Goal: Task Accomplishment & Management: Manage account settings

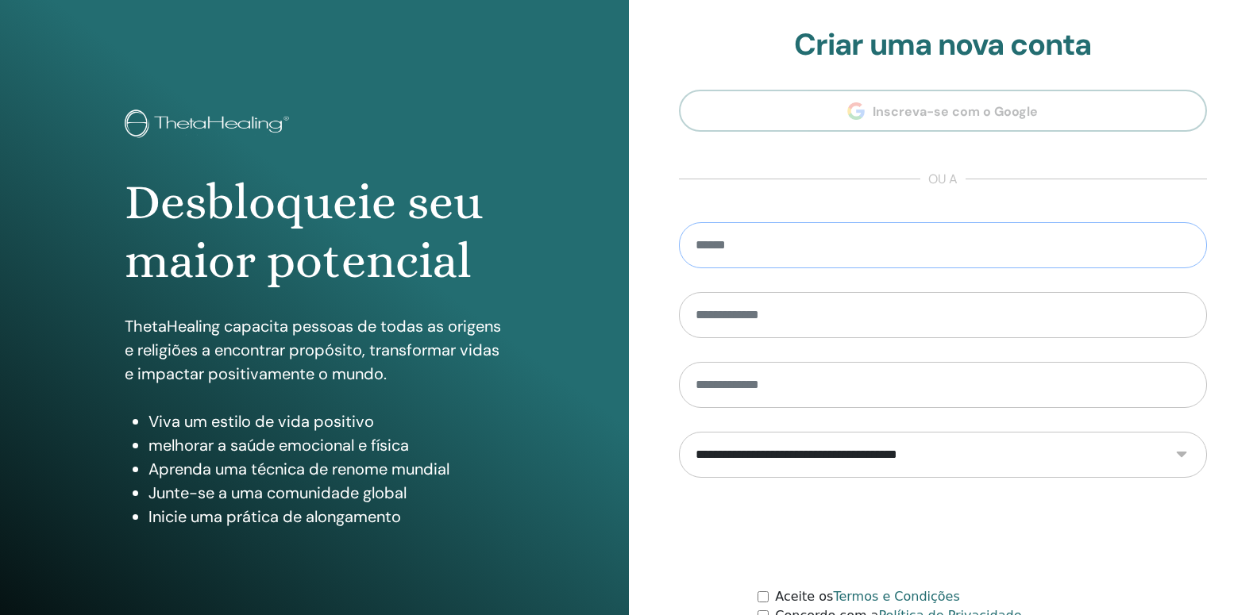
click at [773, 264] on input "email" at bounding box center [943, 245] width 529 height 46
click at [1003, 242] on input "email" at bounding box center [943, 245] width 529 height 46
click at [728, 241] on input "email" at bounding box center [943, 245] width 529 height 46
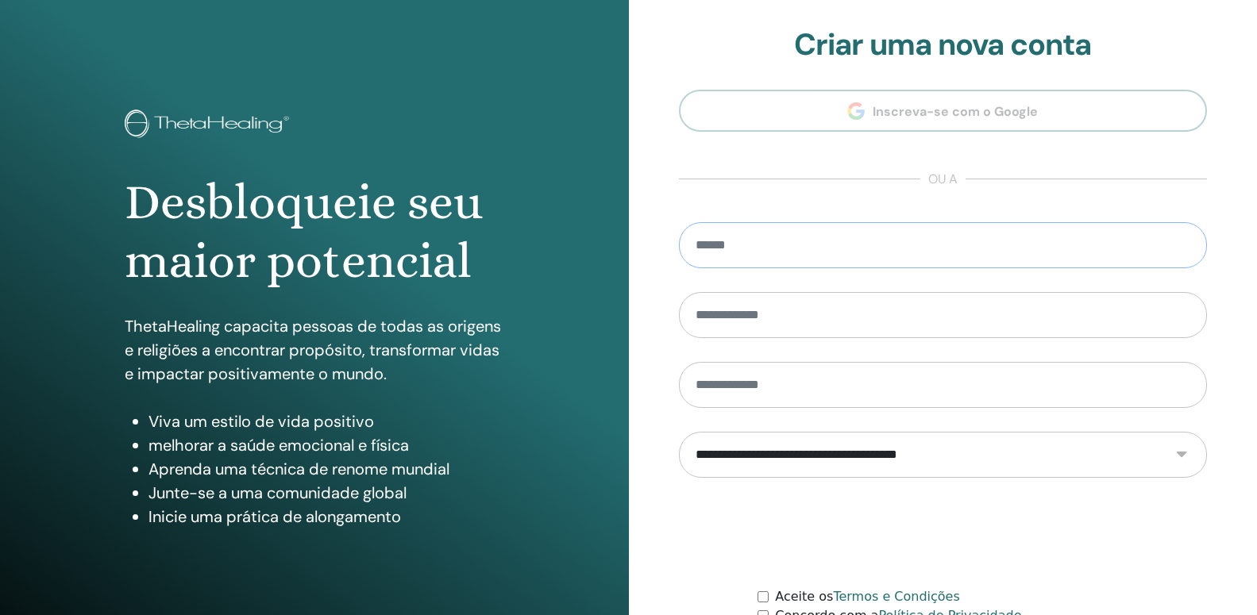
click at [728, 241] on input "email" at bounding box center [943, 245] width 529 height 46
type input "*****"
drag, startPoint x: 750, startPoint y: 244, endPoint x: 581, endPoint y: 251, distance: 168.5
click at [679, 251] on input "*****" at bounding box center [943, 245] width 529 height 46
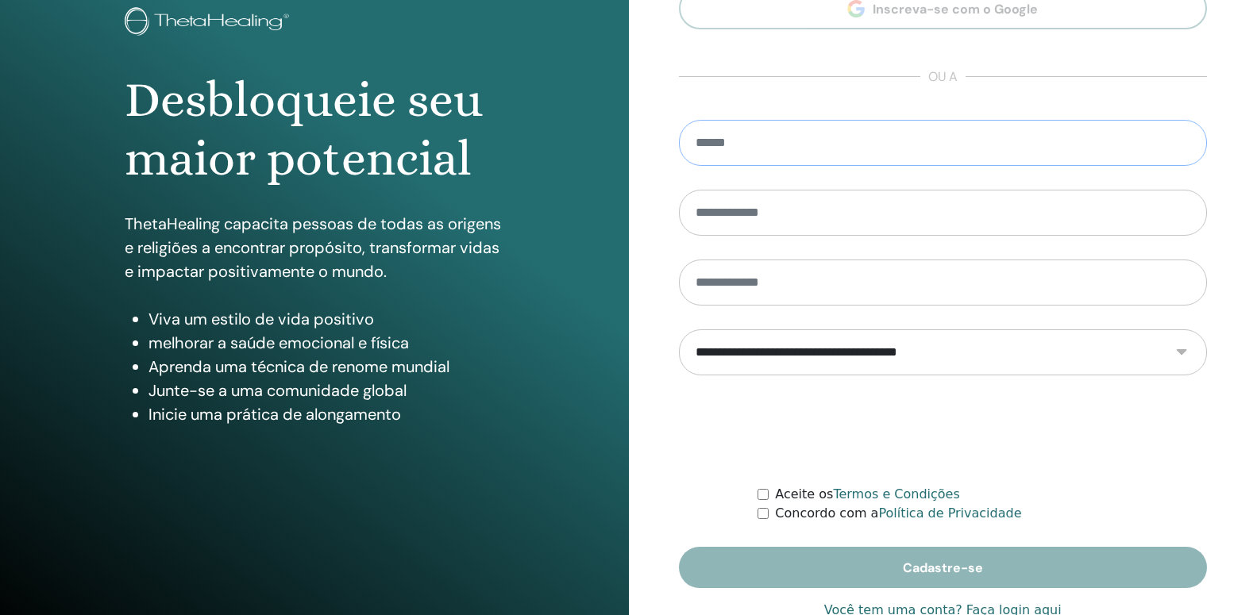
scroll to position [147, 0]
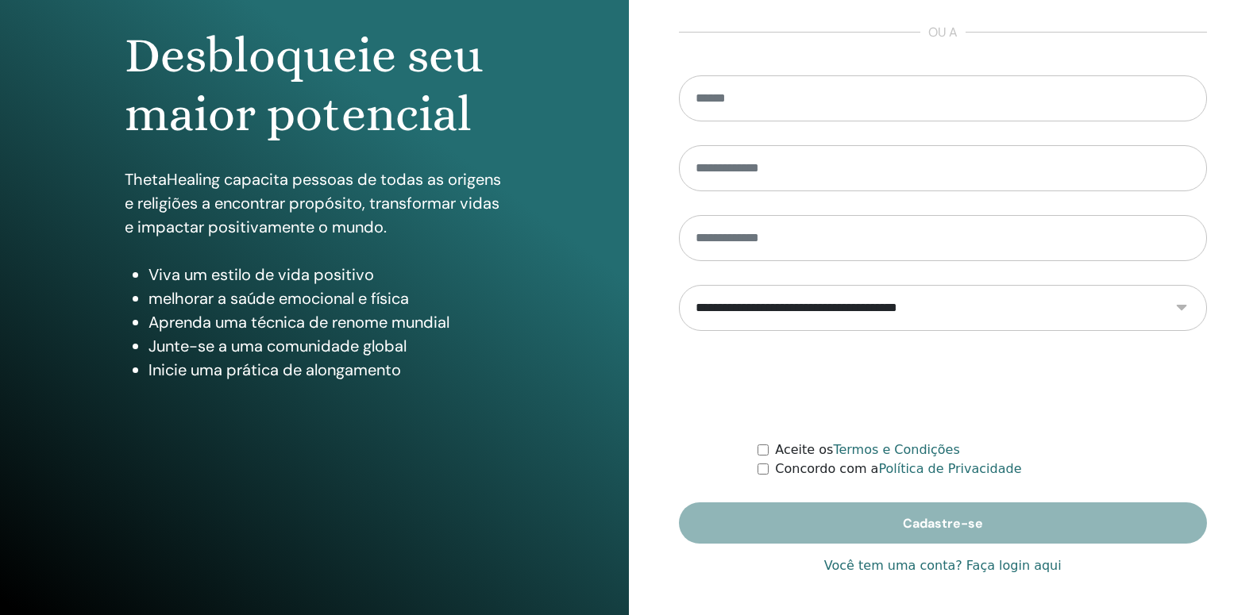
click at [925, 566] on link "Você tem uma conta? Faça login aqui" at bounding box center [942, 566] width 237 height 19
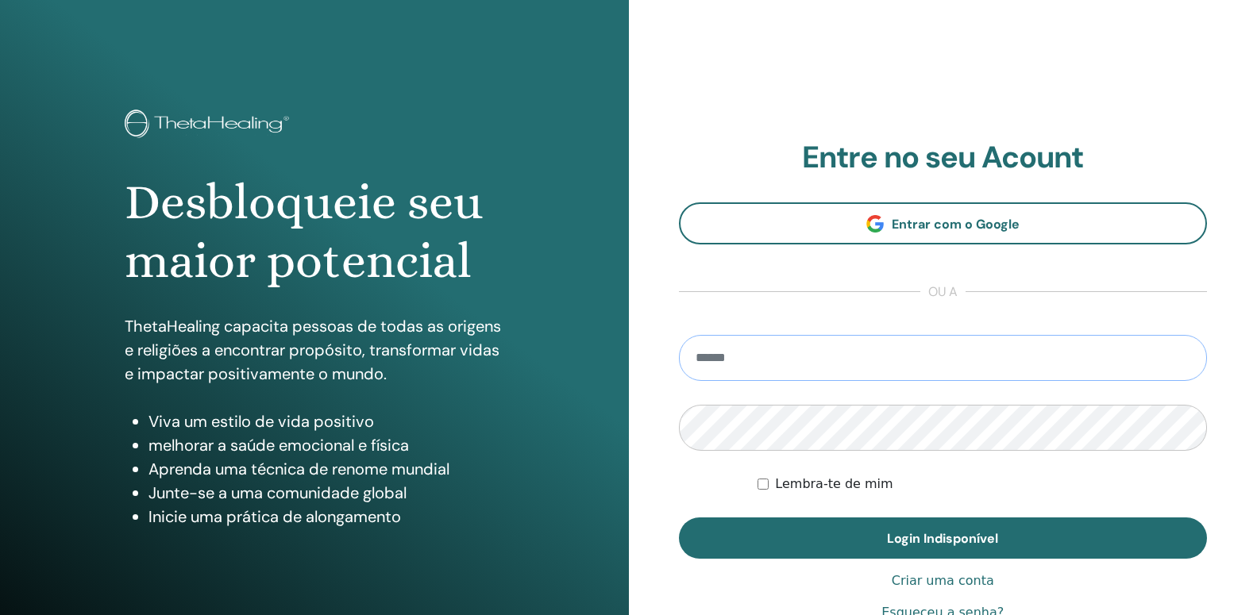
click at [782, 357] on input "email" at bounding box center [943, 358] width 529 height 46
click at [783, 357] on input "email" at bounding box center [943, 358] width 529 height 46
type input "**********"
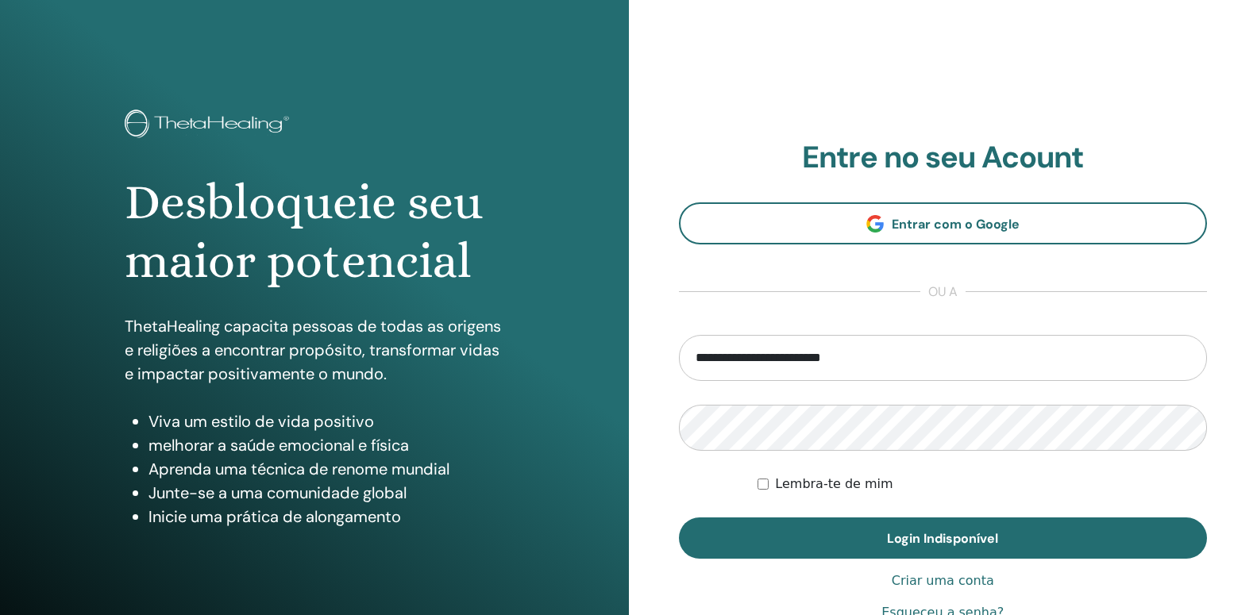
click at [862, 307] on section "**********" at bounding box center [943, 350] width 529 height 420
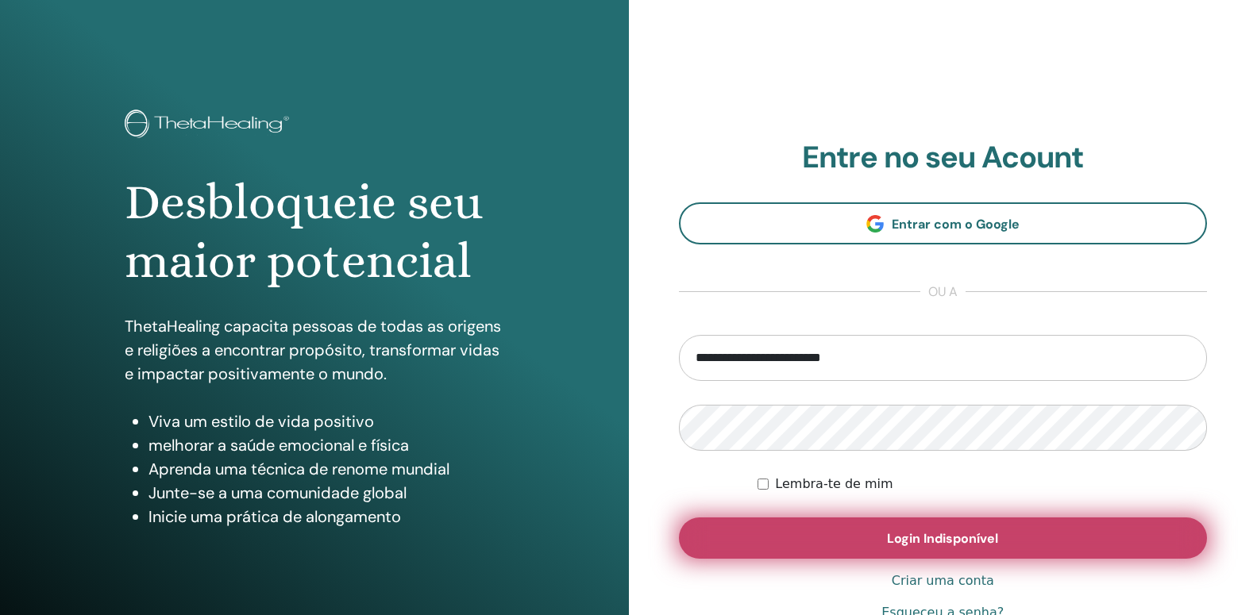
click at [786, 537] on button "Login Indisponível" at bounding box center [943, 538] width 529 height 41
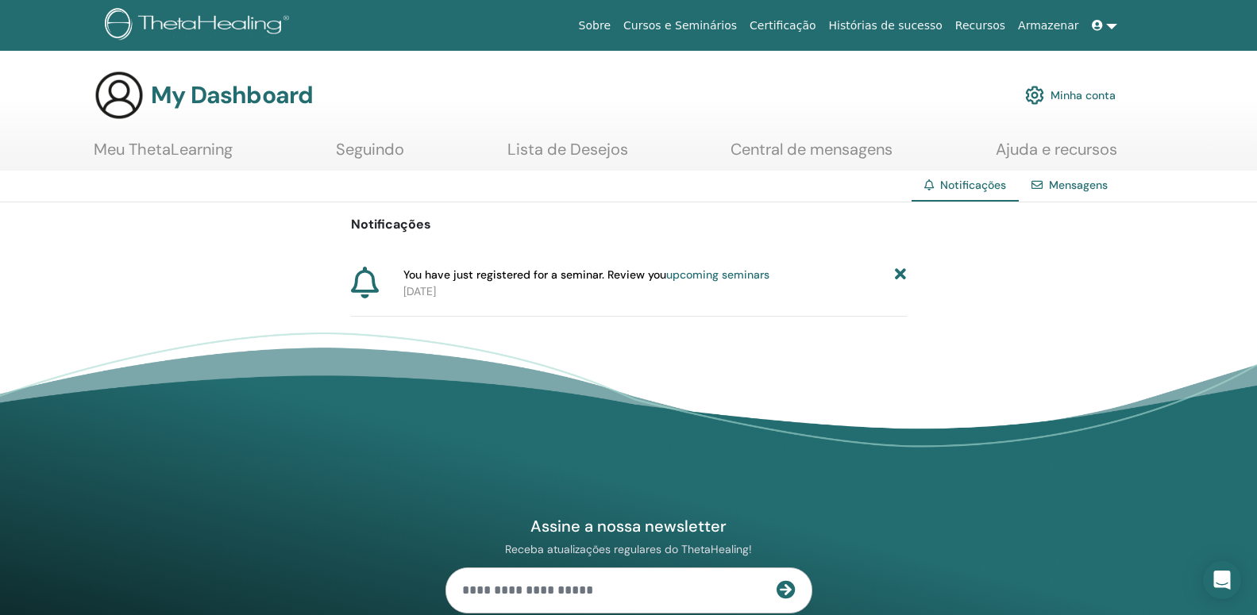
click at [711, 274] on link "upcoming seminars" at bounding box center [717, 275] width 103 height 14
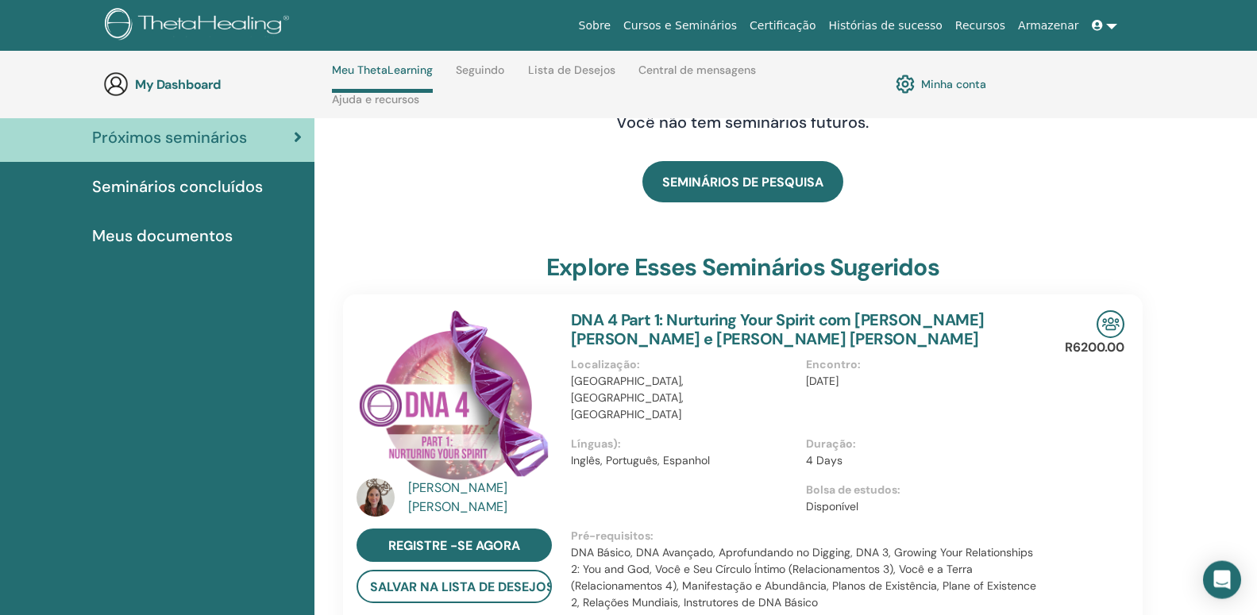
scroll to position [148, 0]
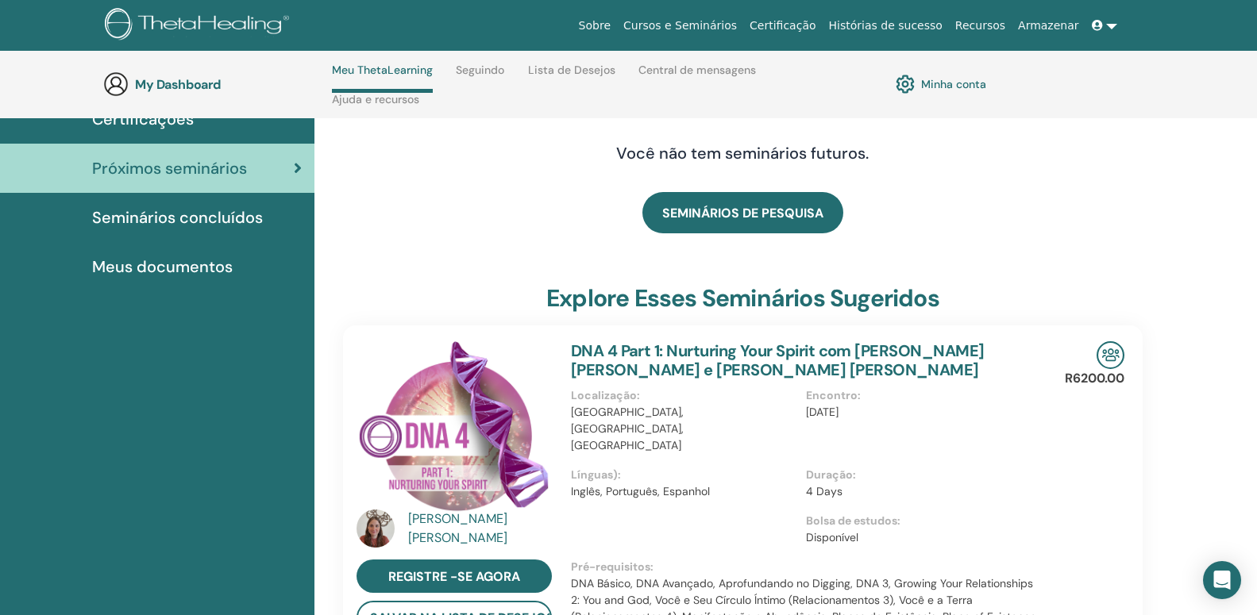
click at [188, 210] on span "Seminários concluídos" at bounding box center [177, 218] width 171 height 24
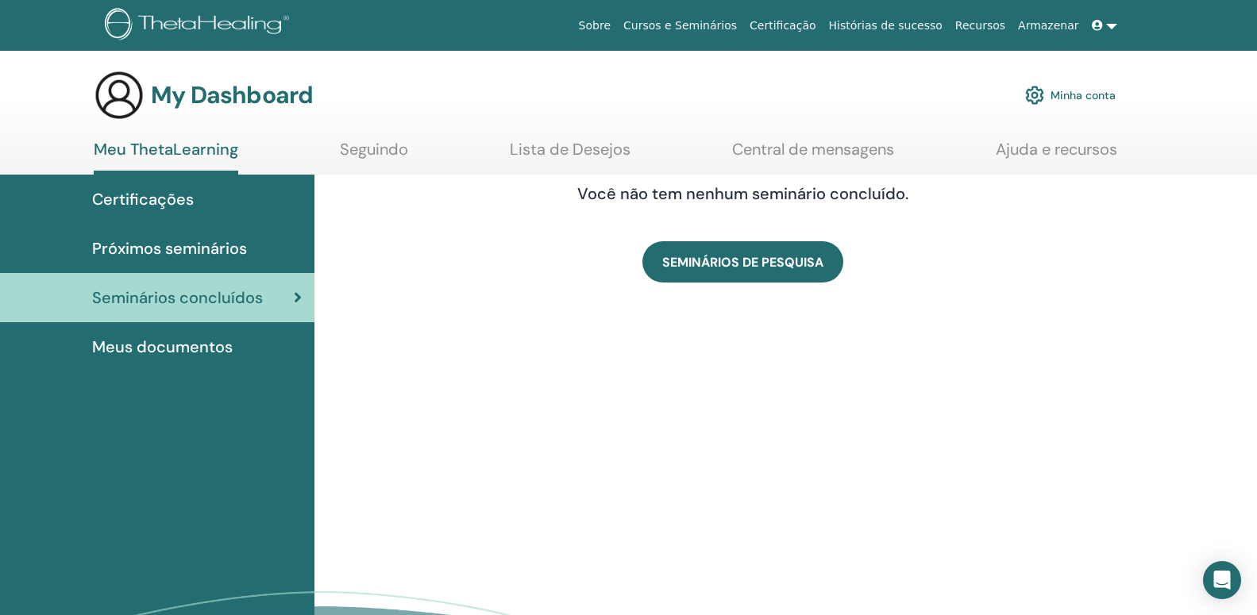
click at [148, 233] on link "Próximos seminários" at bounding box center [157, 248] width 314 height 49
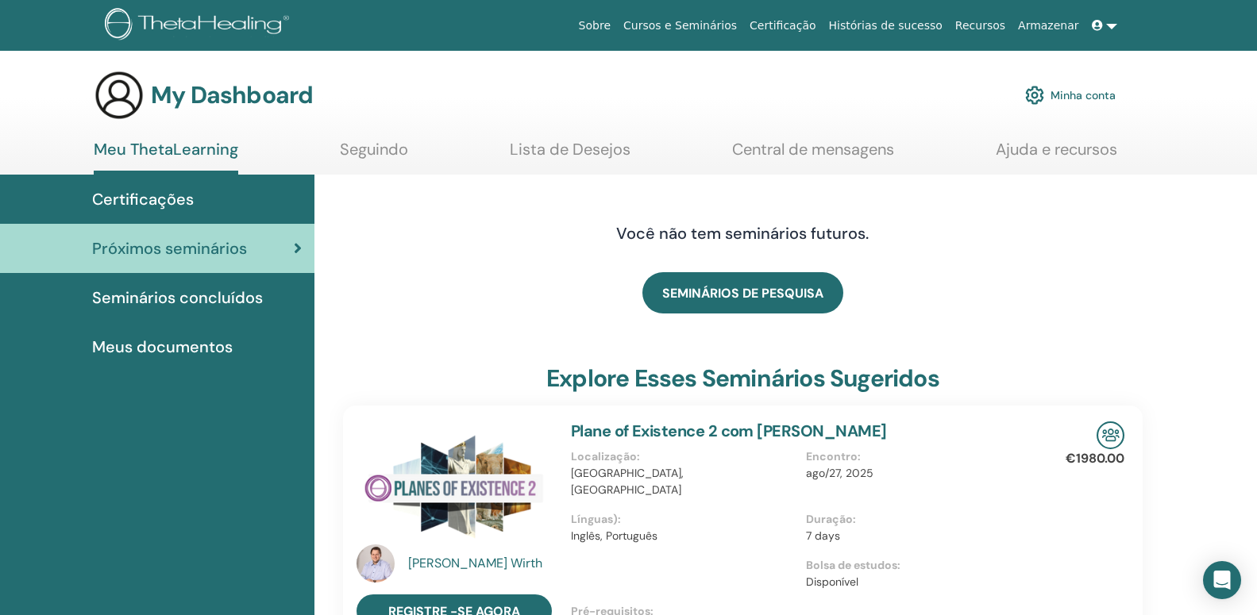
click at [156, 193] on span "Certificações" at bounding box center [143, 199] width 102 height 24
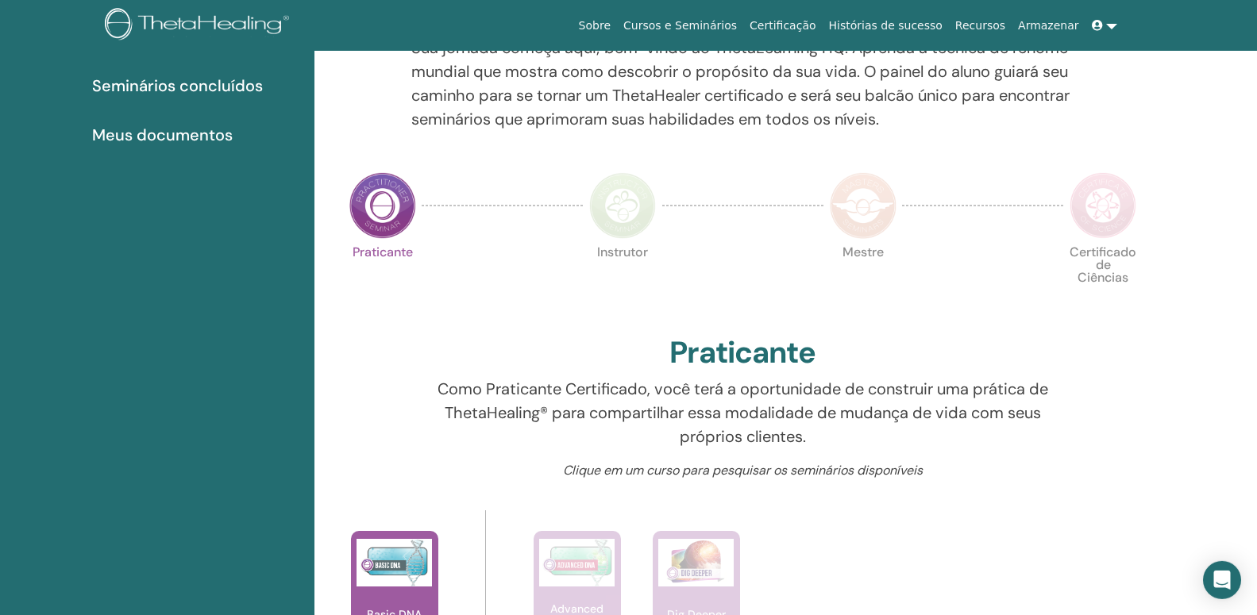
scroll to position [472, 0]
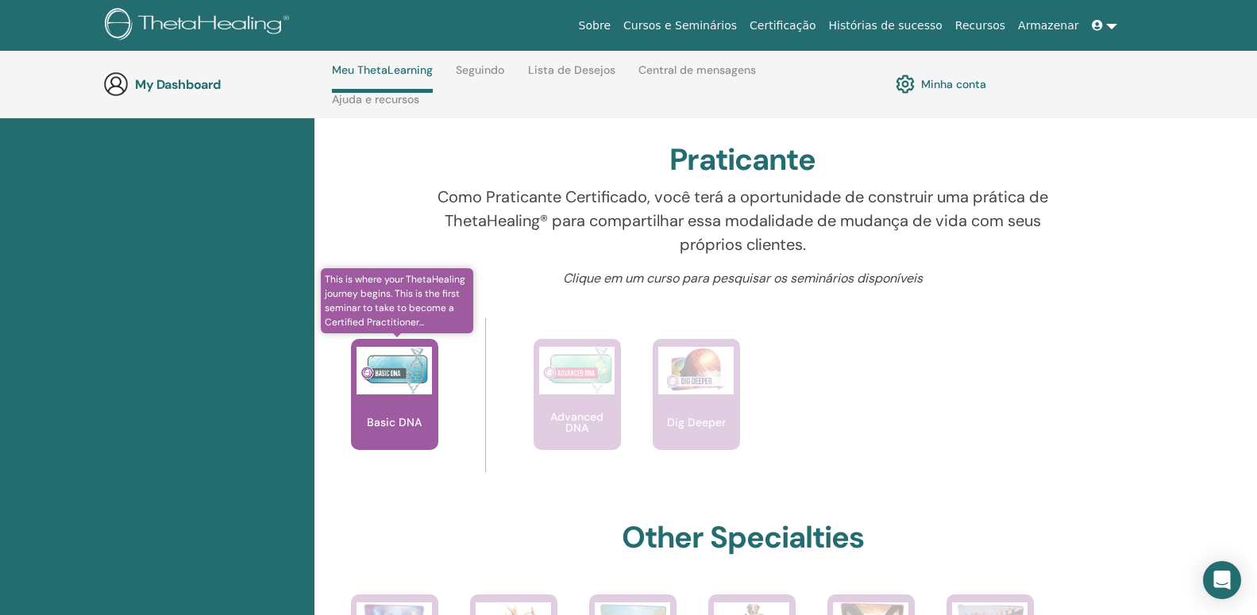
click at [419, 413] on div "Basic DNA" at bounding box center [394, 394] width 87 height 111
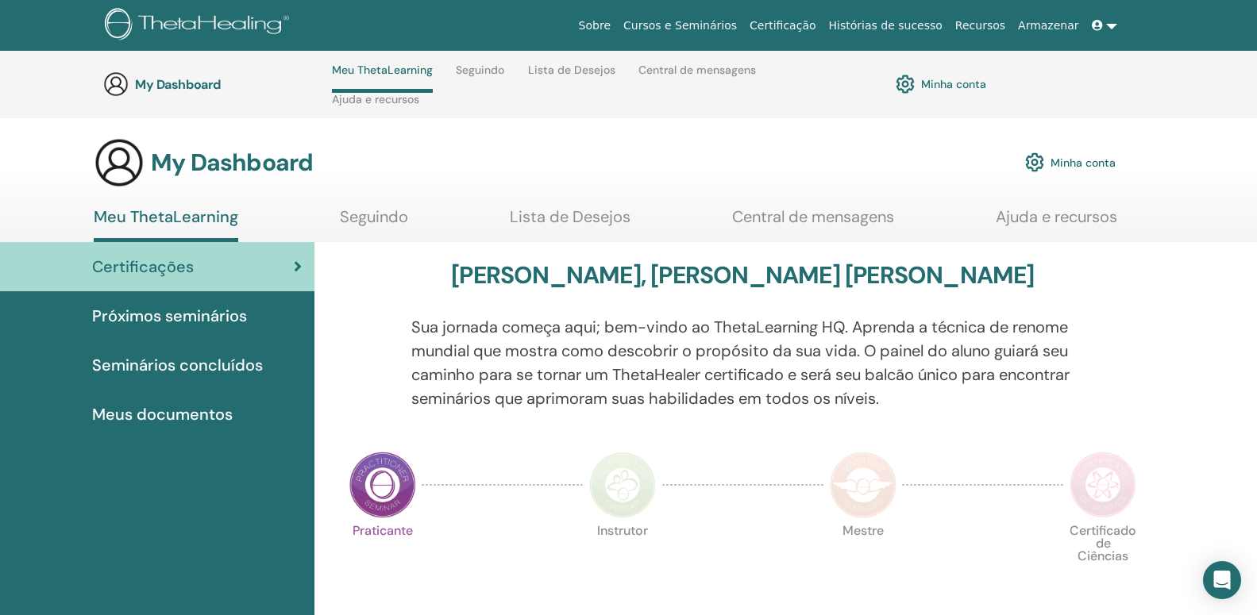
scroll to position [472, 0]
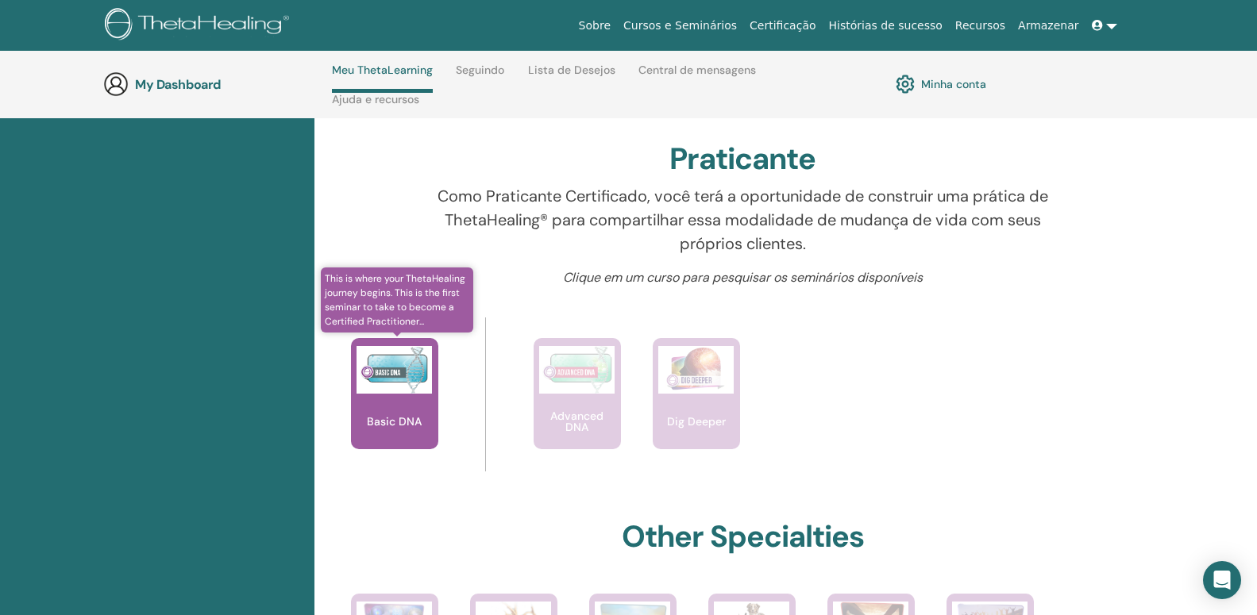
click at [384, 391] on img at bounding box center [394, 370] width 75 height 48
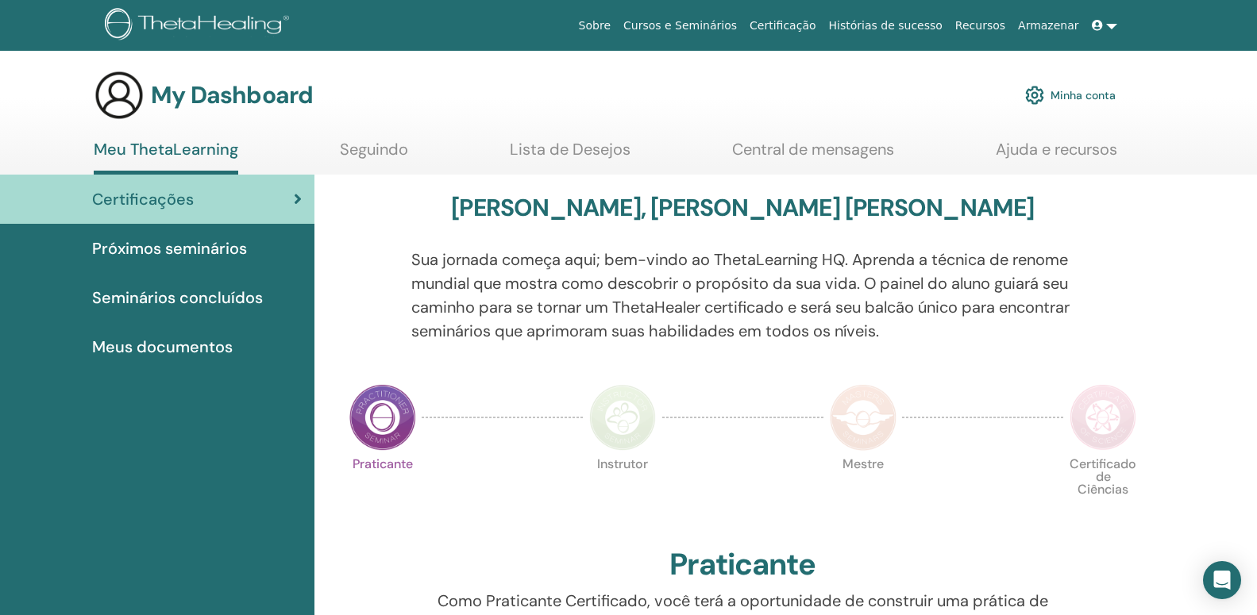
click at [177, 195] on span "Certificações" at bounding box center [143, 199] width 102 height 24
click at [376, 407] on img at bounding box center [382, 417] width 67 height 67
click at [186, 345] on span "Meus documentos" at bounding box center [162, 347] width 141 height 24
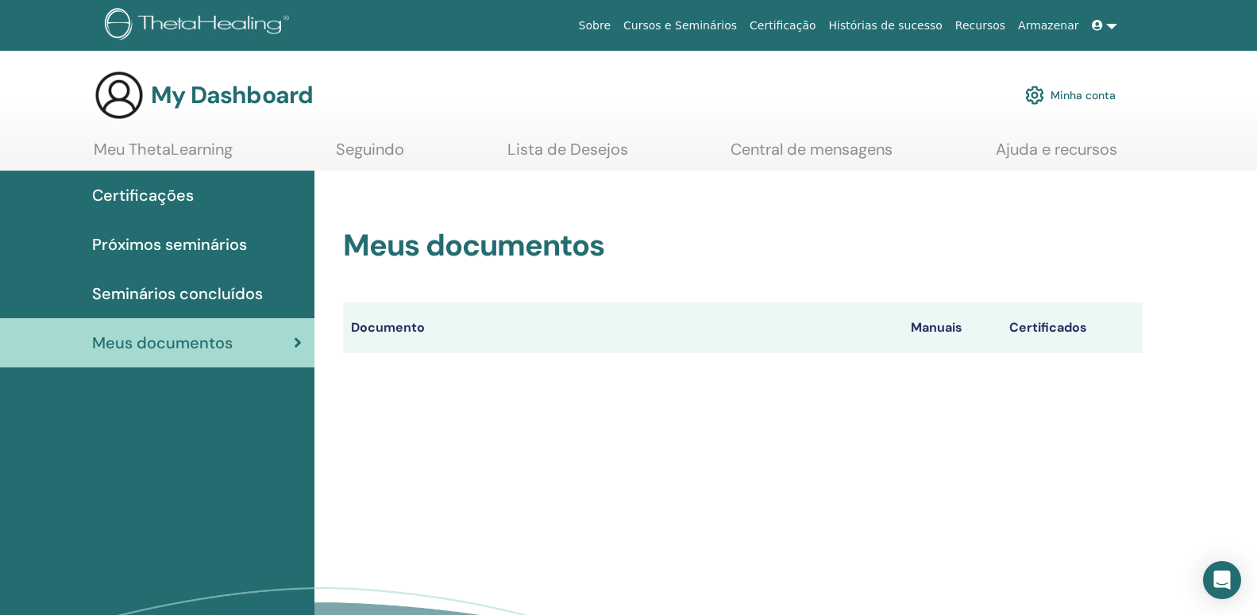
click at [379, 327] on th "Documento" at bounding box center [623, 328] width 560 height 51
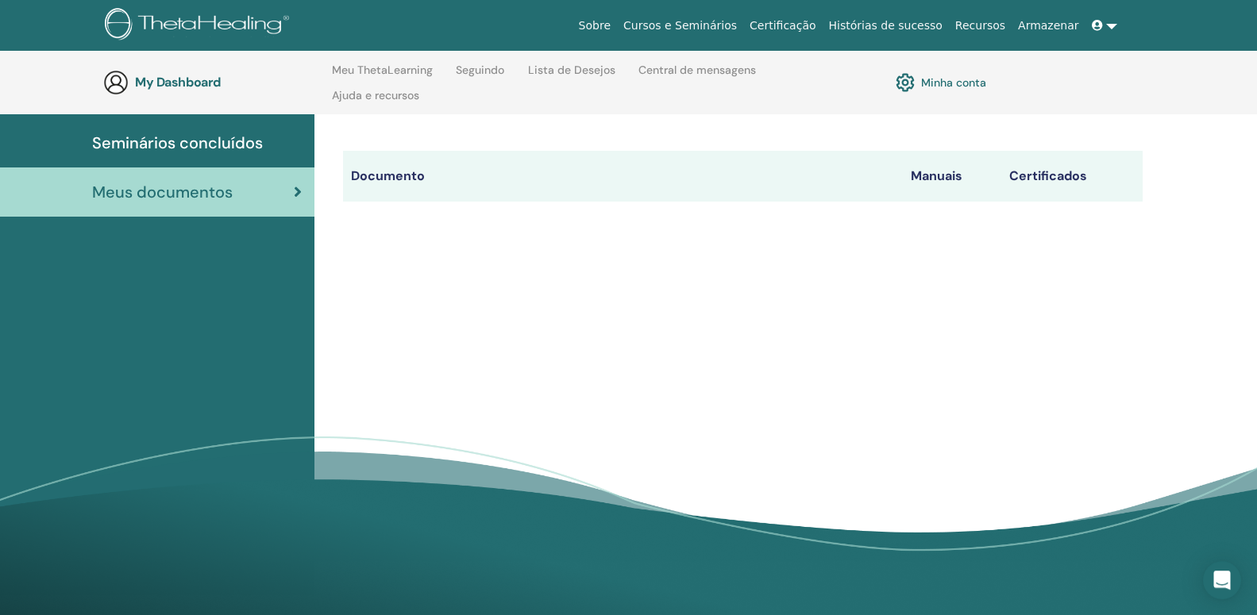
scroll to position [11, 0]
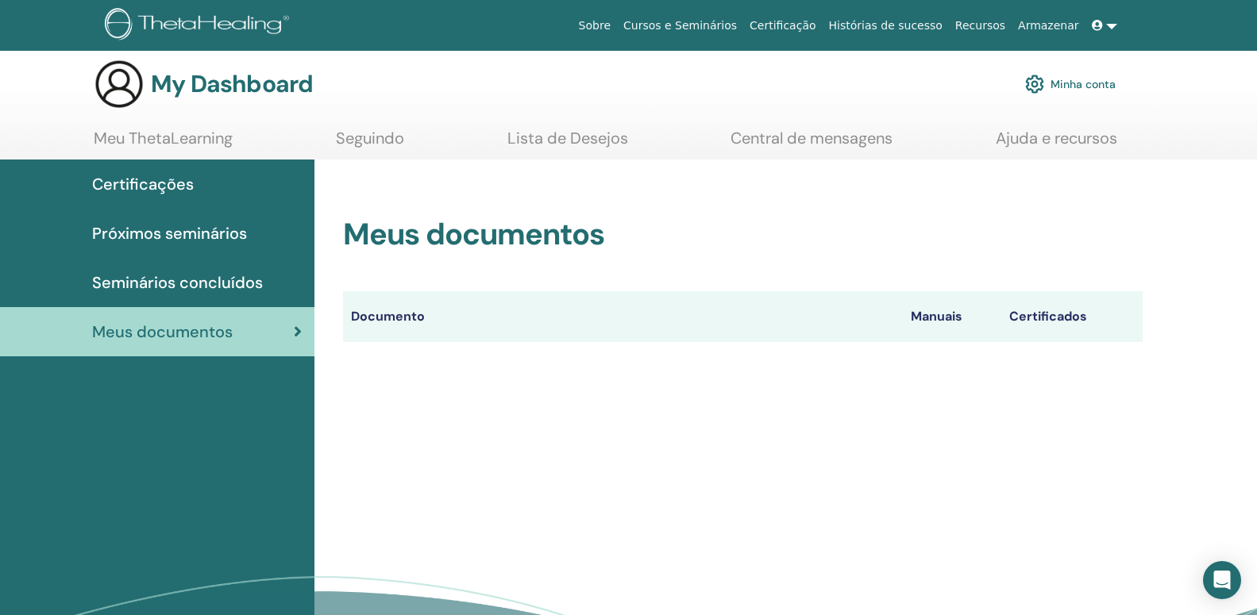
click at [182, 287] on span "Seminários concluídos" at bounding box center [177, 283] width 171 height 24
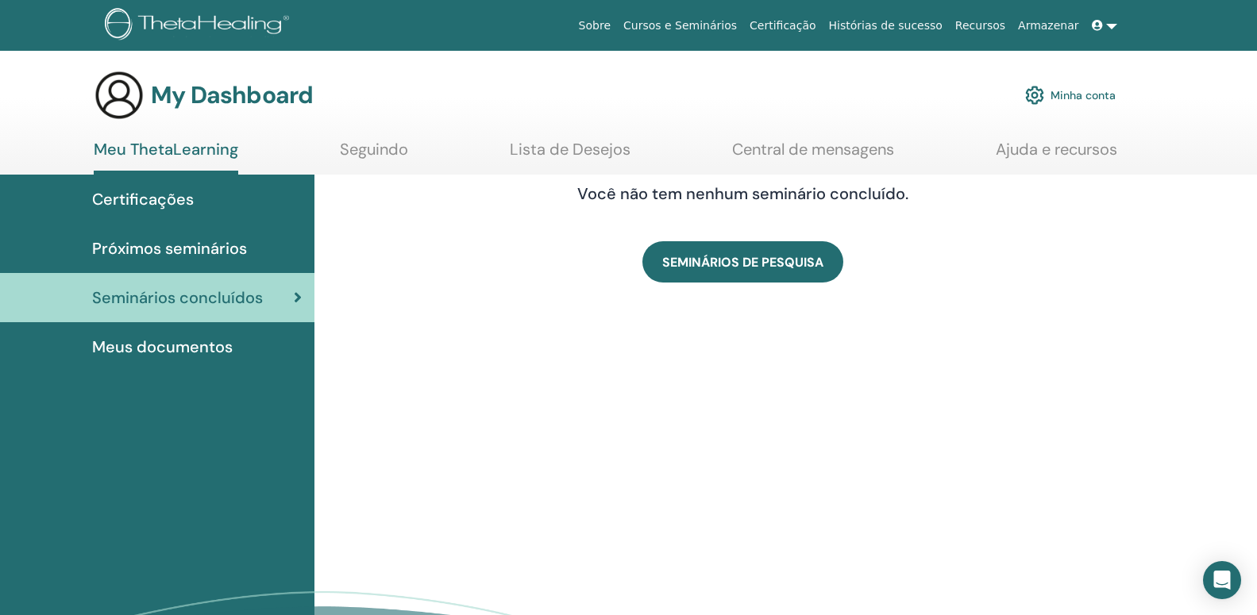
click at [183, 249] on span "Próximos seminários" at bounding box center [169, 249] width 155 height 24
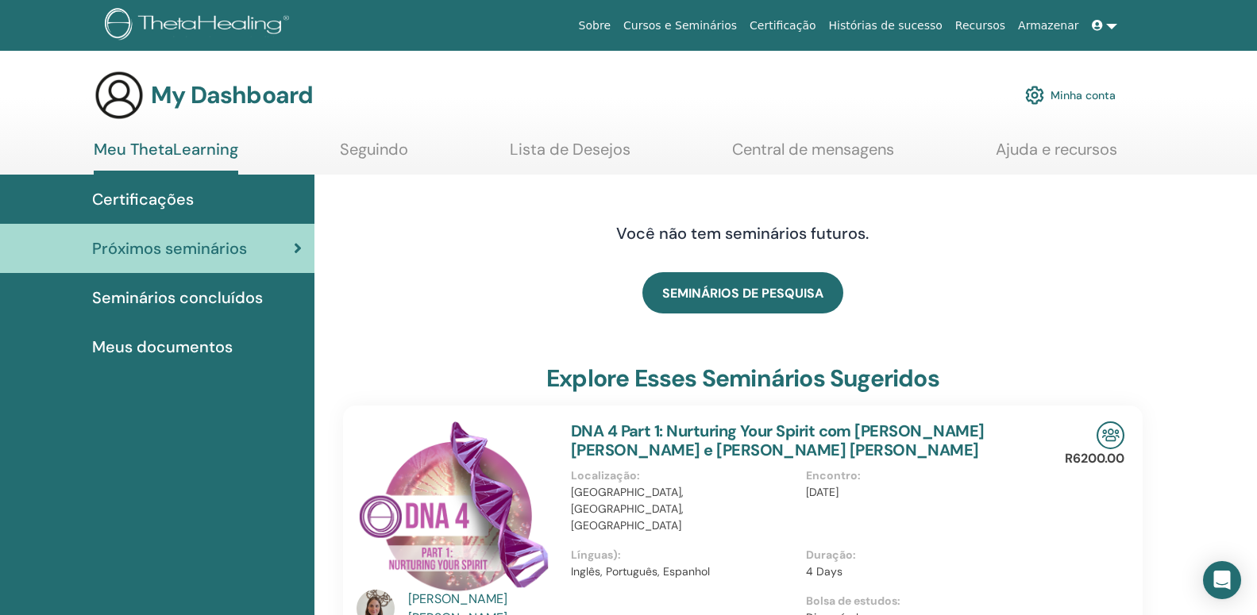
click at [180, 200] on span "Certificações" at bounding box center [143, 199] width 102 height 24
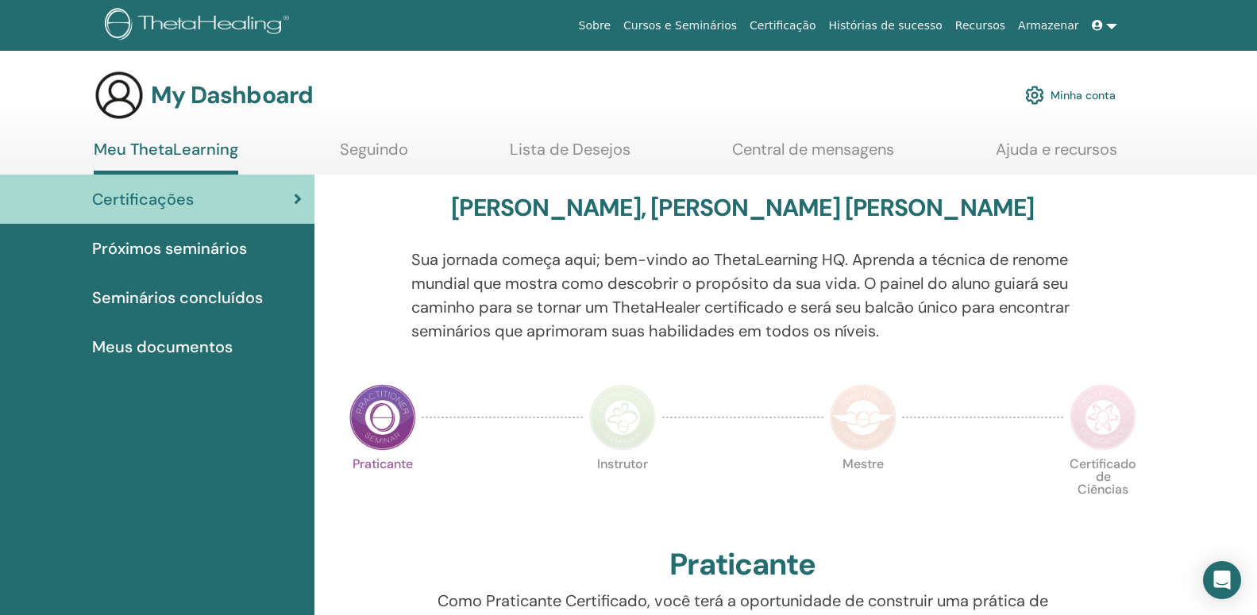
click at [372, 419] on img at bounding box center [382, 417] width 67 height 67
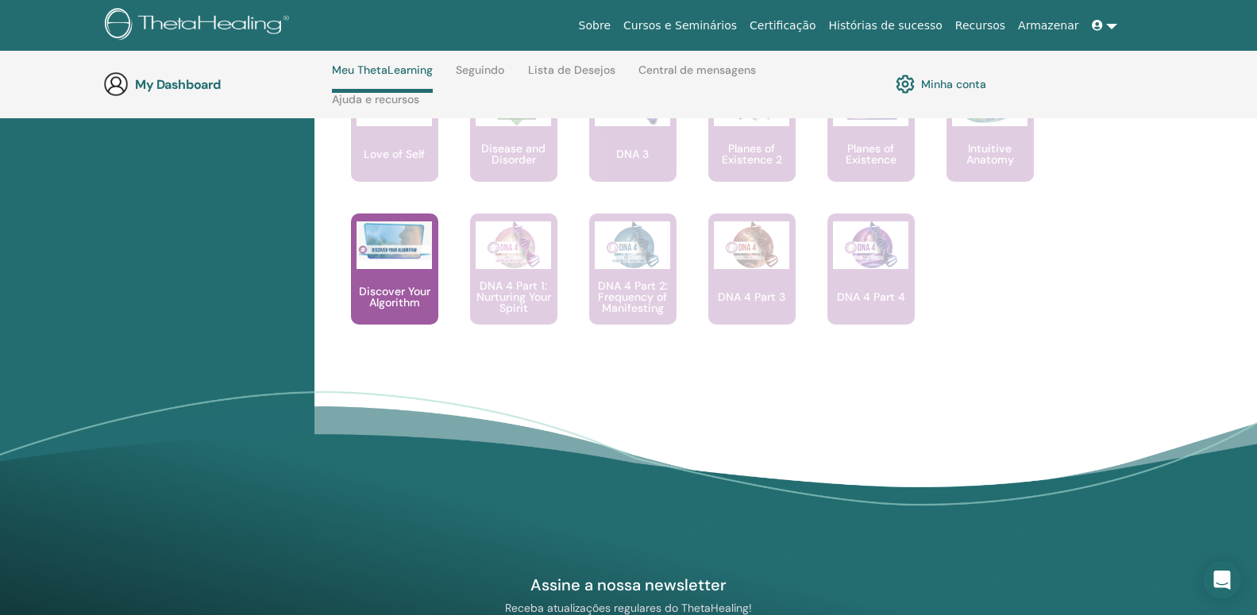
scroll to position [1583, 0]
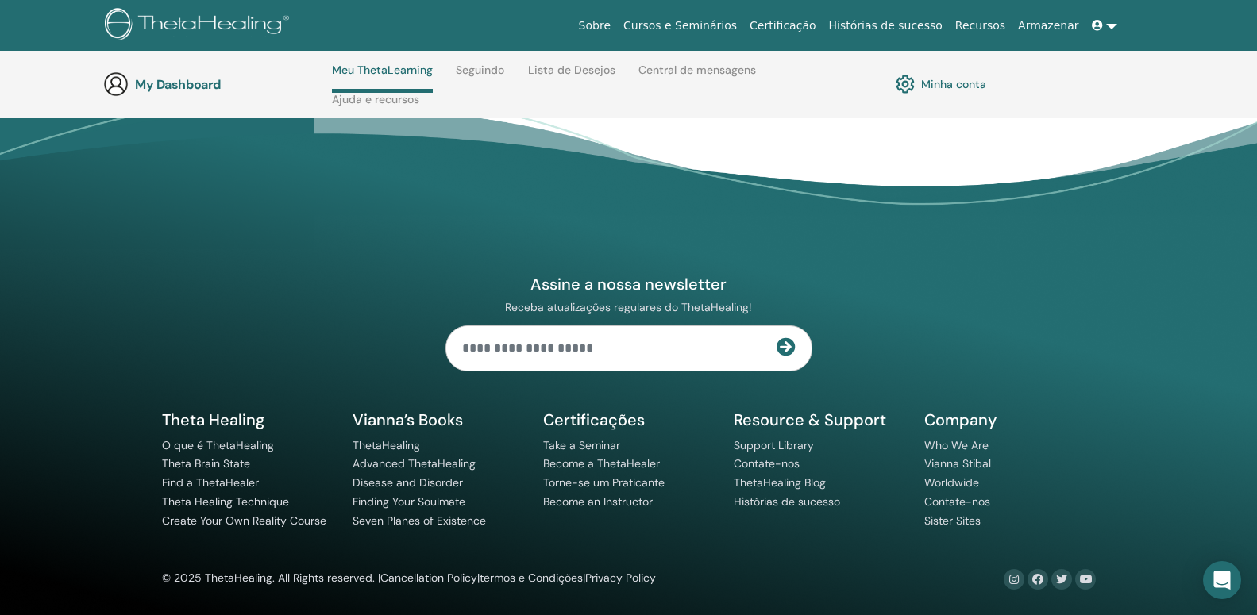
click at [530, 332] on input "text" at bounding box center [611, 348] width 330 height 44
click at [530, 349] on input "text" at bounding box center [611, 348] width 330 height 44
click at [585, 351] on input "**********" at bounding box center [611, 348] width 330 height 44
type input "**********"
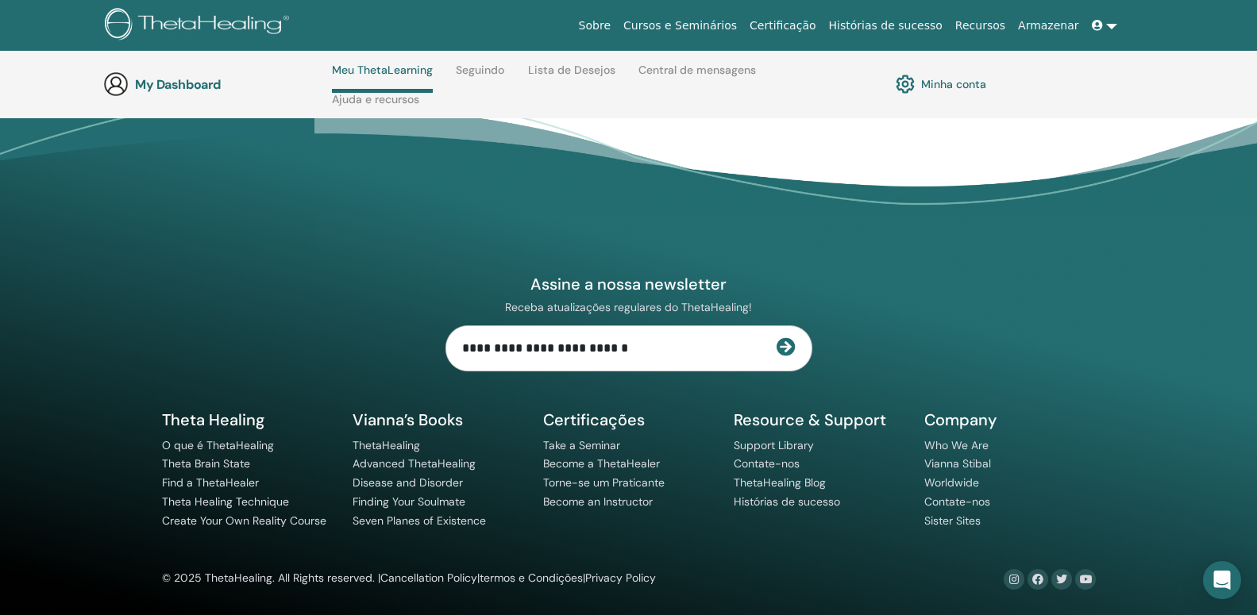
click at [795, 351] on icon at bounding box center [786, 346] width 19 height 19
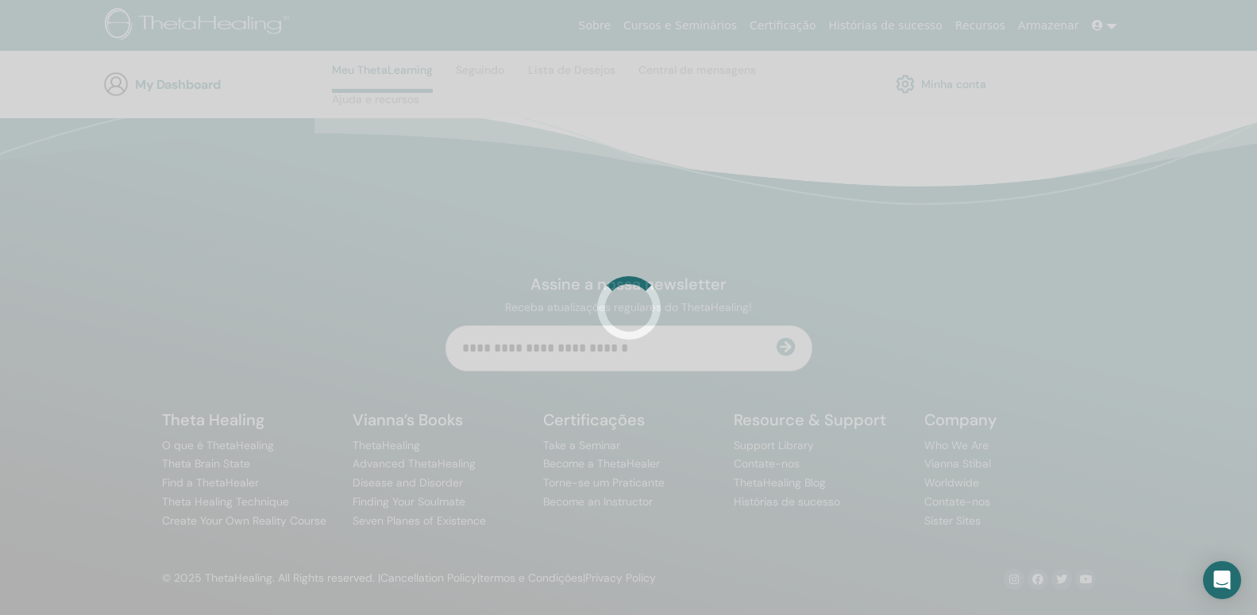
scroll to position [1553, 0]
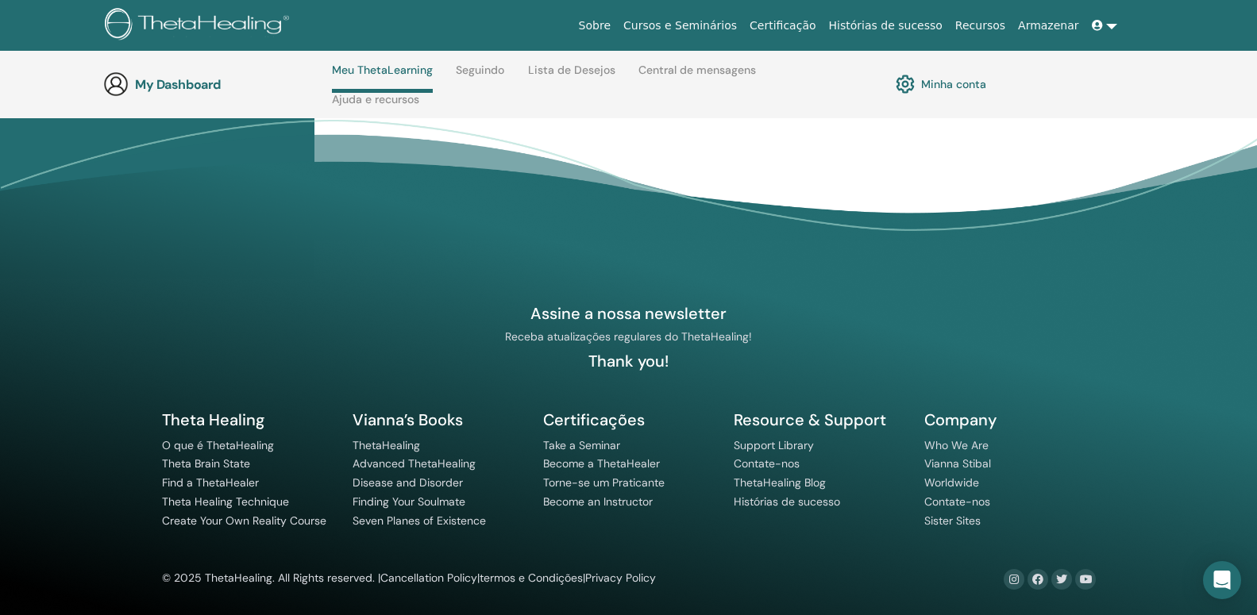
click at [944, 94] on link "Minha conta" at bounding box center [941, 84] width 91 height 27
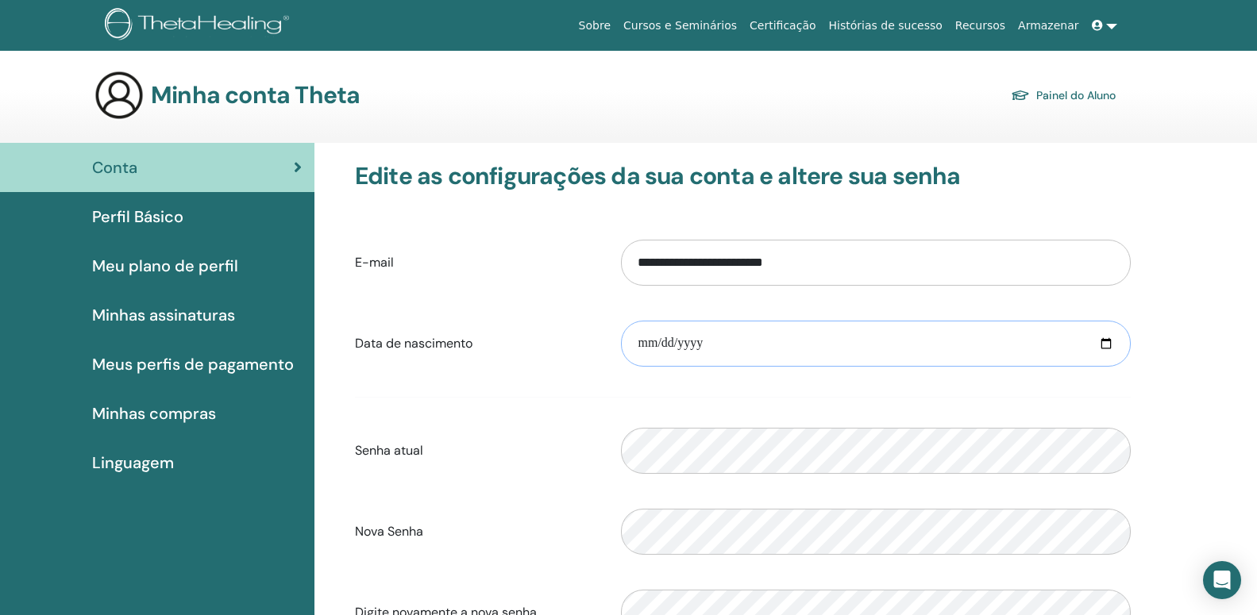
click at [738, 343] on input "date" at bounding box center [876, 344] width 510 height 46
type input "**********"
click at [556, 485] on form "**********" at bounding box center [743, 438] width 776 height 418
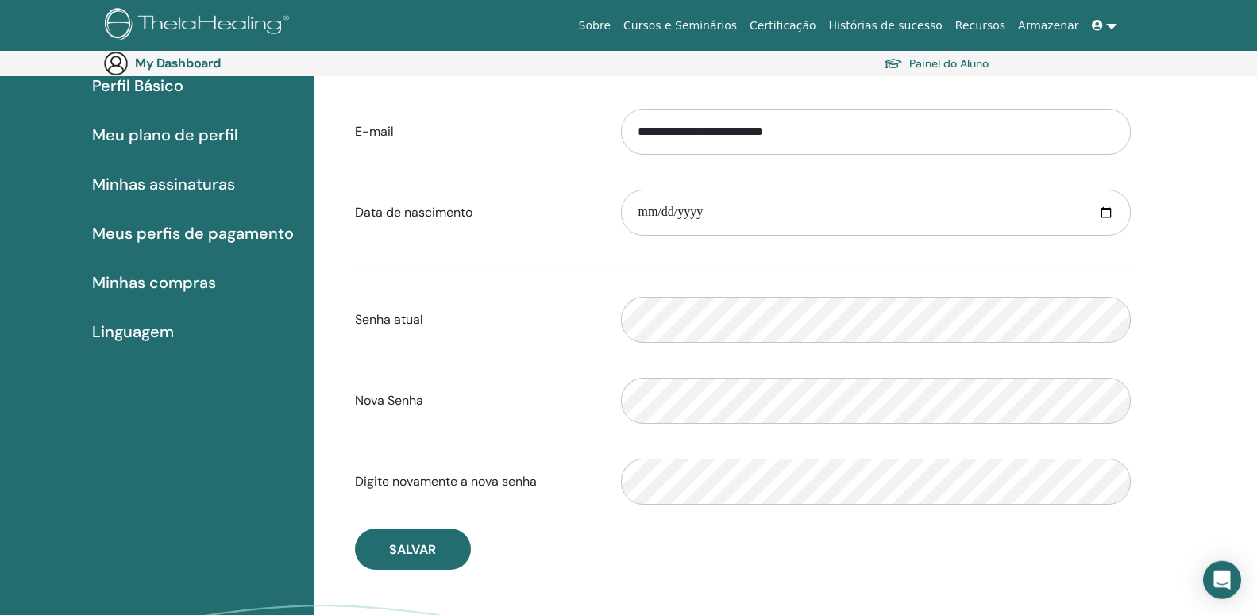
scroll to position [268, 0]
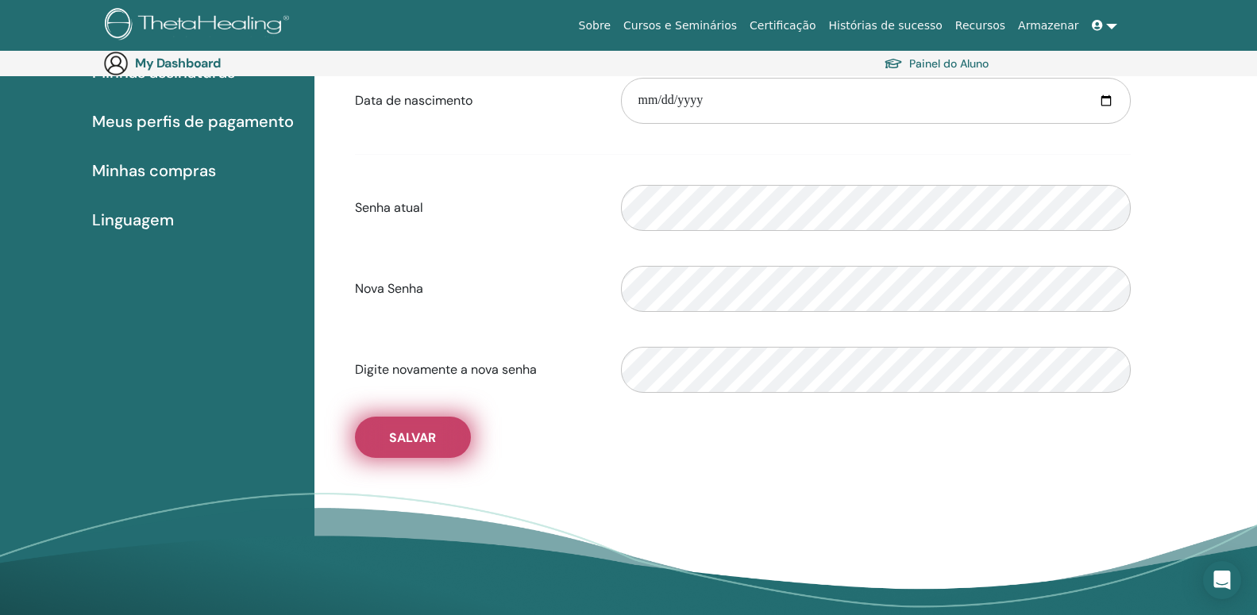
click at [392, 438] on span "Salvar" at bounding box center [412, 438] width 47 height 17
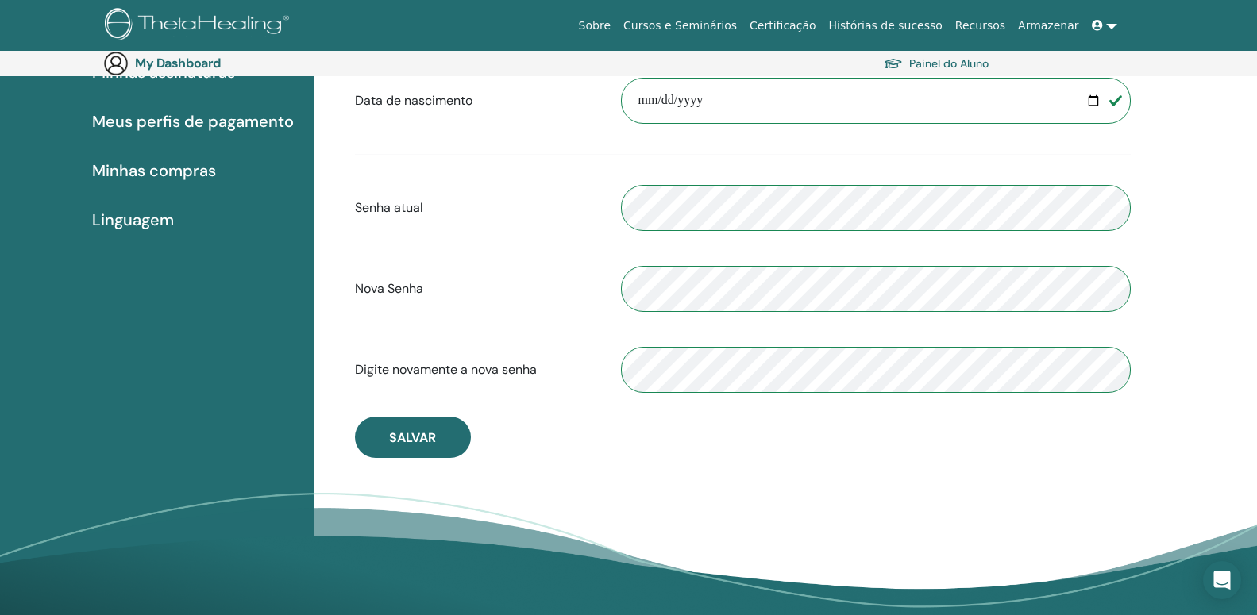
click at [717, 441] on div "**********" at bounding box center [743, 188] width 800 height 539
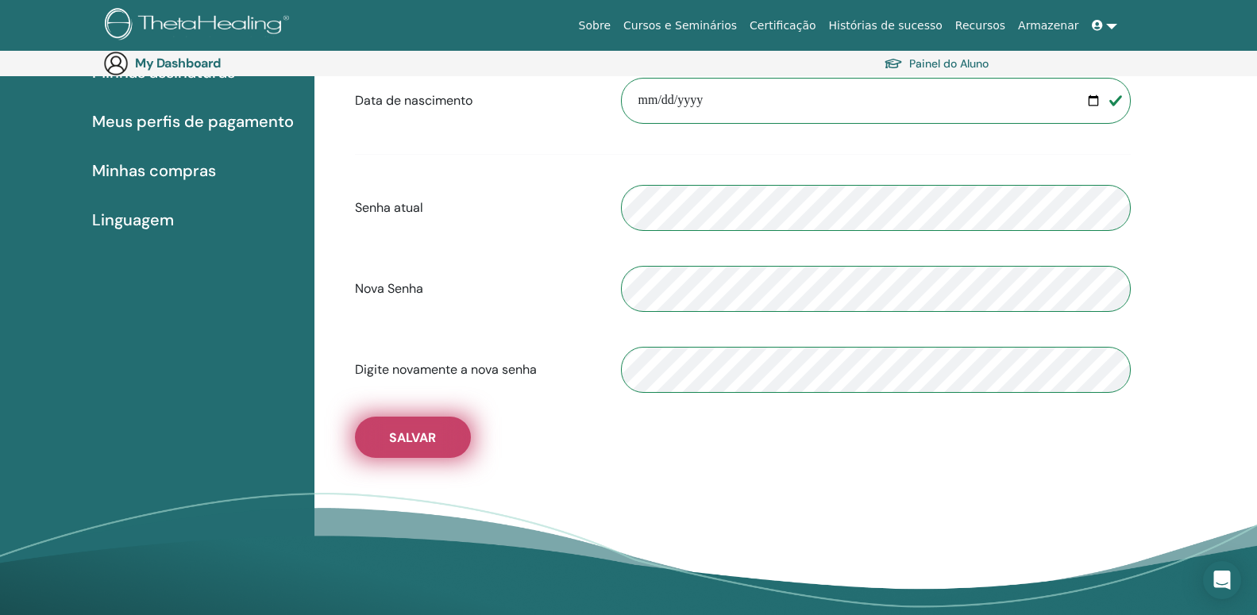
click at [393, 443] on span "Salvar" at bounding box center [412, 438] width 47 height 17
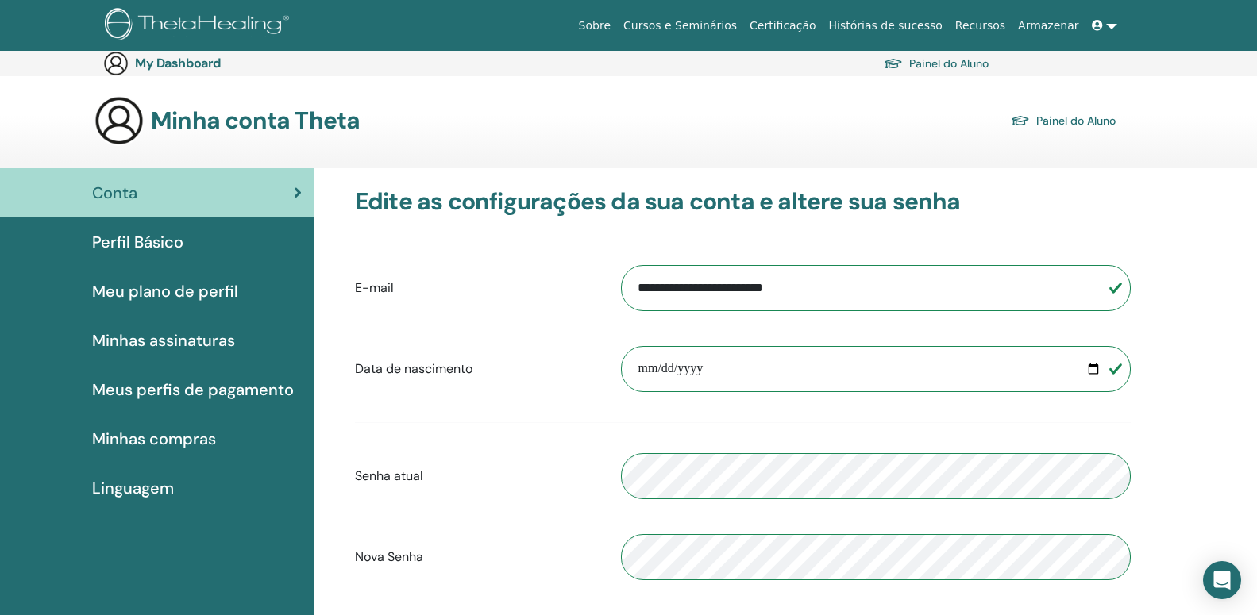
scroll to position [430, 0]
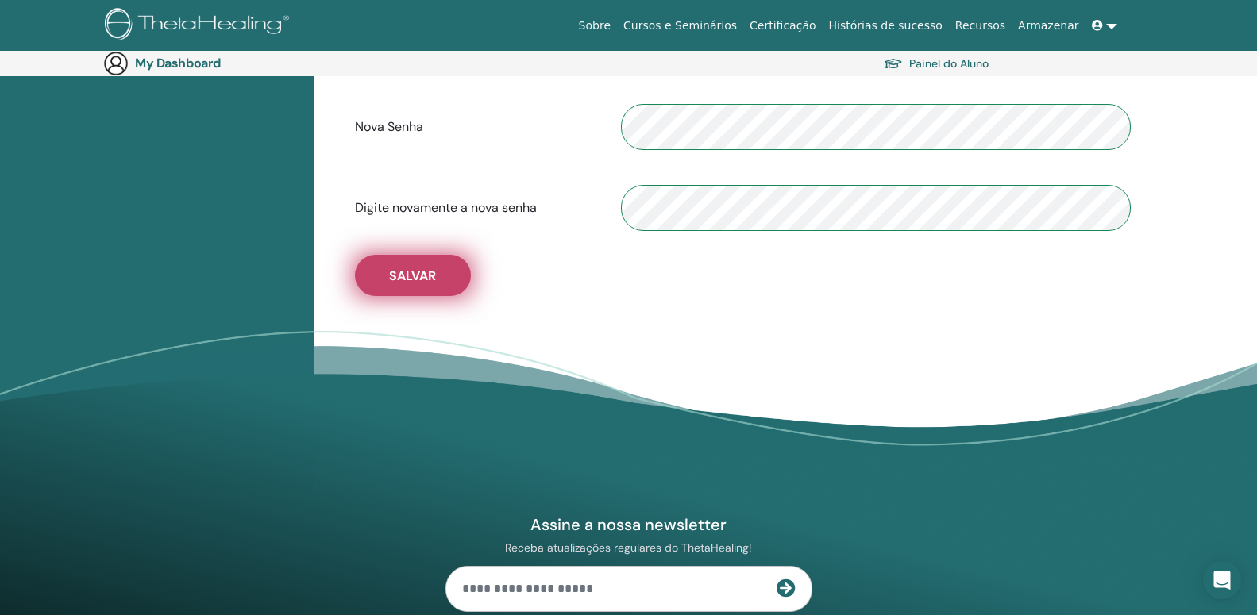
click at [430, 266] on button "Salvar" at bounding box center [413, 275] width 116 height 41
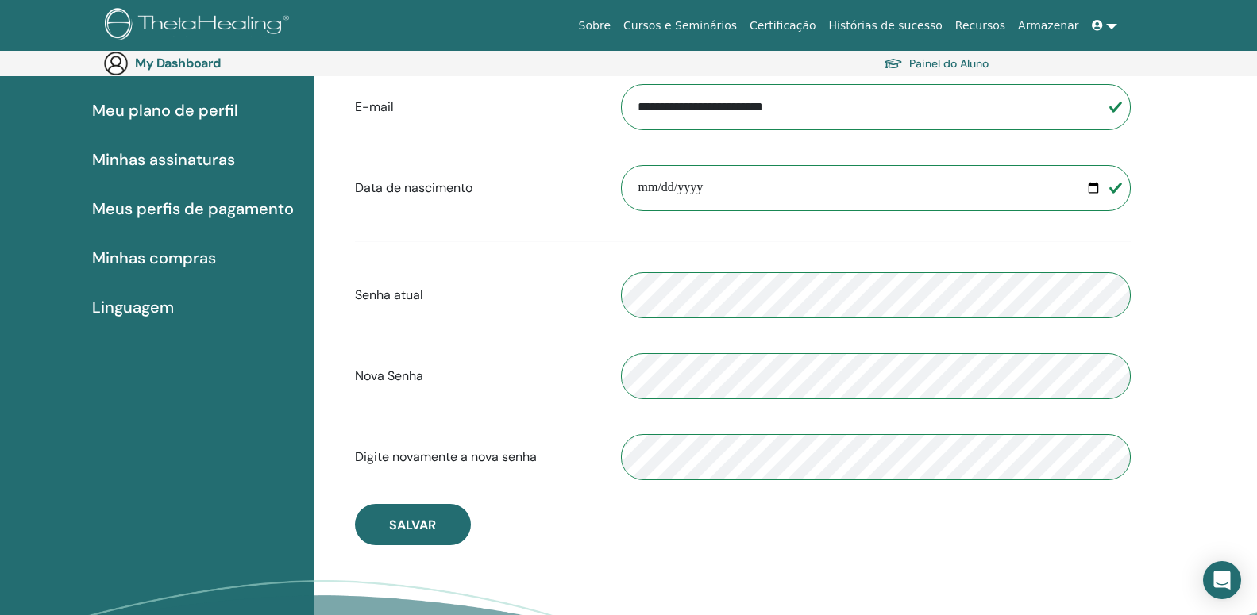
scroll to position [187, 0]
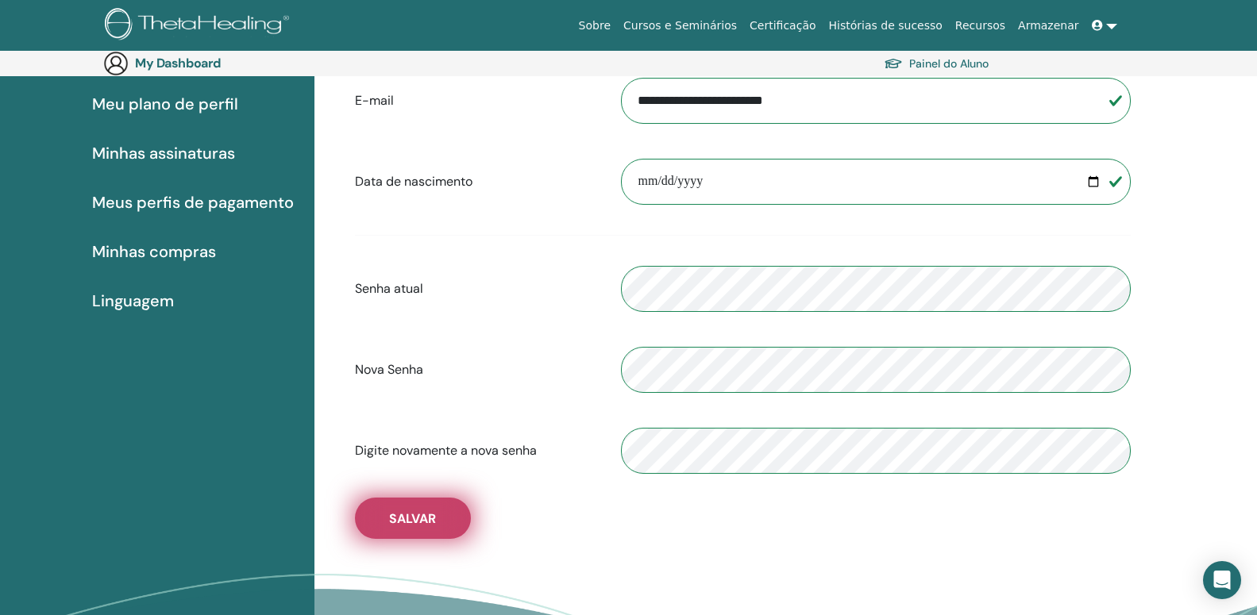
click at [390, 511] on span "Salvar" at bounding box center [412, 519] width 47 height 17
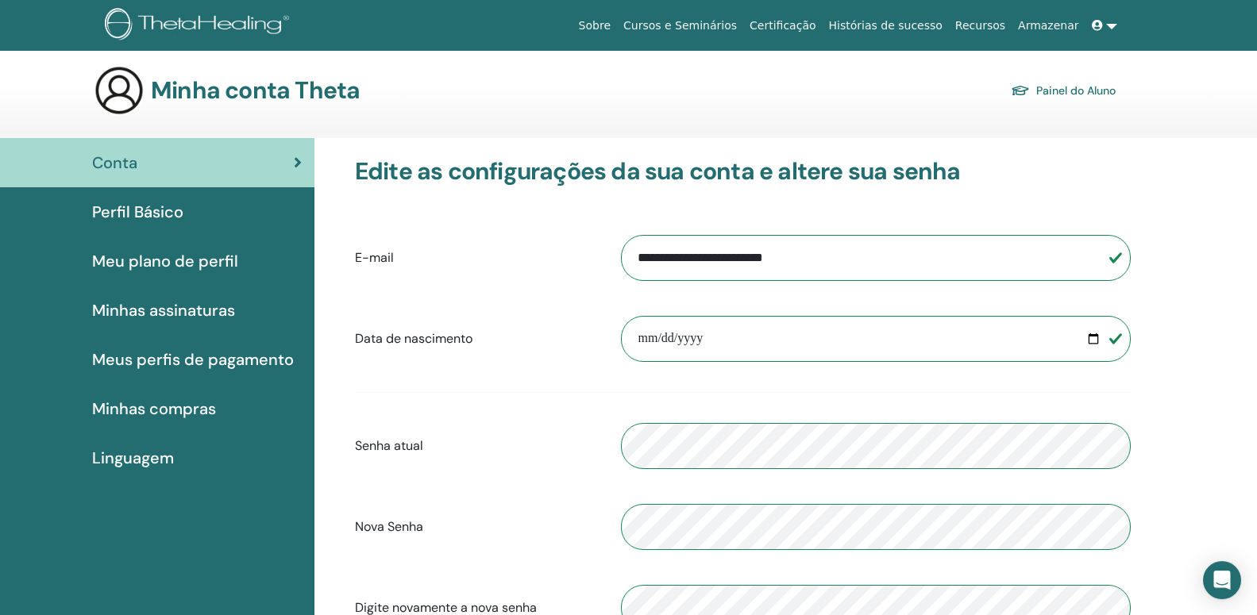
scroll to position [0, 0]
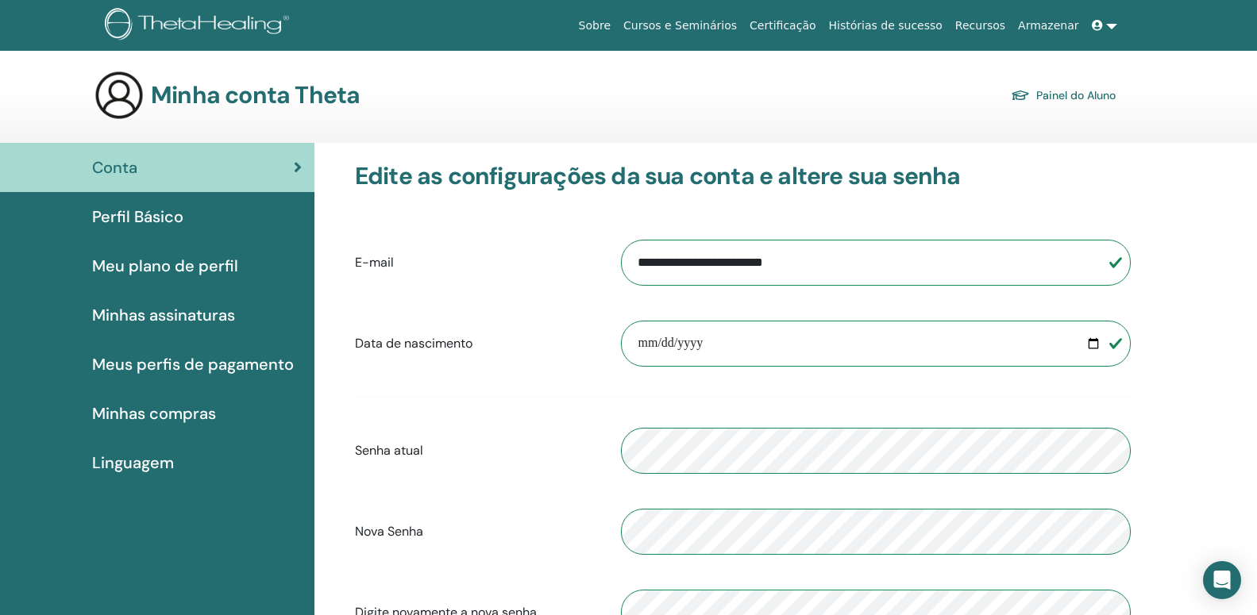
click at [156, 267] on span "Meu plano de perfil" at bounding box center [165, 266] width 146 height 24
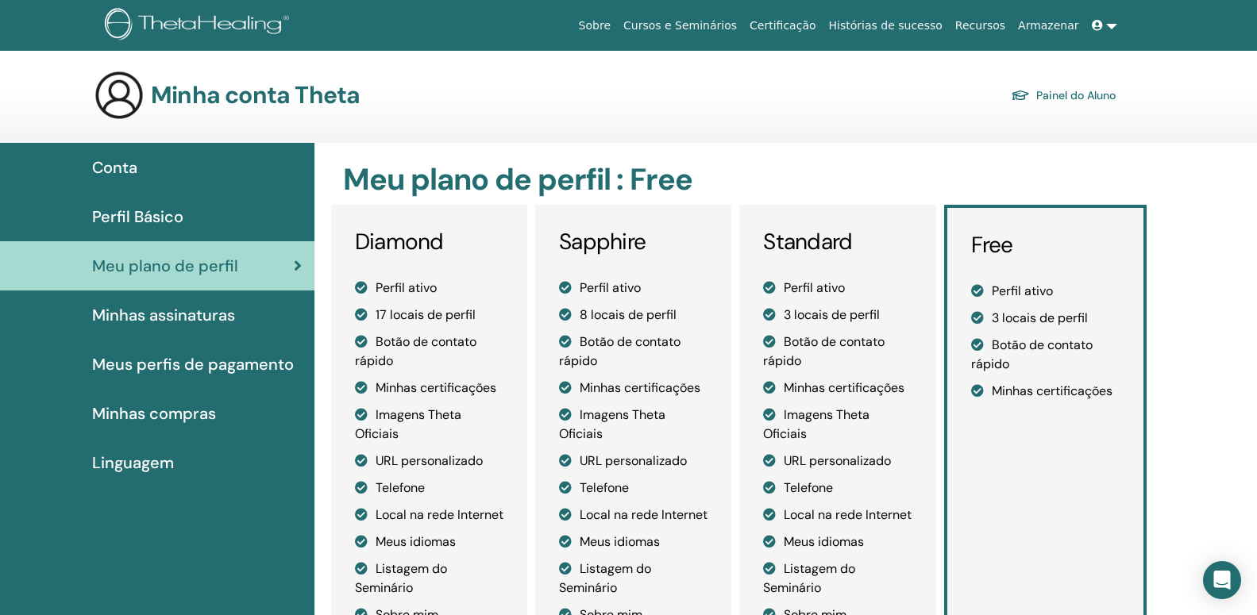
click at [164, 328] on link "Minhas assinaturas" at bounding box center [157, 315] width 314 height 49
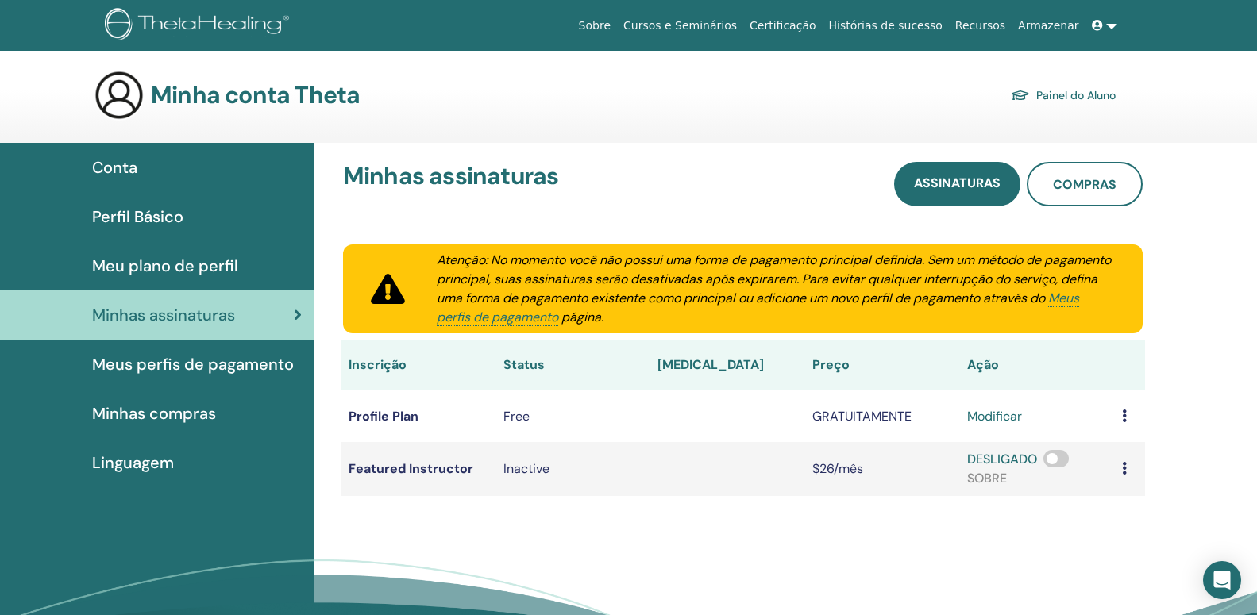
click at [139, 410] on span "Minhas compras" at bounding box center [154, 414] width 124 height 24
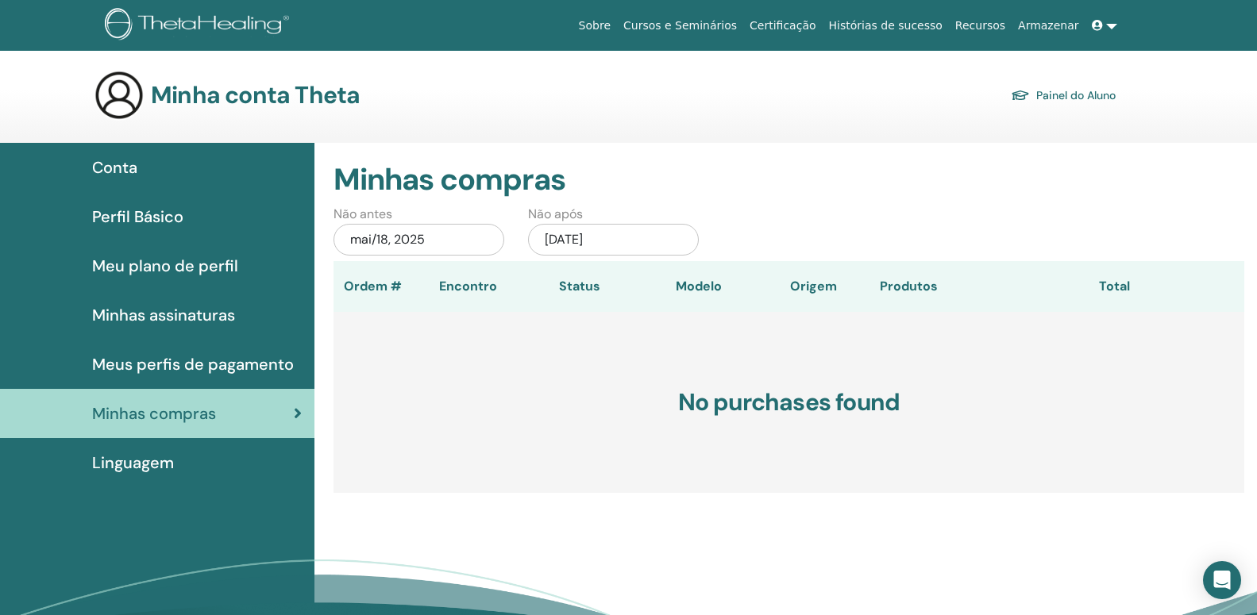
click at [137, 223] on span "Perfil Básico" at bounding box center [137, 217] width 91 height 24
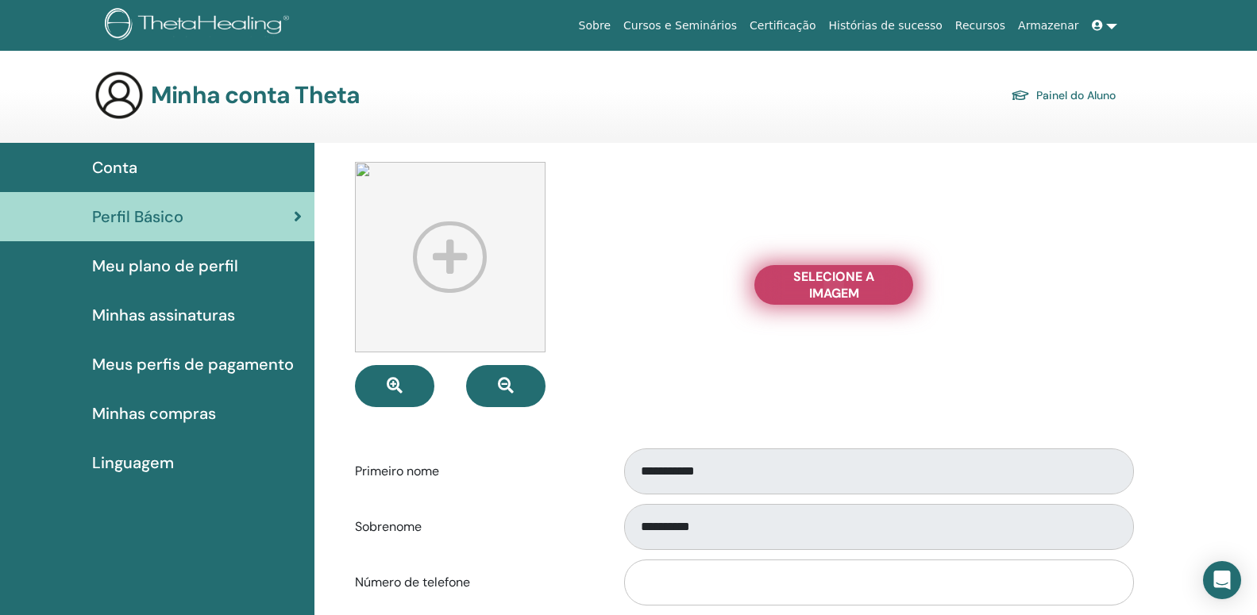
click at [852, 291] on span "Selecione a imagem" at bounding box center [833, 284] width 119 height 33
click at [844, 291] on input "Selecione a imagem" at bounding box center [833, 285] width 21 height 11
type input "**********"
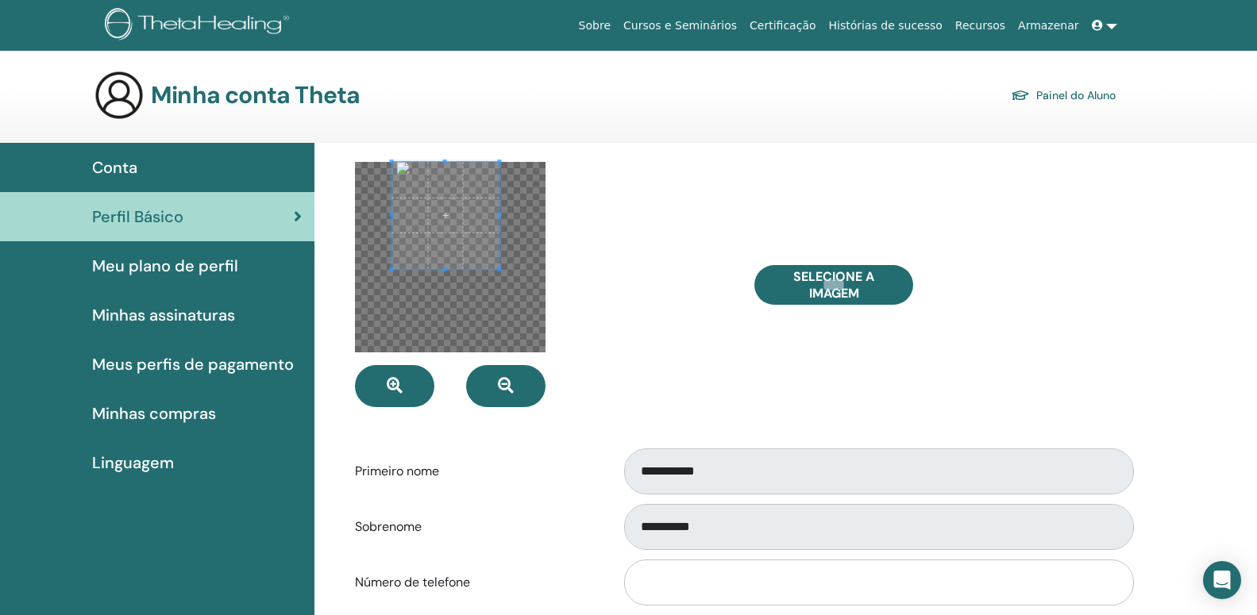
click at [460, 200] on span at bounding box center [444, 215] width 107 height 107
click at [502, 269] on div at bounding box center [447, 218] width 112 height 112
click at [479, 245] on span at bounding box center [447, 234] width 113 height 113
click at [498, 287] on span at bounding box center [500, 286] width 4 height 4
click at [464, 230] on span at bounding box center [450, 230] width 108 height 108
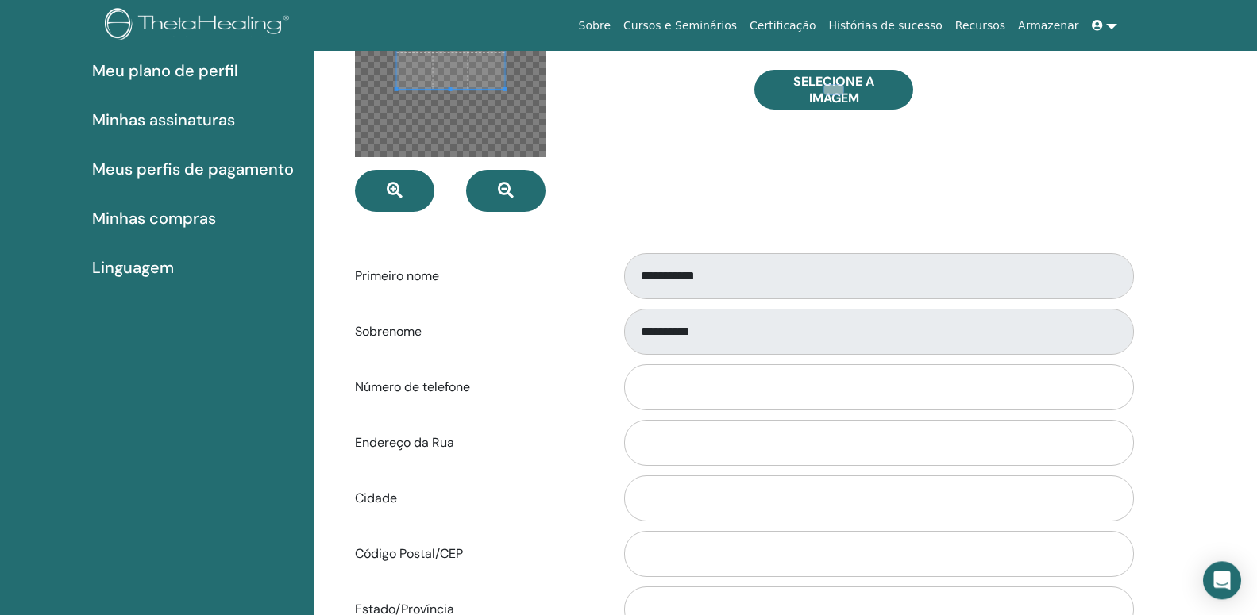
scroll to position [268, 0]
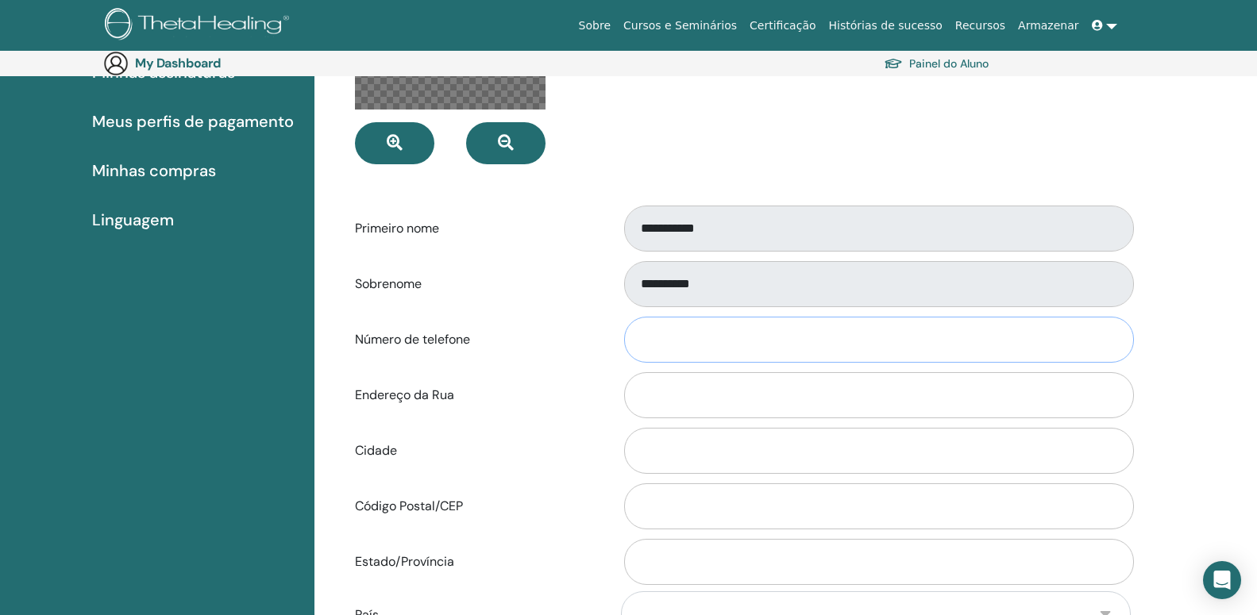
click at [697, 355] on input "Número de telefone" at bounding box center [879, 340] width 510 height 46
type input "**********"
click at [713, 387] on input "Endereço da Rua" at bounding box center [879, 395] width 510 height 46
type input "**********"
click at [684, 458] on input "Cidade" at bounding box center [879, 451] width 510 height 46
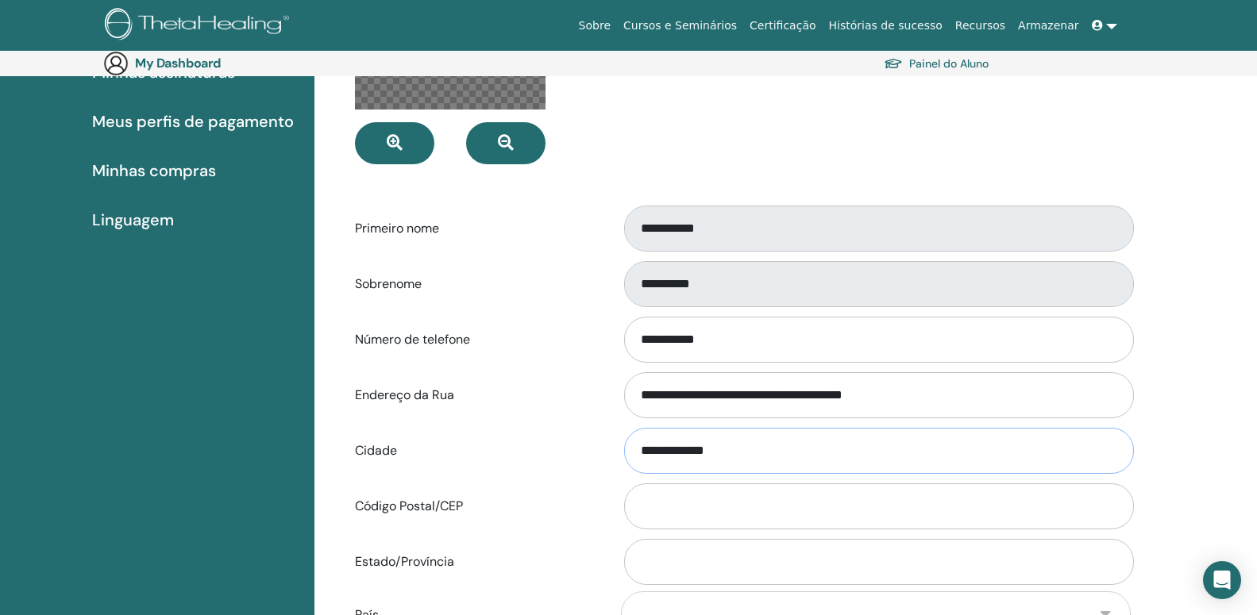
type input "**********"
click at [681, 509] on input "Código Postal/CEP" at bounding box center [879, 507] width 510 height 46
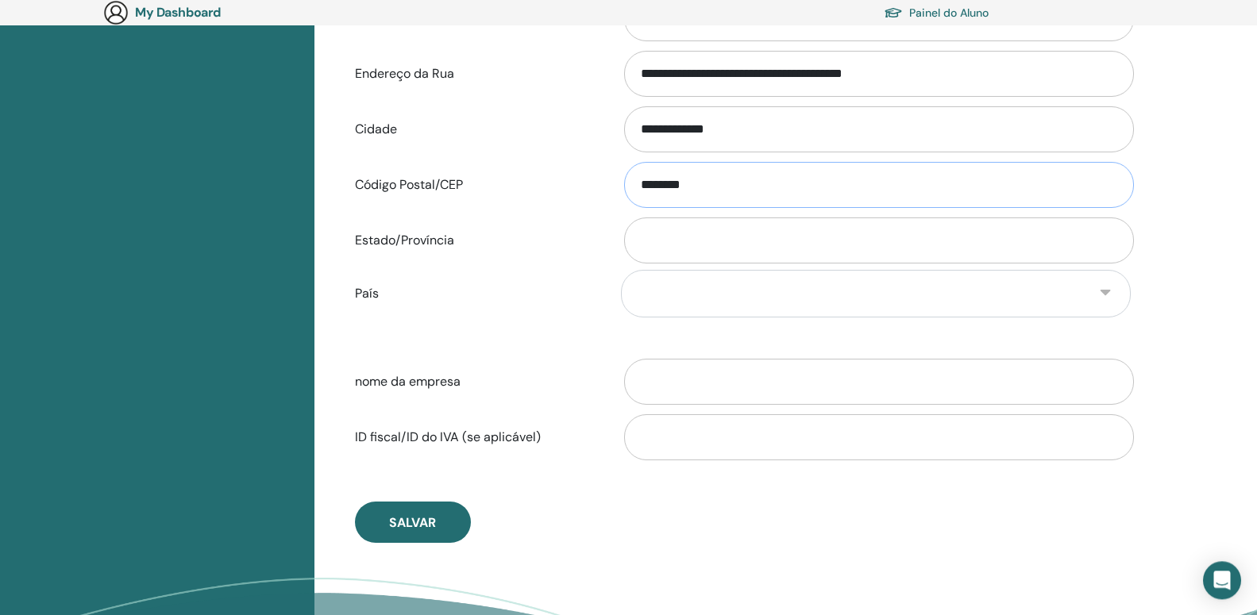
scroll to position [673, 0]
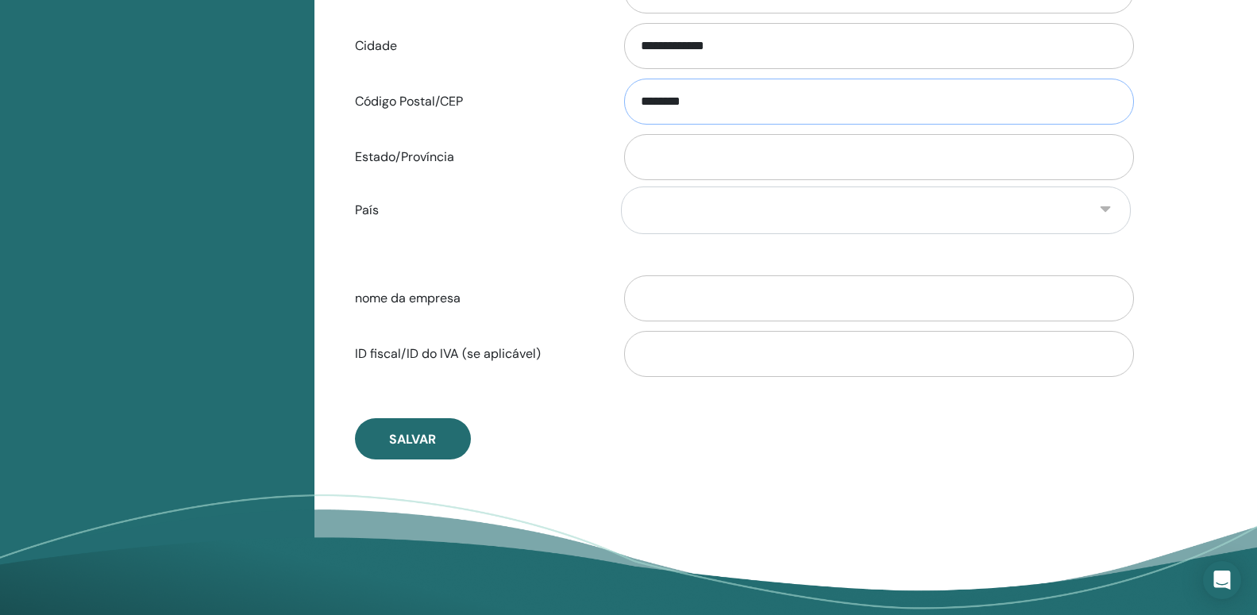
type input "********"
click at [656, 151] on input "Estado/Província" at bounding box center [879, 157] width 510 height 46
type input "**********"
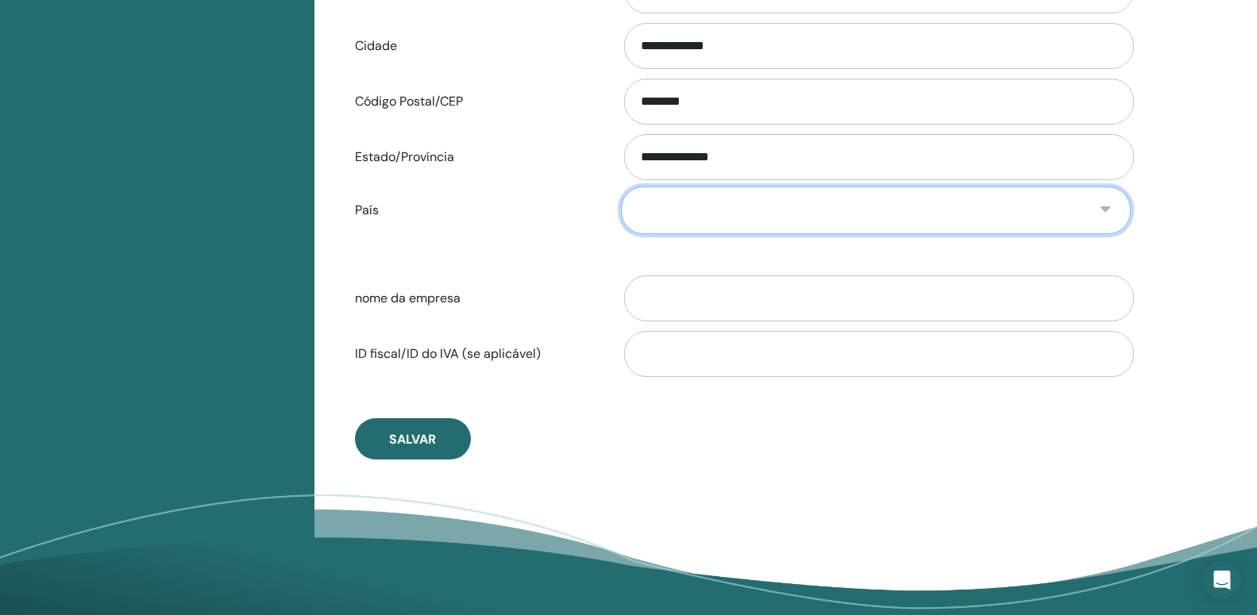
select select "**"
click option "******" at bounding box center [0, 0] width 0 height 0
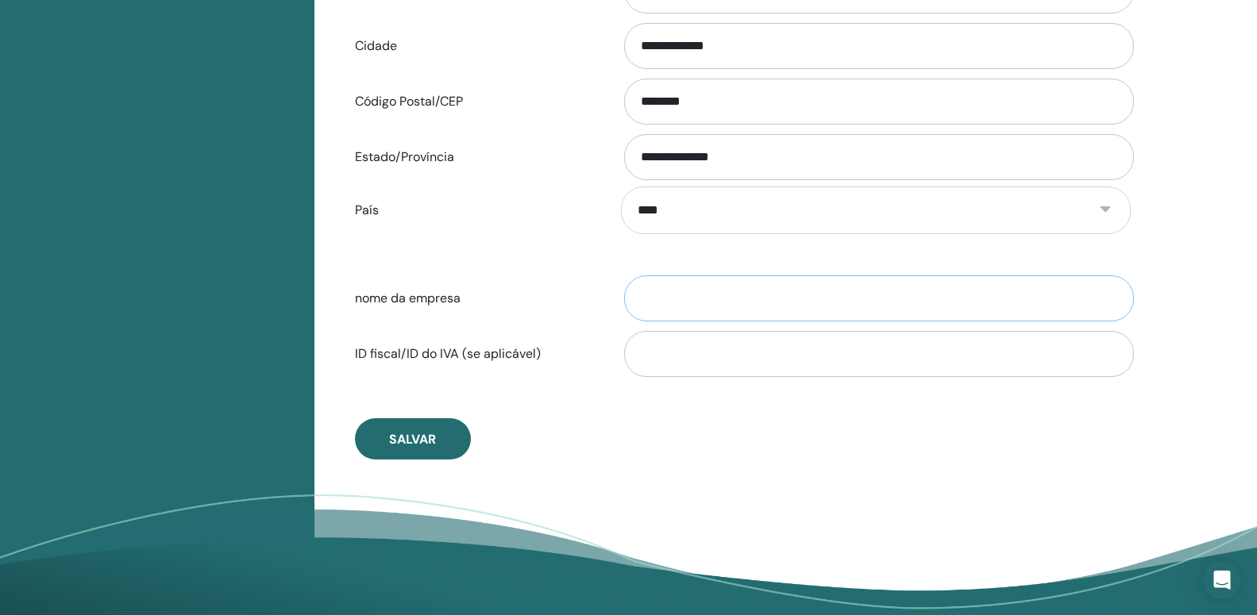
click at [652, 292] on input "nome da empresa" at bounding box center [879, 299] width 510 height 46
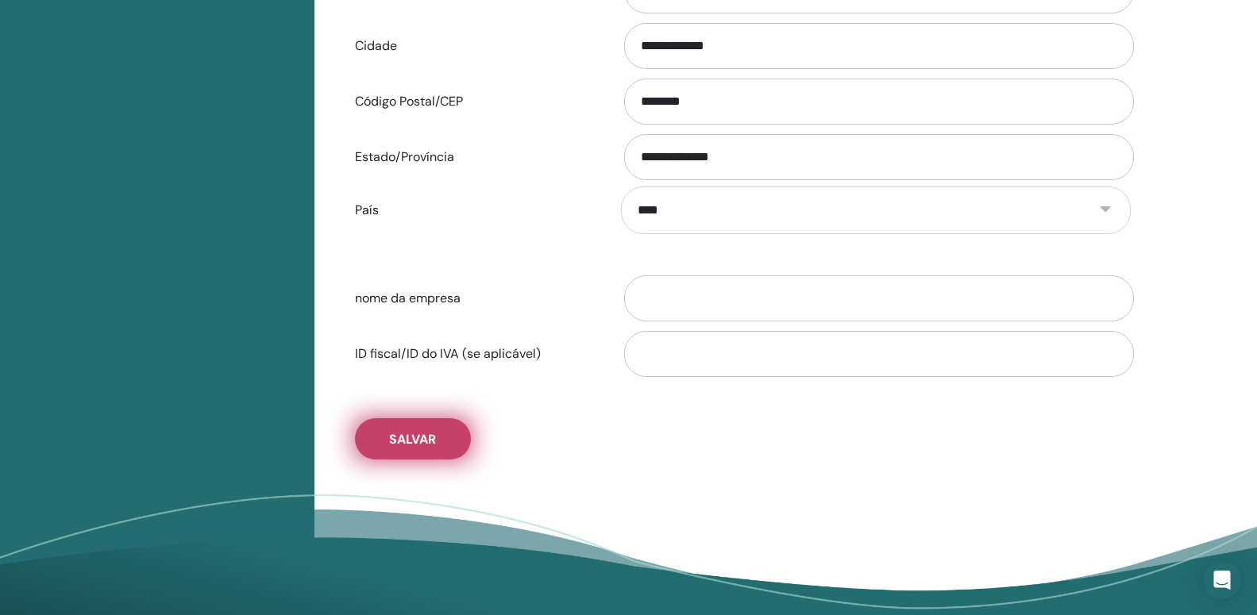
click at [434, 434] on span "Salvar" at bounding box center [412, 439] width 47 height 17
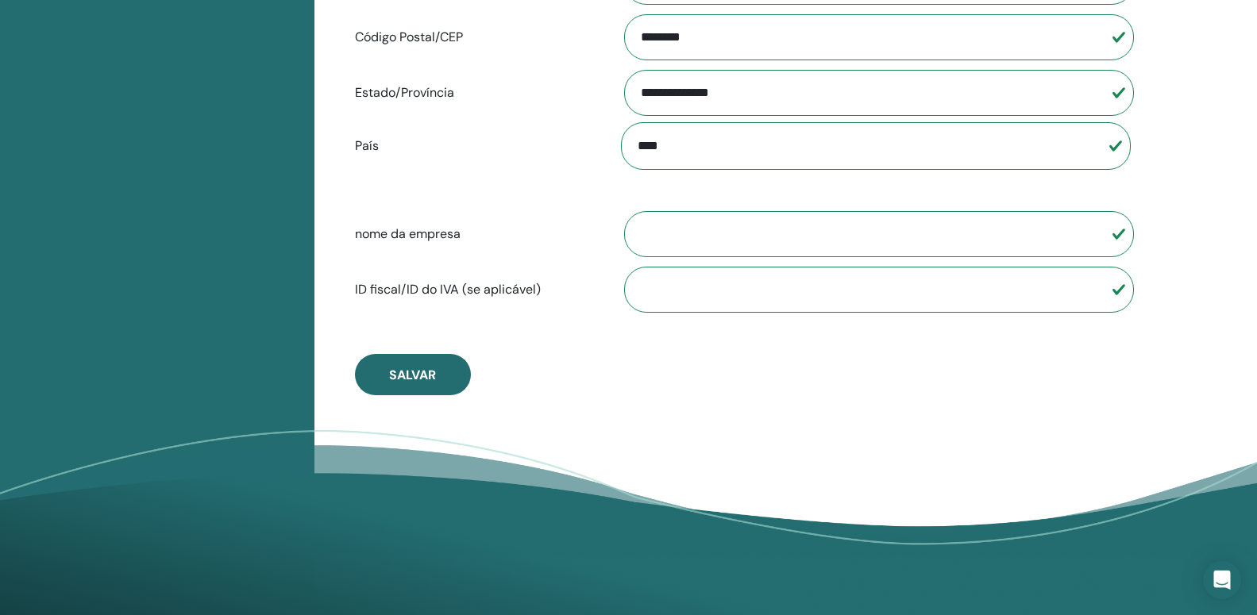
scroll to position [754, 0]
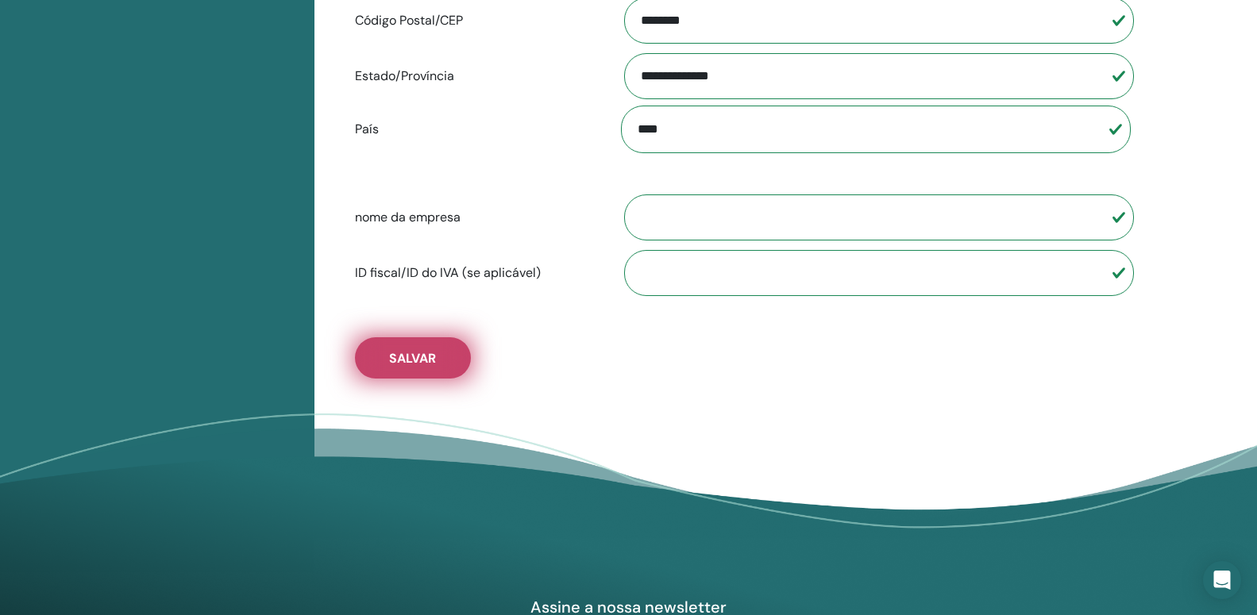
click at [437, 358] on button "Salvar" at bounding box center [413, 357] width 116 height 41
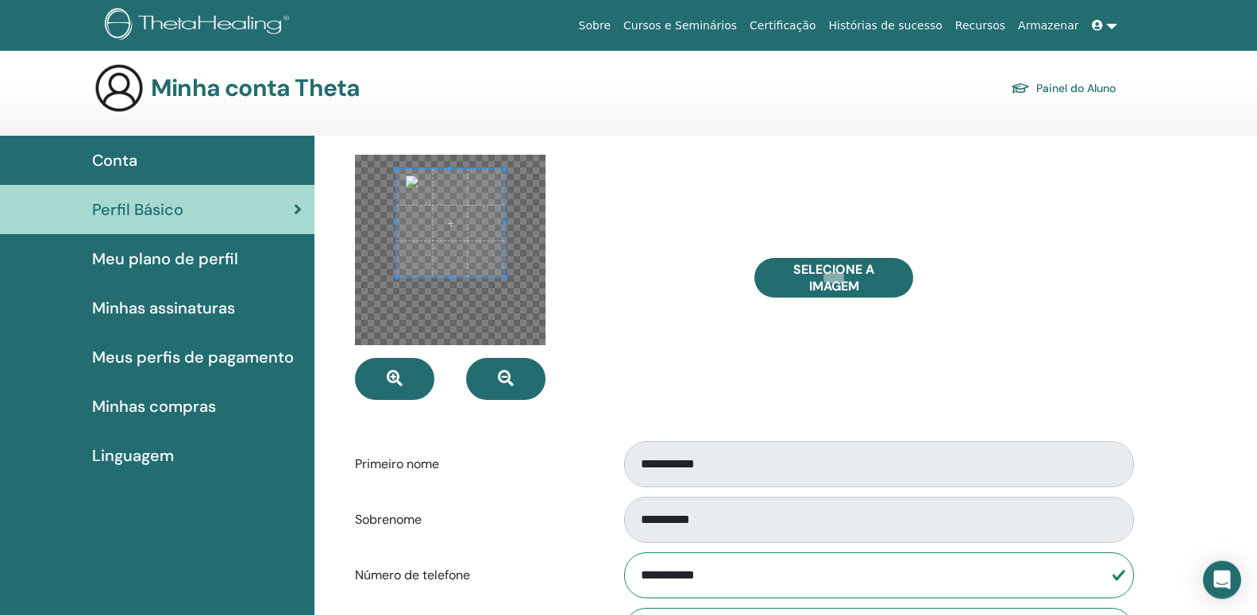
scroll to position [0, 0]
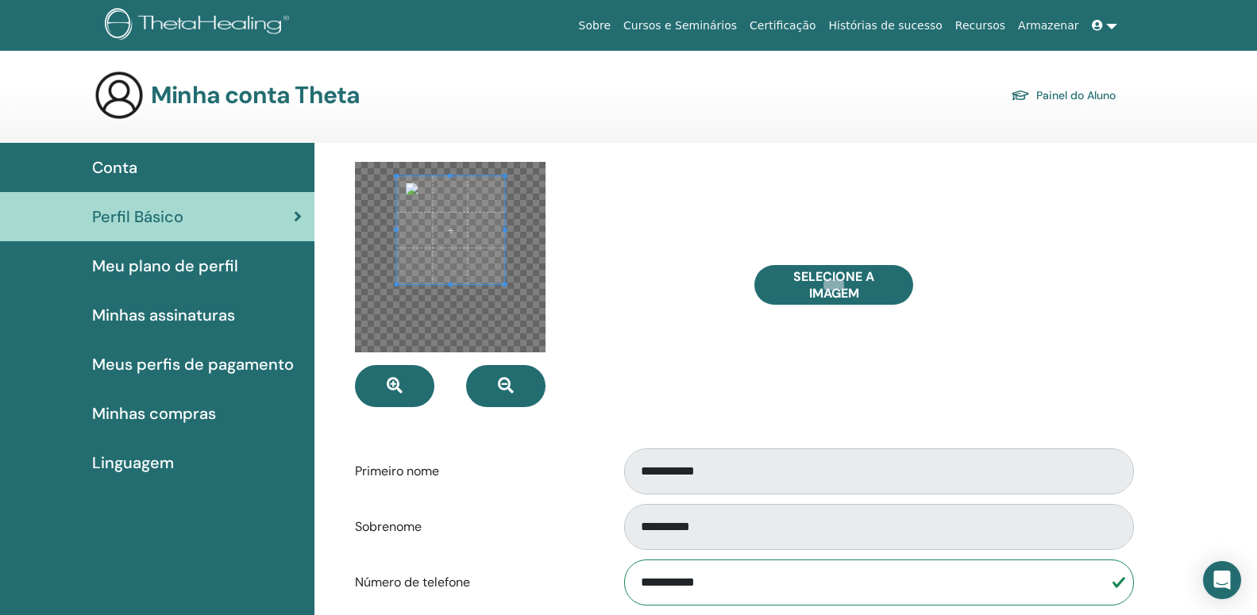
click at [126, 259] on span "Meu plano de perfil" at bounding box center [165, 266] width 146 height 24
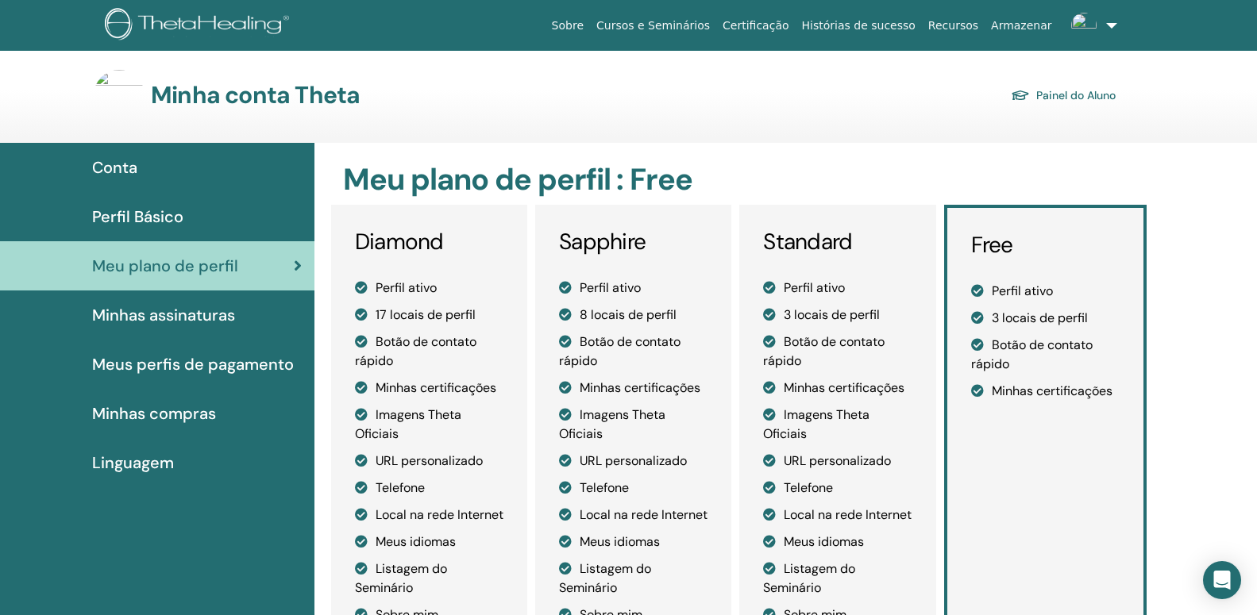
click at [143, 418] on span "Minhas compras" at bounding box center [154, 414] width 124 height 24
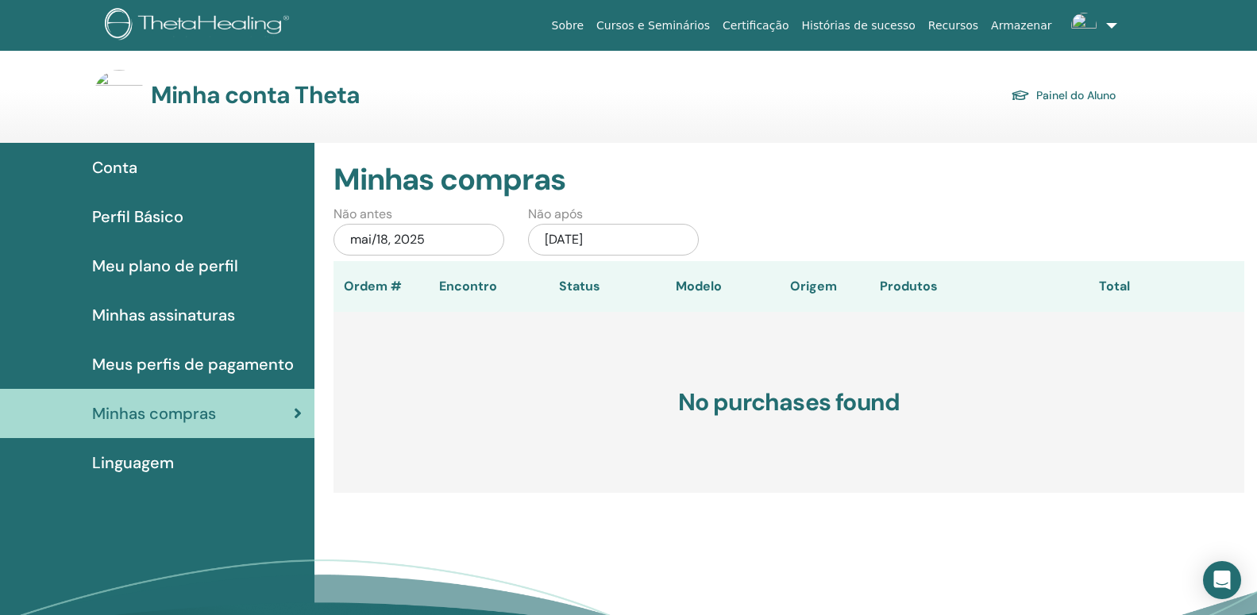
click at [153, 220] on span "Perfil Básico" at bounding box center [137, 217] width 91 height 24
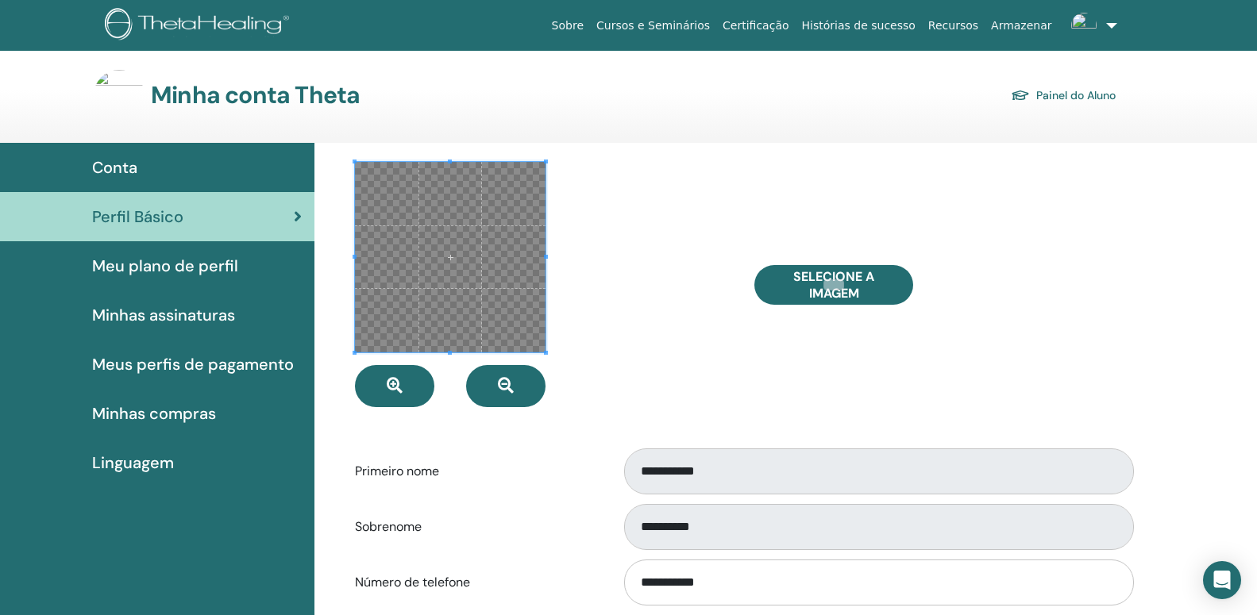
click at [401, 234] on span at bounding box center [450, 257] width 191 height 191
click at [522, 329] on span at bounding box center [450, 257] width 191 height 191
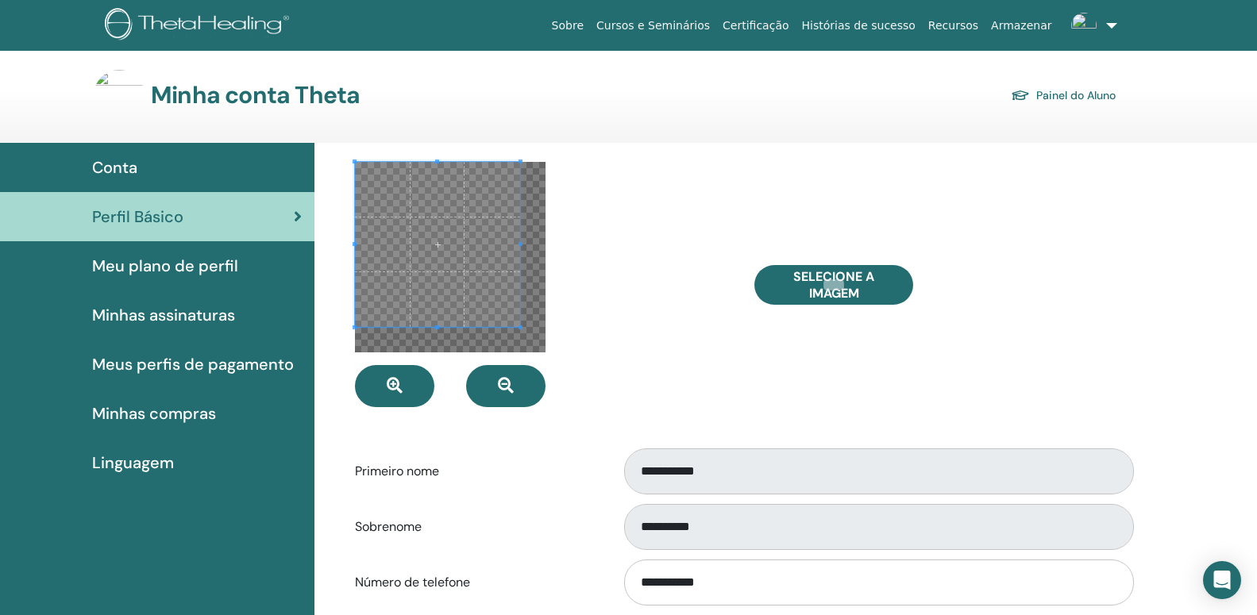
click at [521, 338] on div at bounding box center [450, 257] width 191 height 191
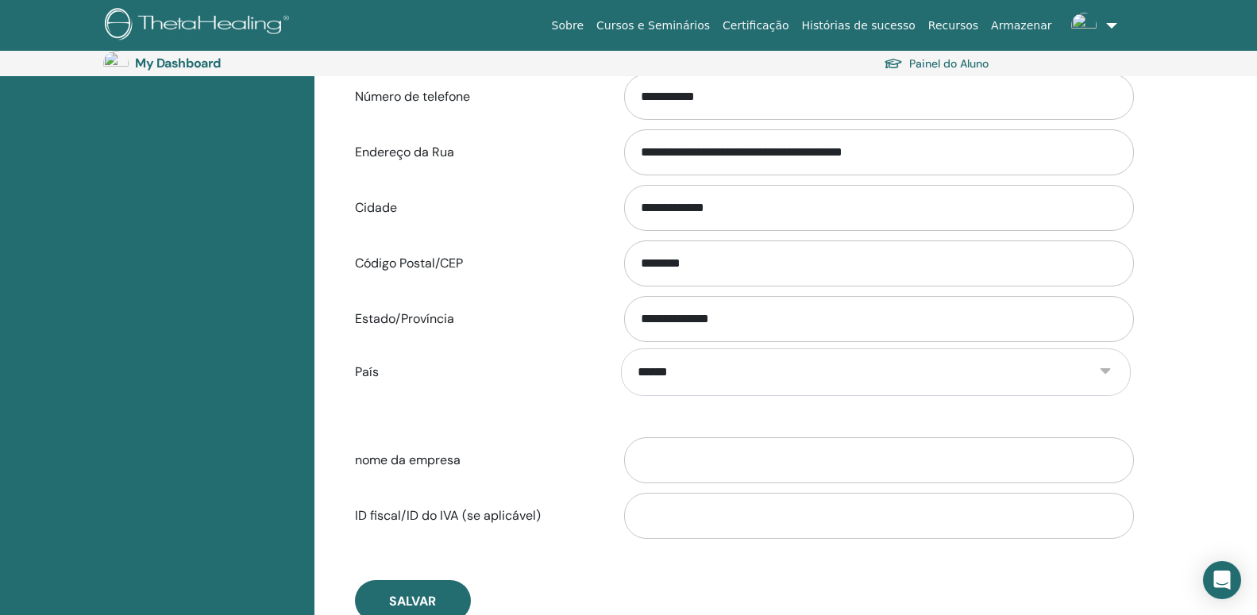
scroll to position [1078, 0]
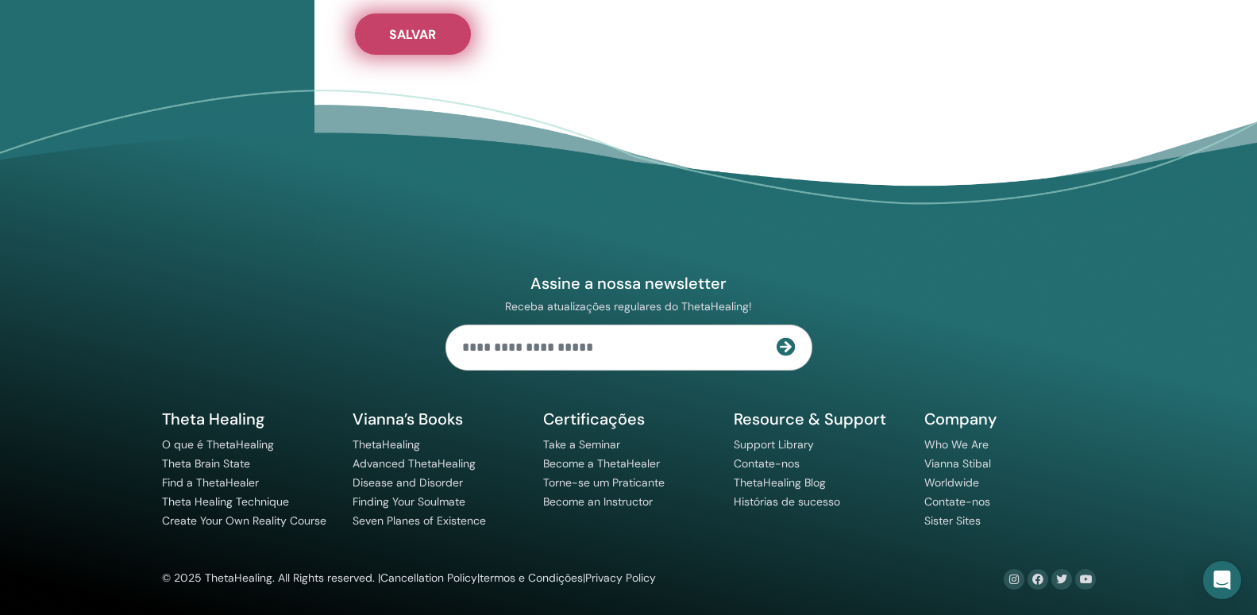
click at [433, 32] on span "Salvar" at bounding box center [412, 34] width 47 height 17
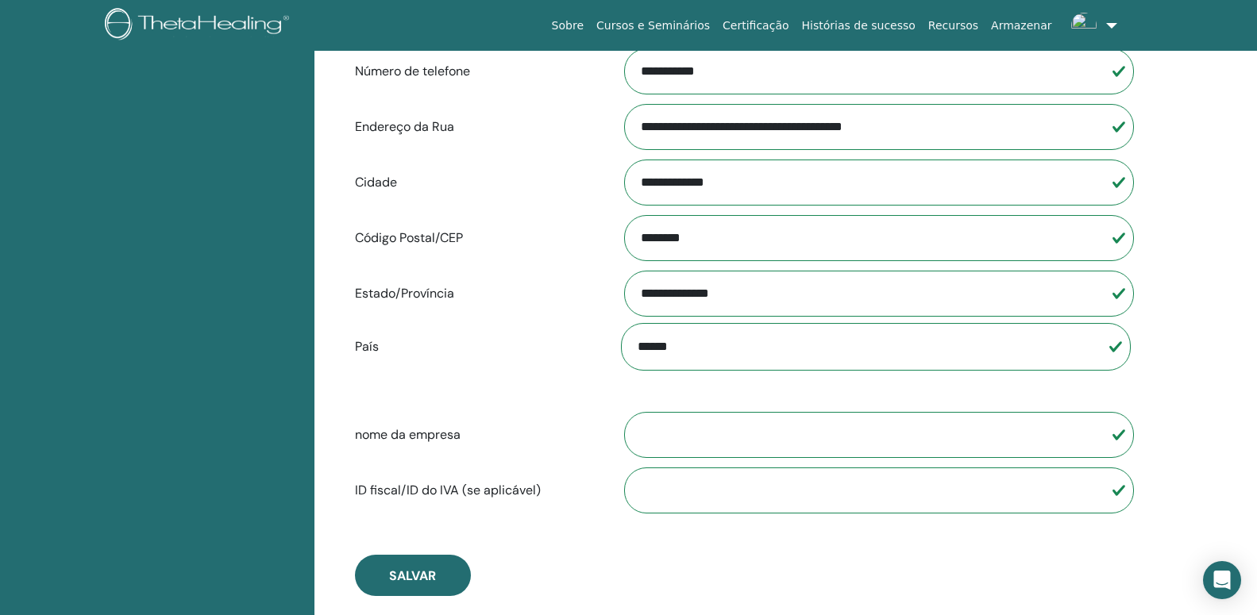
scroll to position [0, 0]
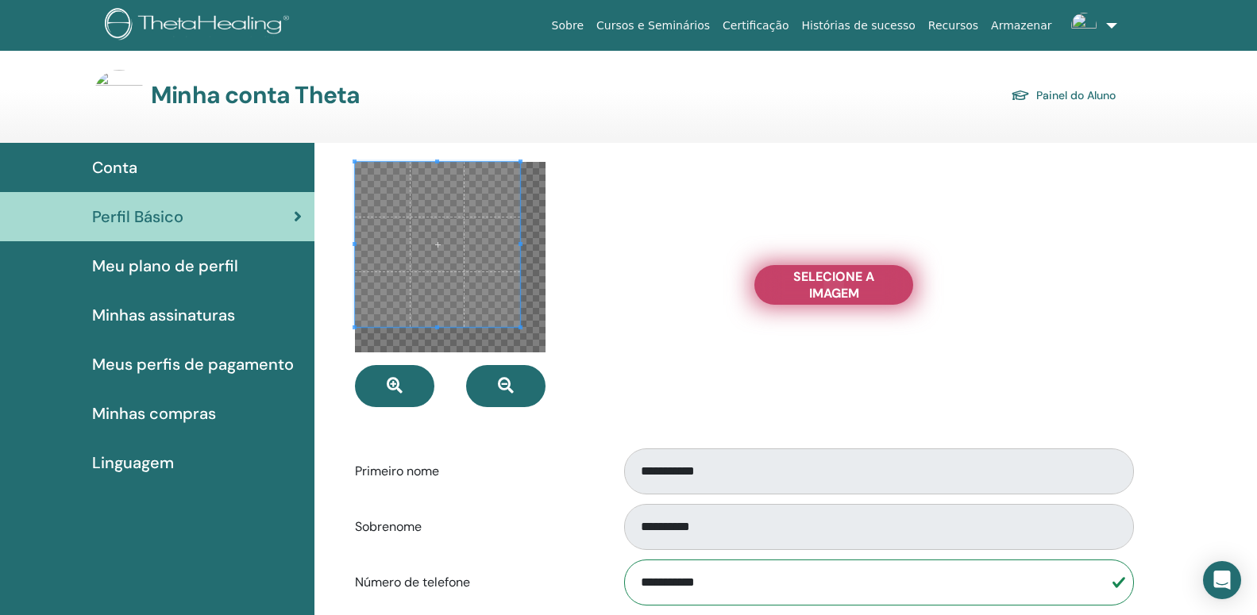
click at [869, 280] on span "Selecione a imagem" at bounding box center [833, 284] width 119 height 33
click at [844, 280] on input "Selecione a imagem" at bounding box center [833, 285] width 21 height 11
type input "**********"
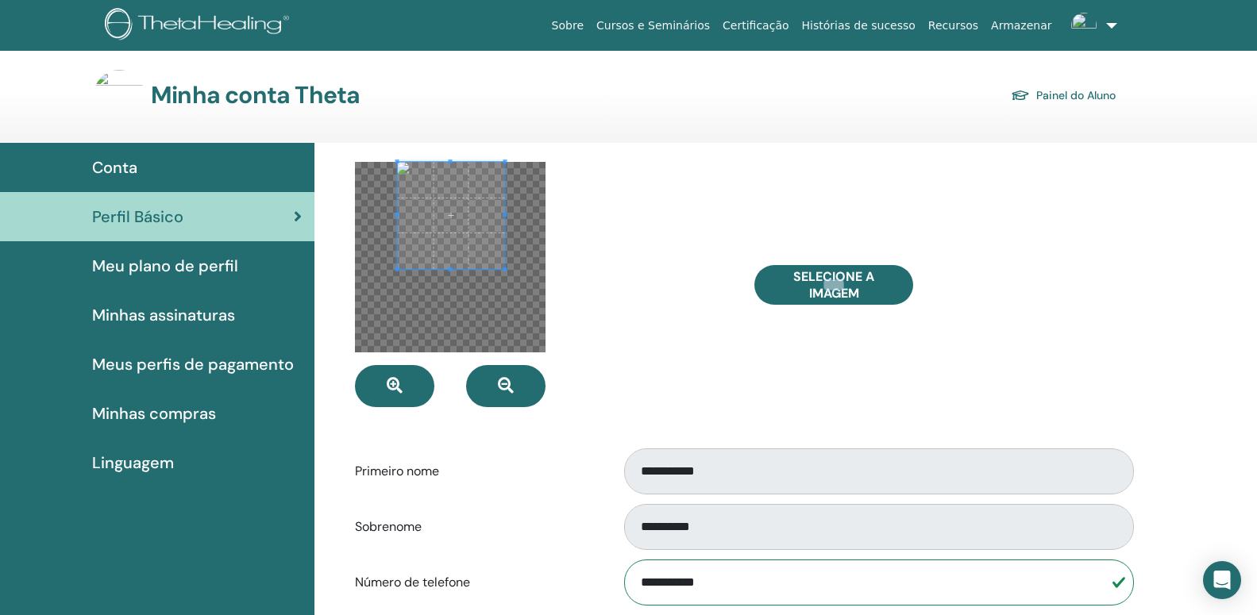
click at [476, 222] on span at bounding box center [450, 215] width 107 height 107
click at [497, 263] on span at bounding box center [496, 261] width 4 height 4
click at [475, 226] on span at bounding box center [448, 213] width 98 height 98
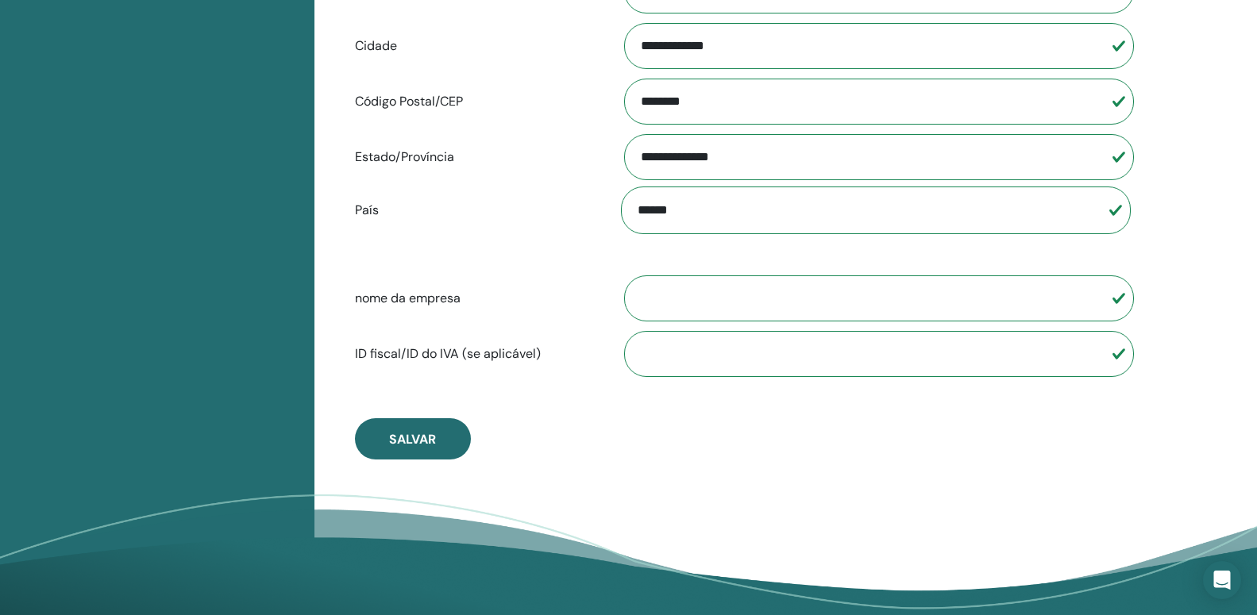
scroll to position [1078, 0]
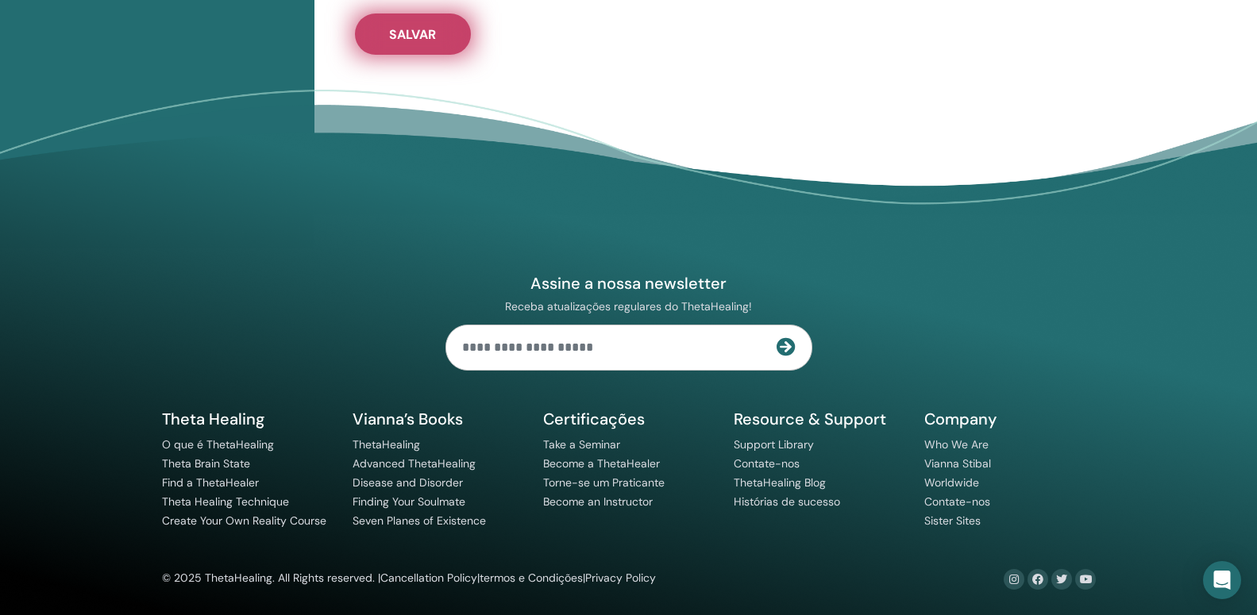
click at [438, 37] on button "Salvar" at bounding box center [413, 33] width 116 height 41
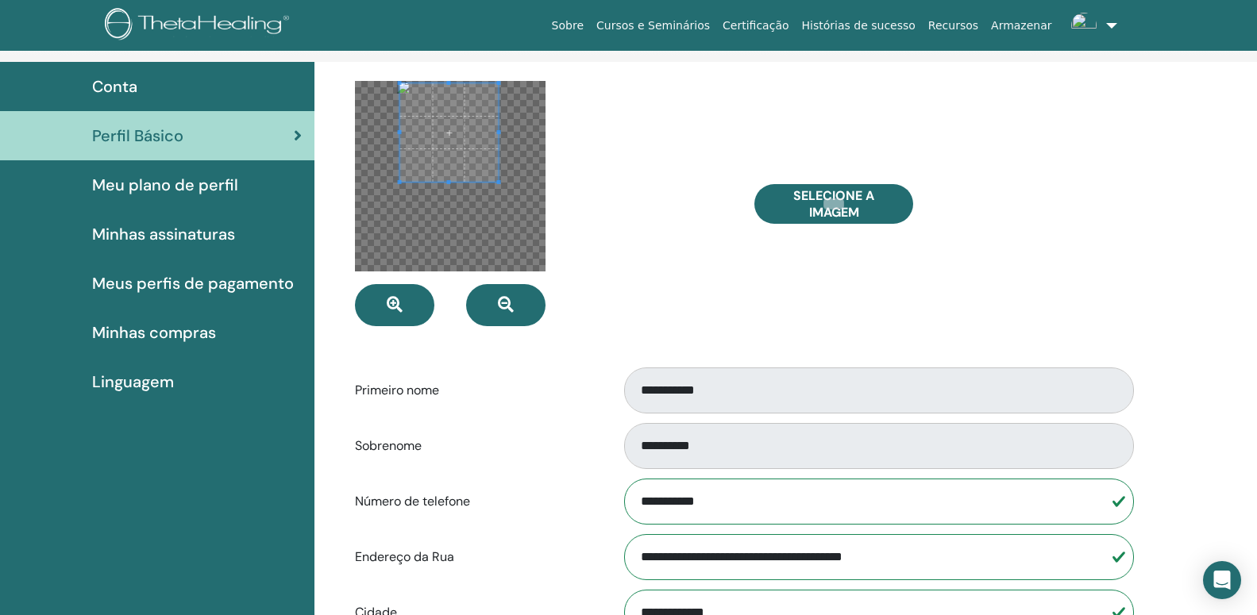
scroll to position [592, 0]
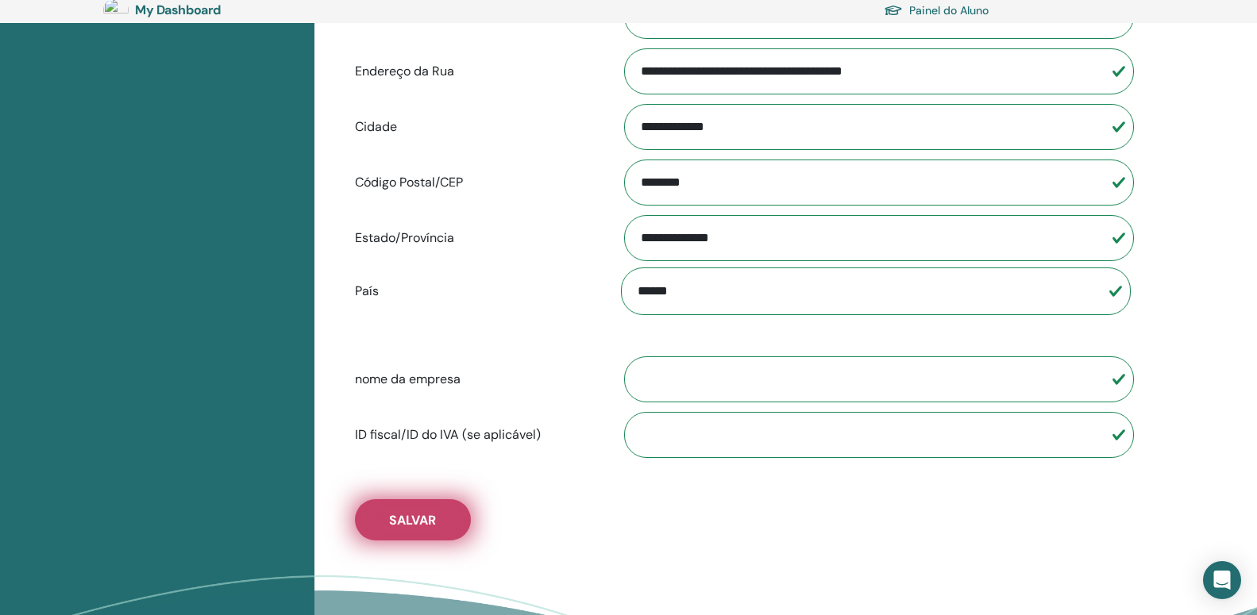
click at [415, 519] on span "Salvar" at bounding box center [412, 520] width 47 height 17
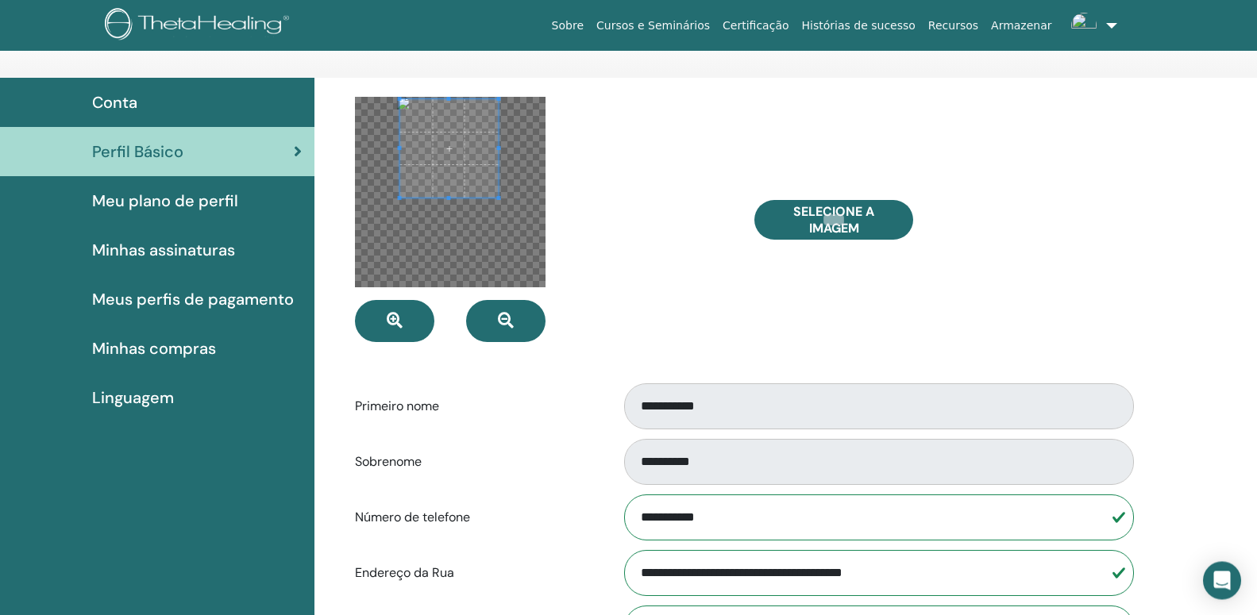
scroll to position [0, 0]
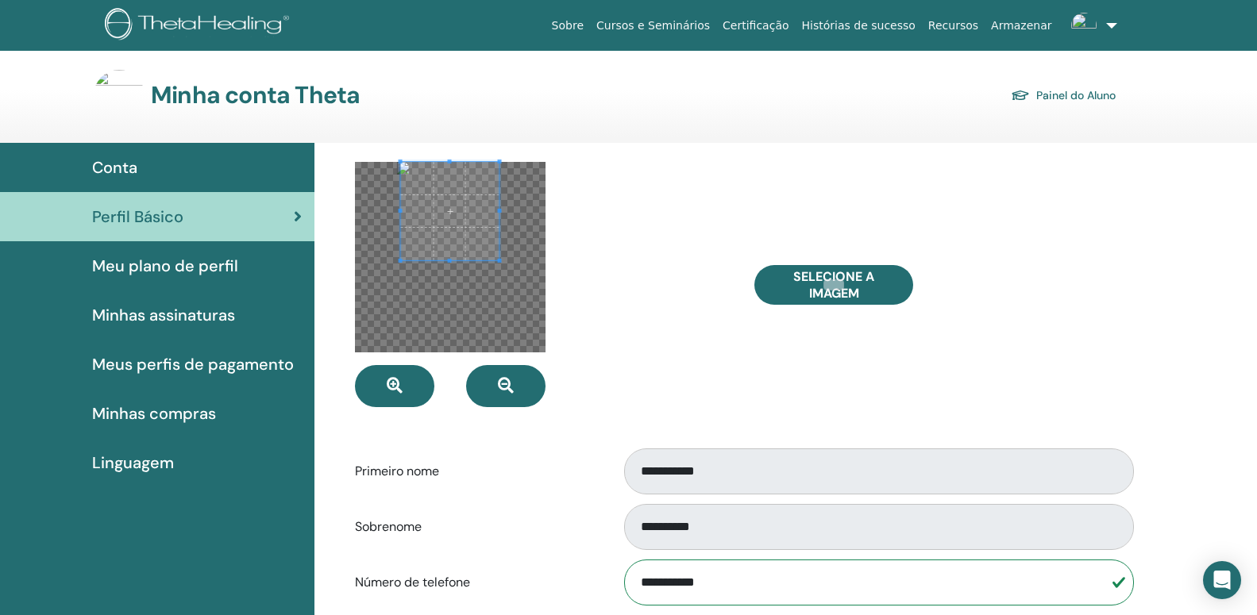
click at [472, 236] on span at bounding box center [449, 211] width 98 height 98
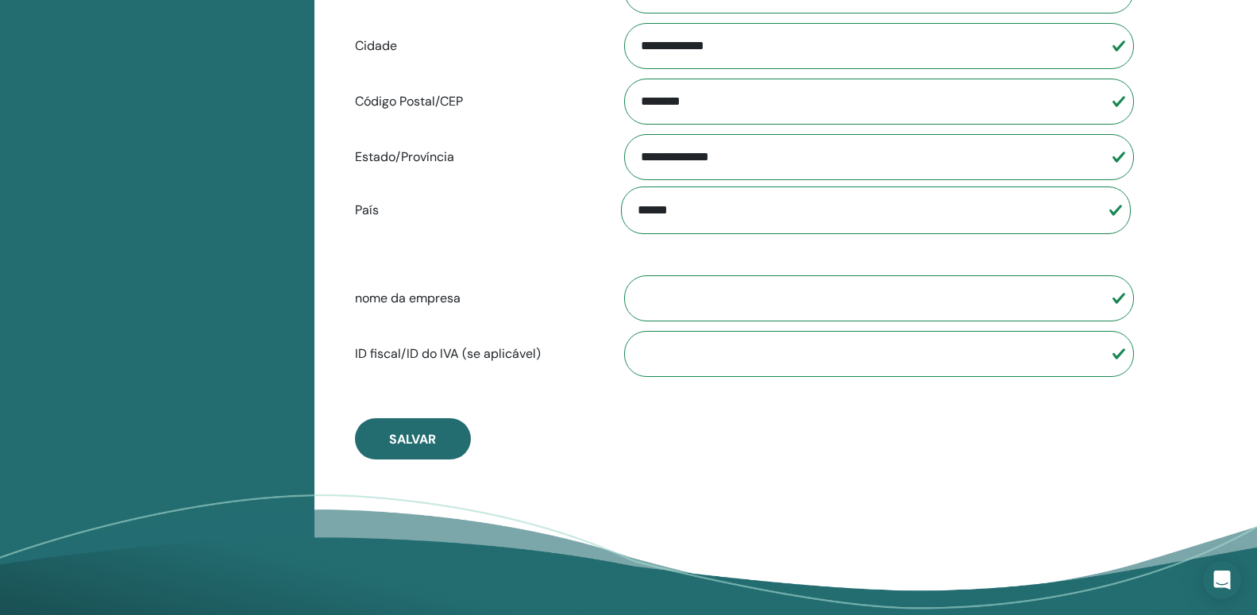
scroll to position [1078, 0]
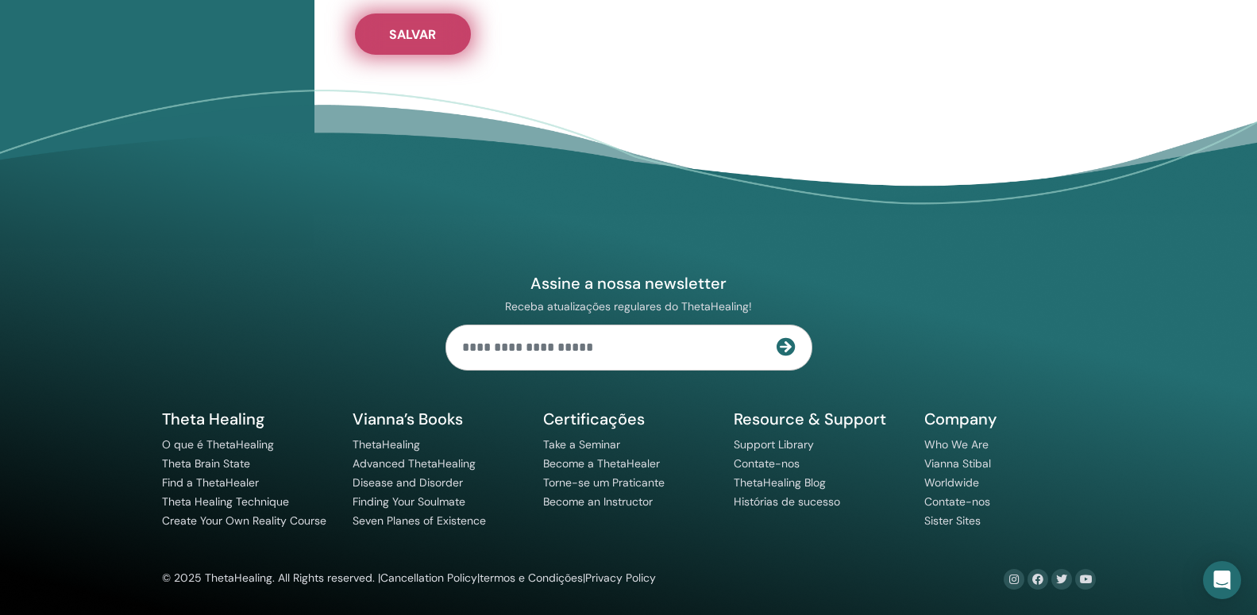
click at [402, 32] on span "Salvar" at bounding box center [412, 34] width 47 height 17
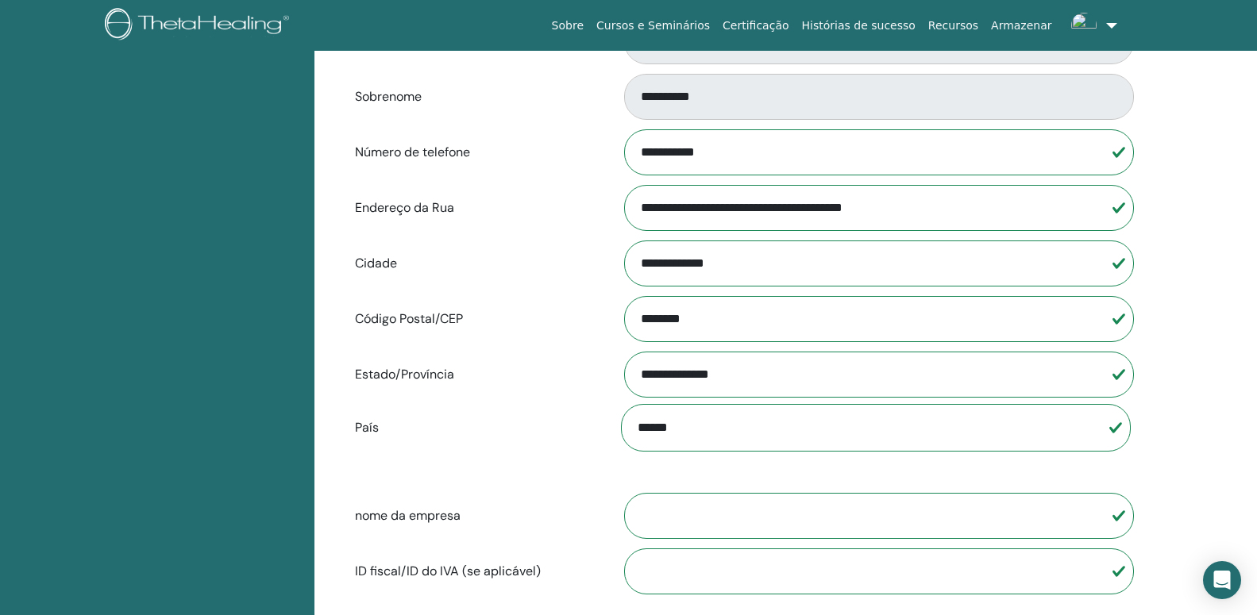
scroll to position [0, 0]
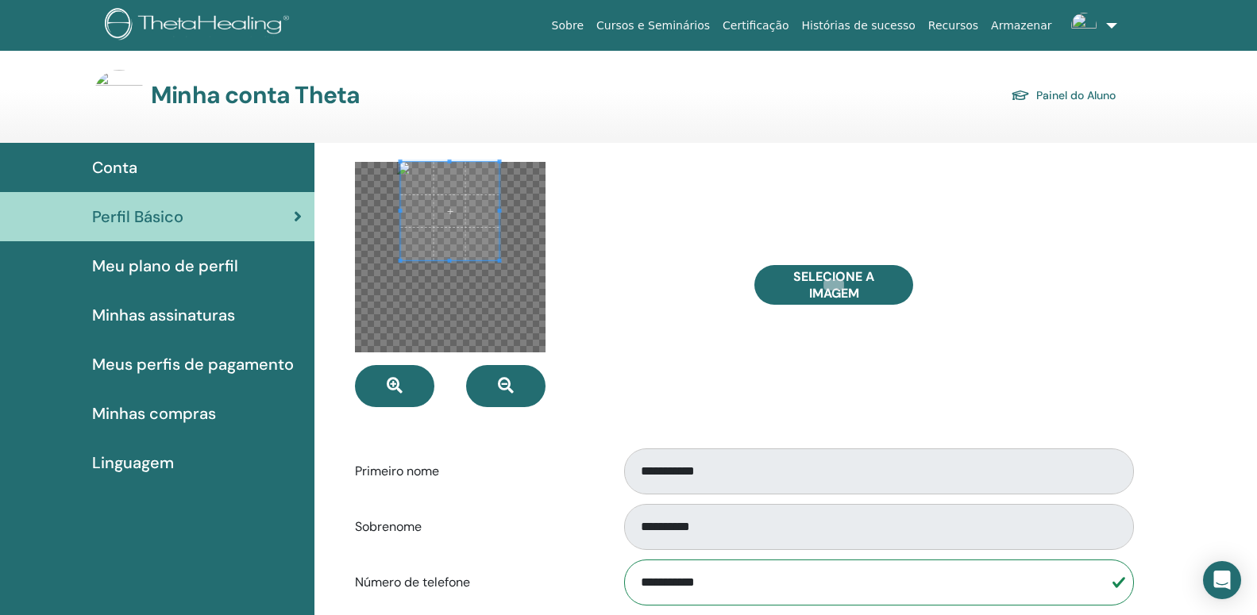
click at [186, 260] on span "Meu plano de perfil" at bounding box center [165, 266] width 146 height 24
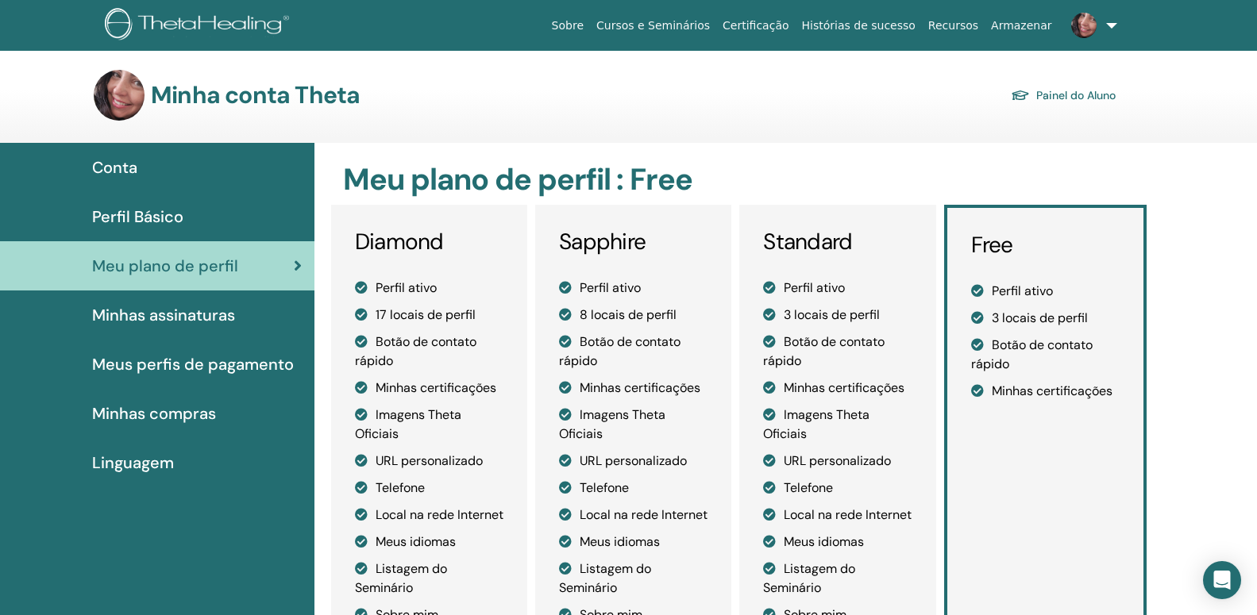
click at [126, 171] on span "Conta" at bounding box center [114, 168] width 45 height 24
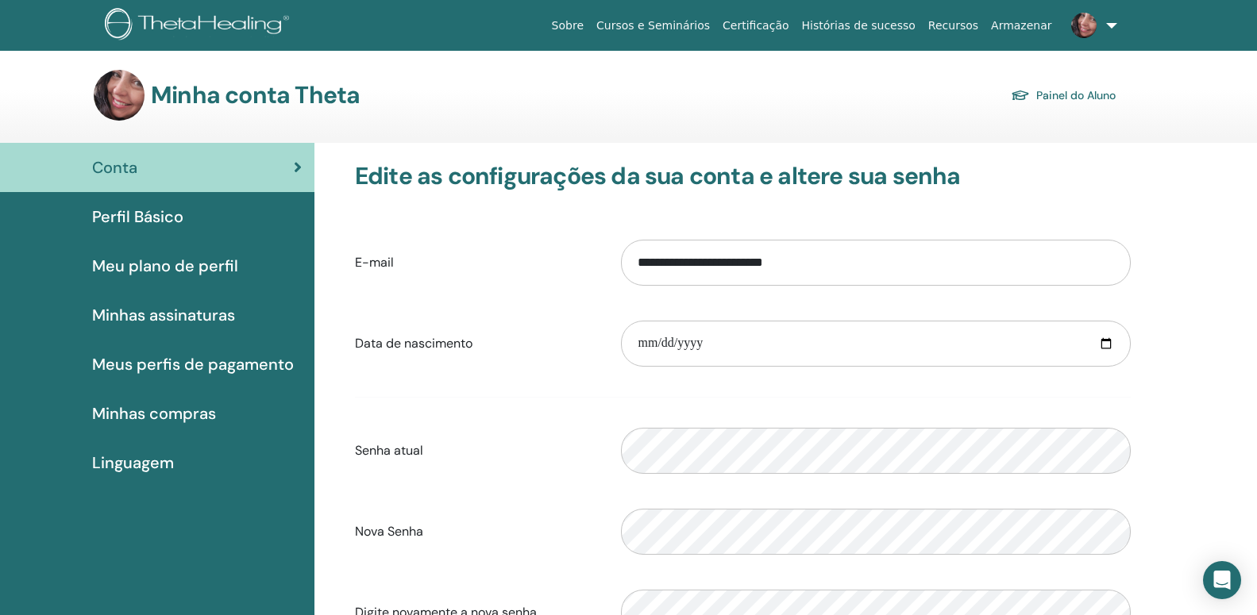
click at [133, 214] on span "Perfil Básico" at bounding box center [137, 217] width 91 height 24
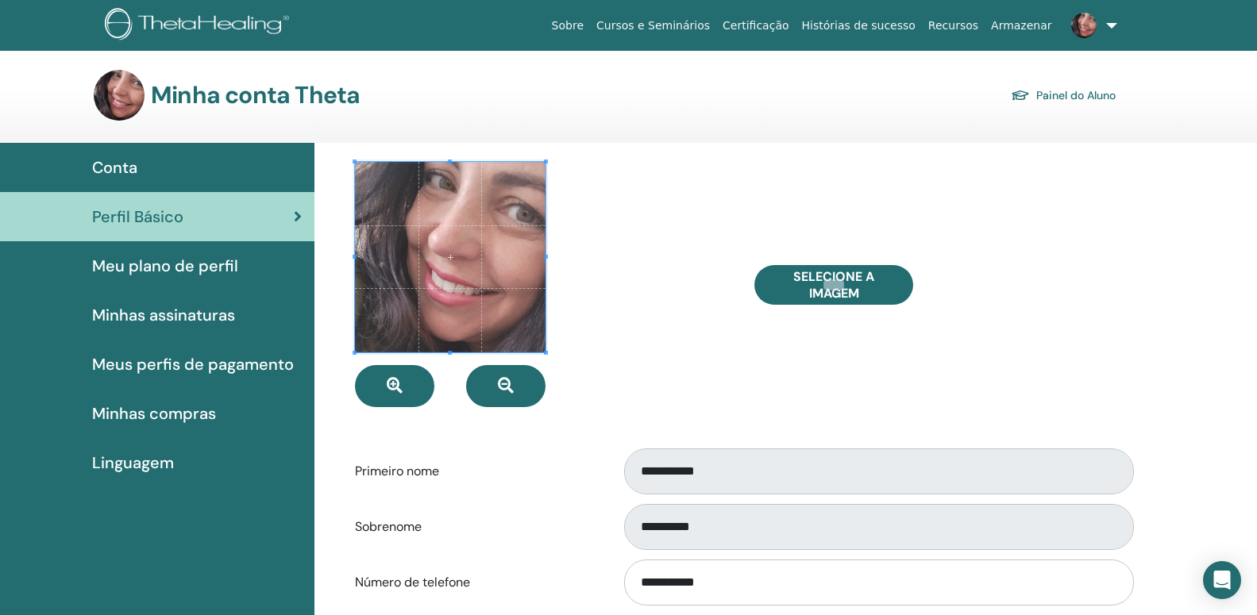
click at [129, 311] on span "Minhas assinaturas" at bounding box center [163, 315] width 143 height 24
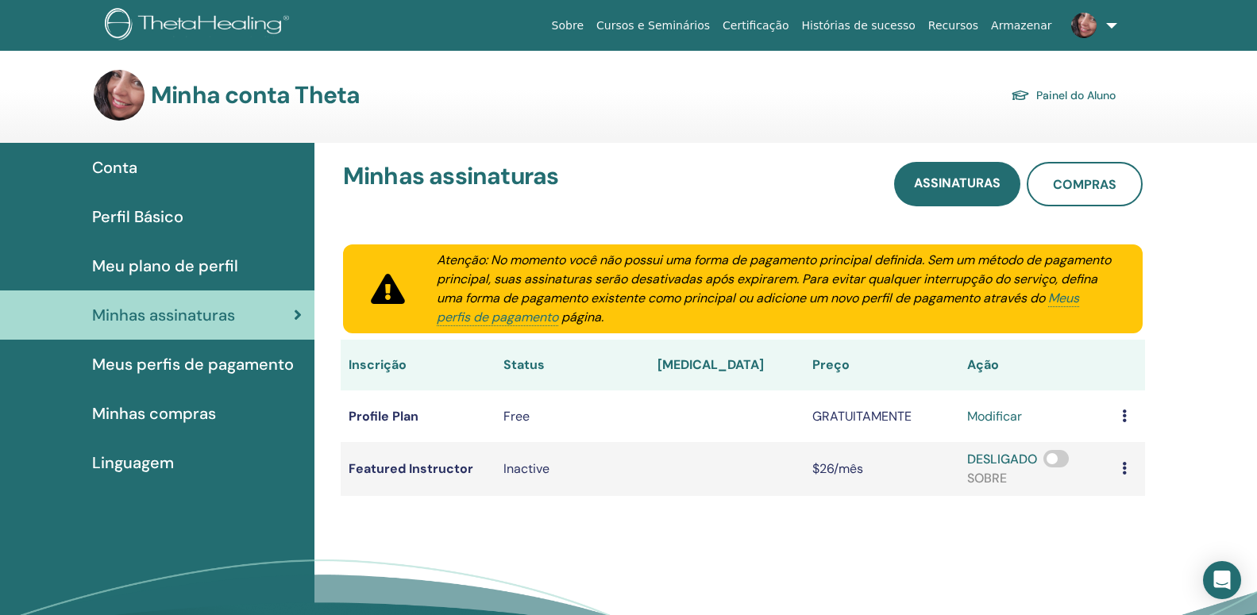
click at [790, 25] on link "Certificação" at bounding box center [755, 25] width 79 height 29
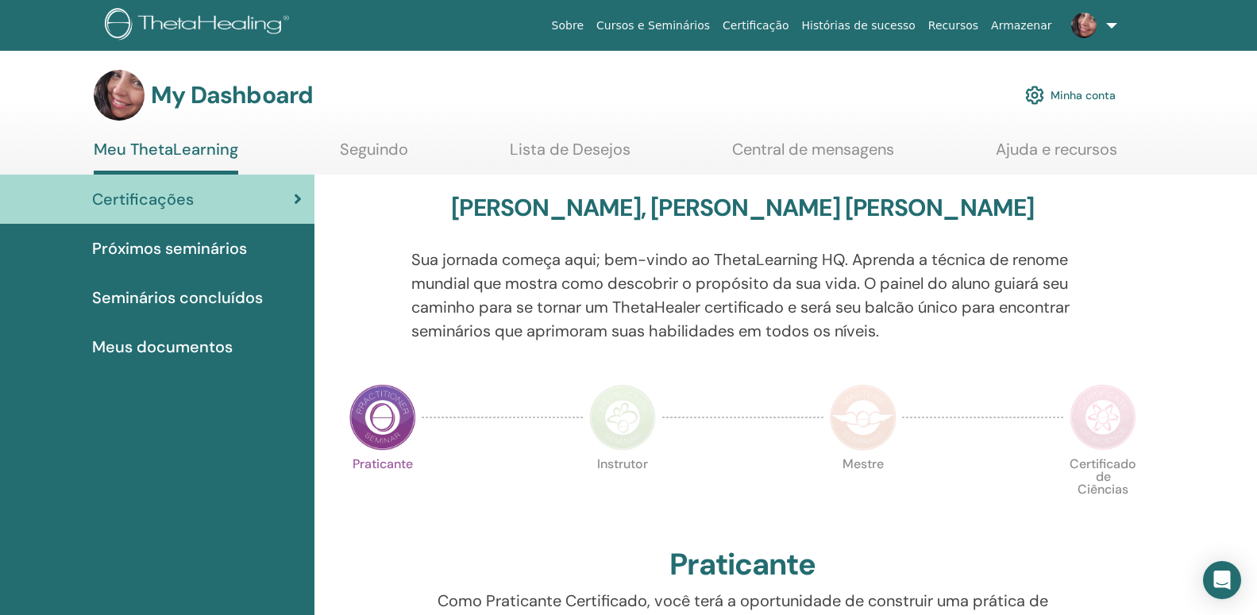
click at [393, 429] on img at bounding box center [382, 417] width 67 height 67
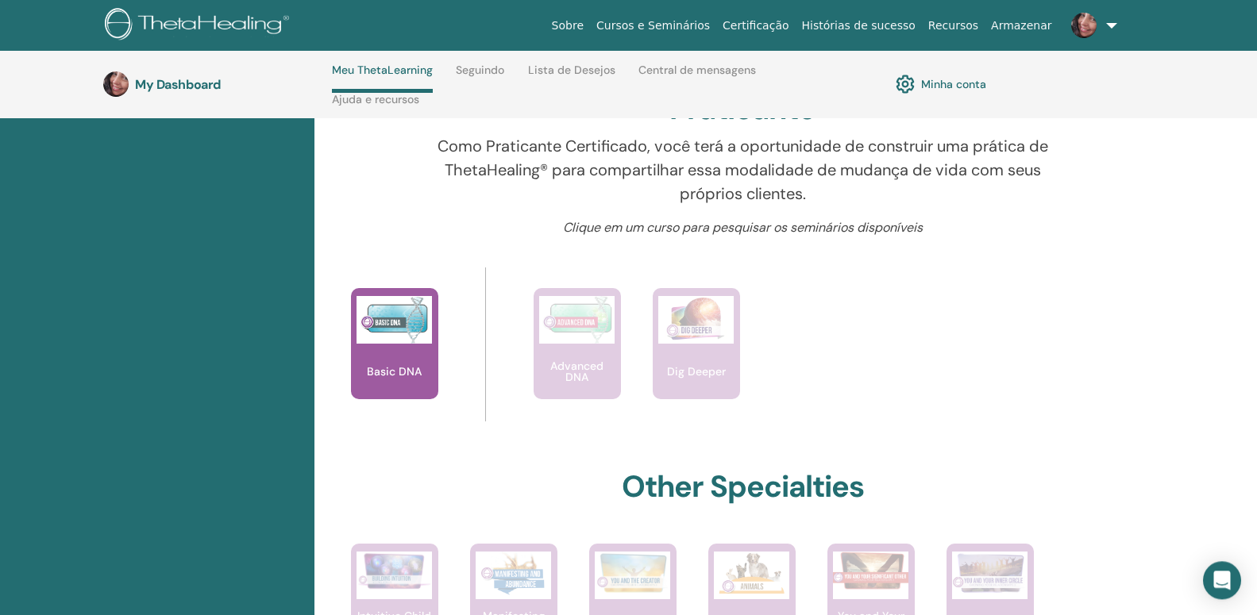
scroll to position [634, 0]
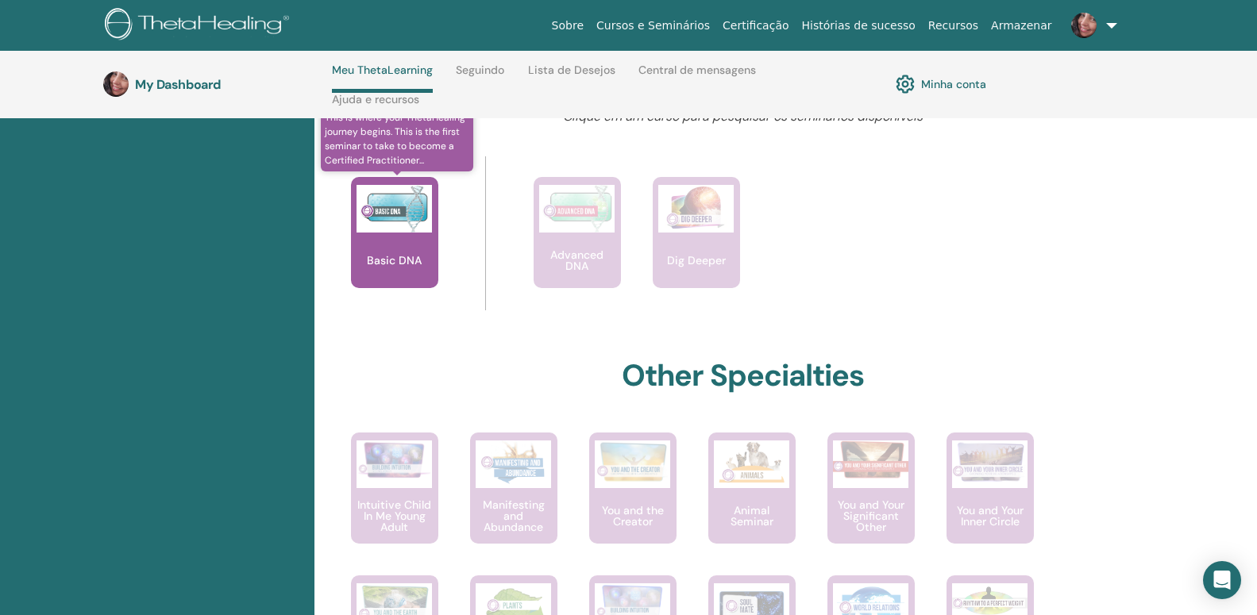
click at [374, 214] on img at bounding box center [394, 209] width 75 height 48
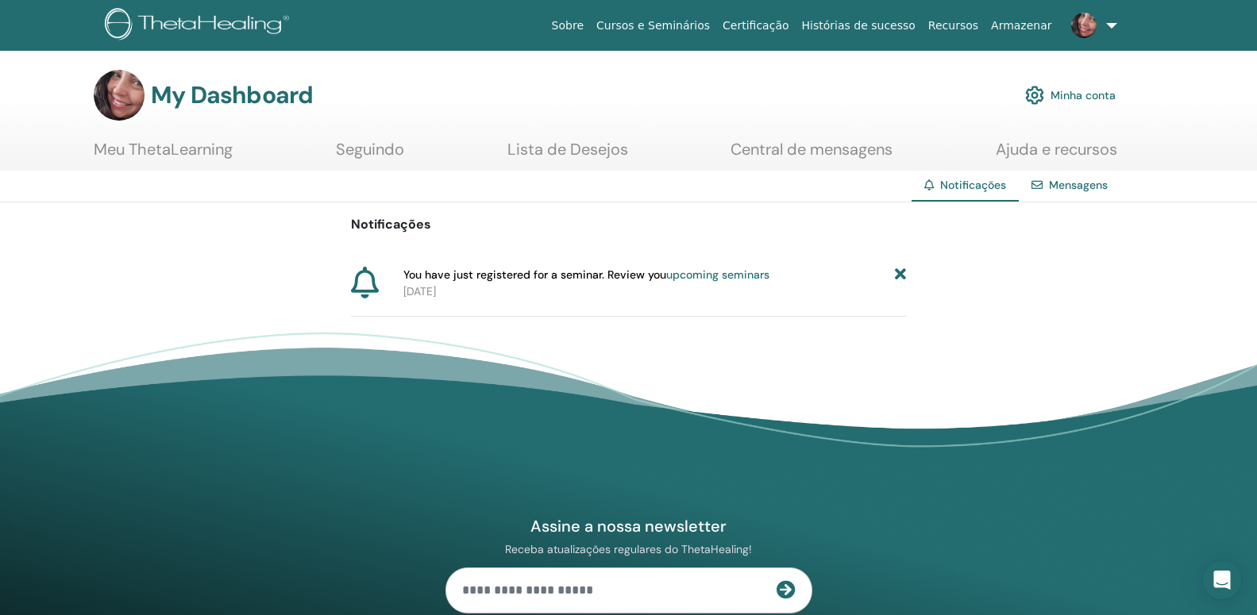
click at [1112, 18] on link at bounding box center [1090, 25] width 65 height 51
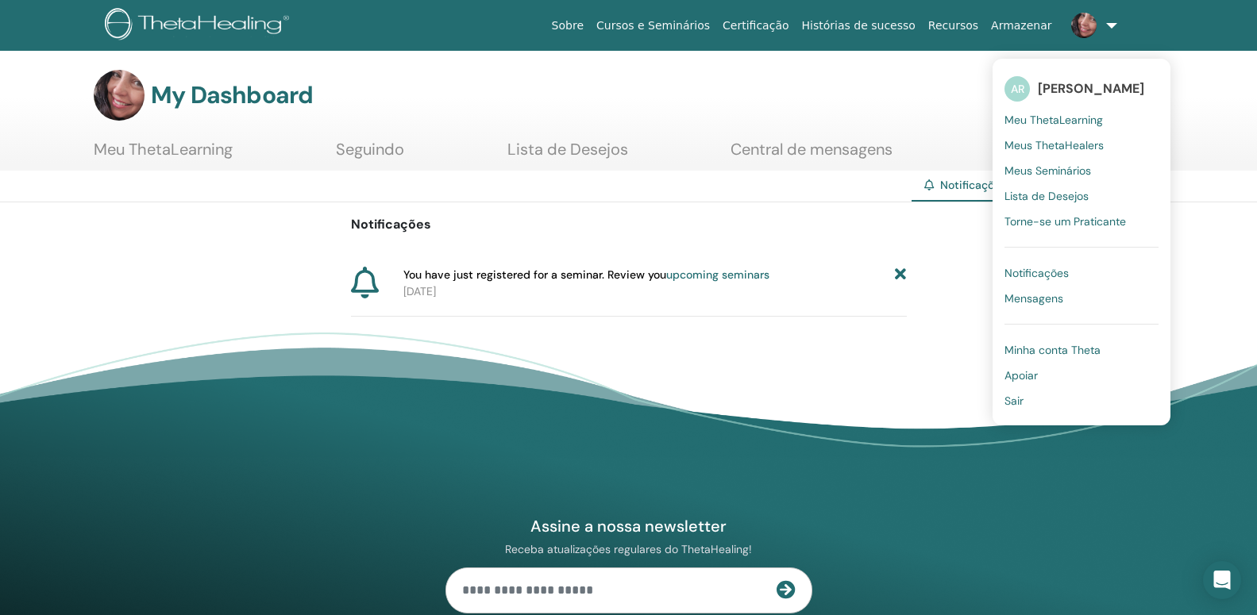
click at [704, 272] on link "upcoming seminars" at bounding box center [717, 275] width 103 height 14
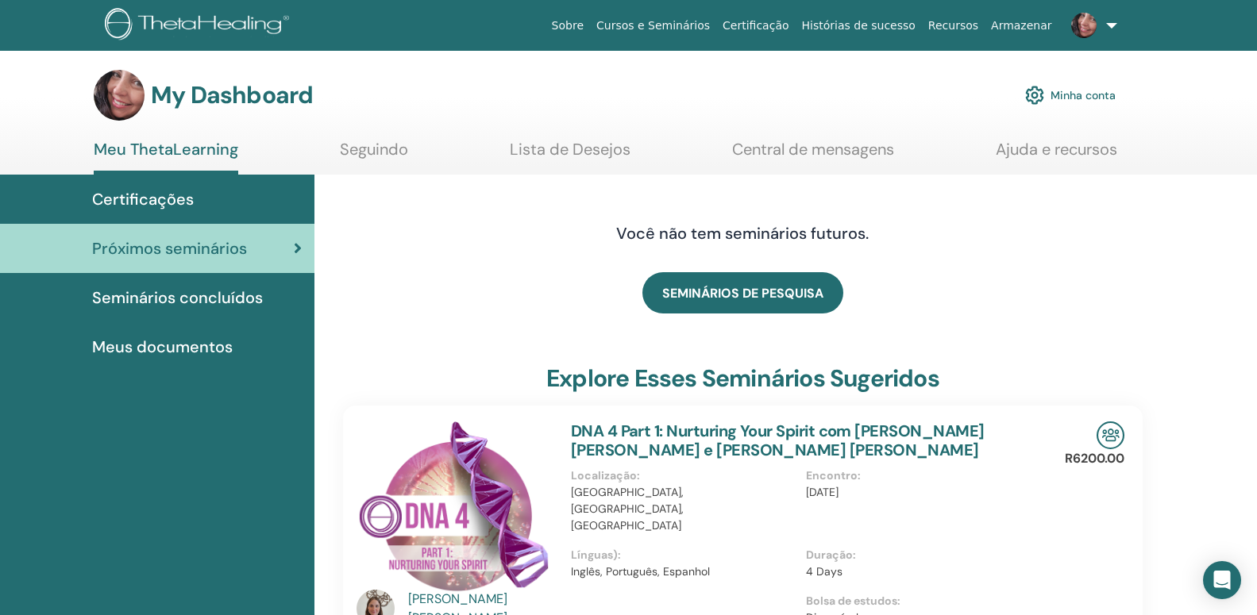
click at [155, 195] on span "Certificações" at bounding box center [143, 199] width 102 height 24
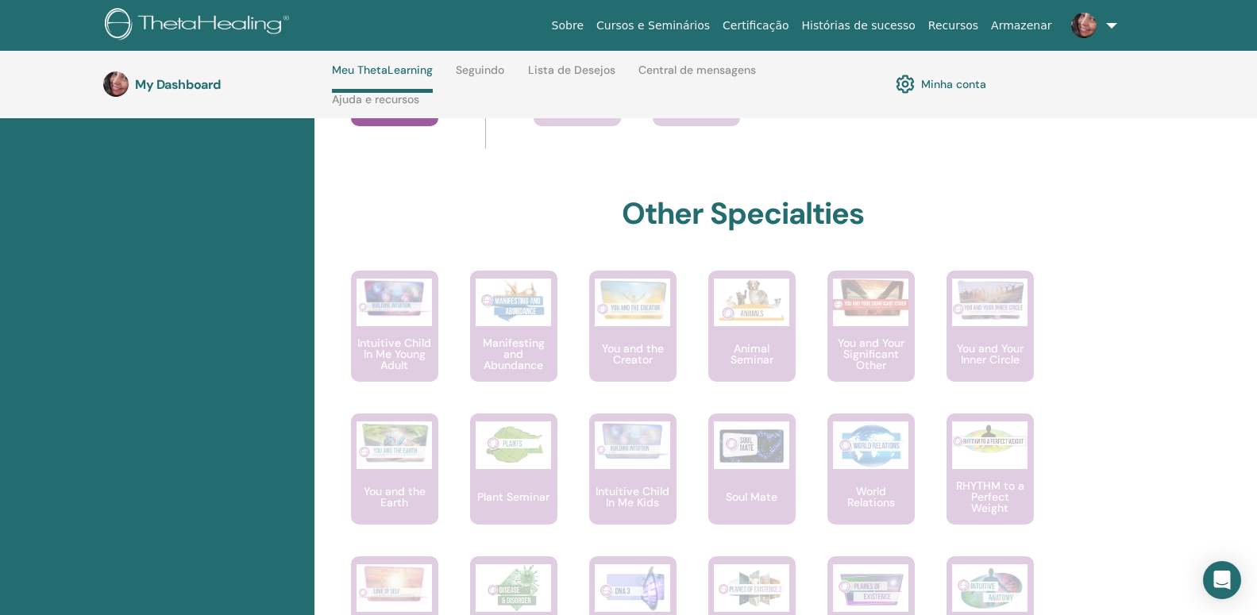
scroll to position [229, 0]
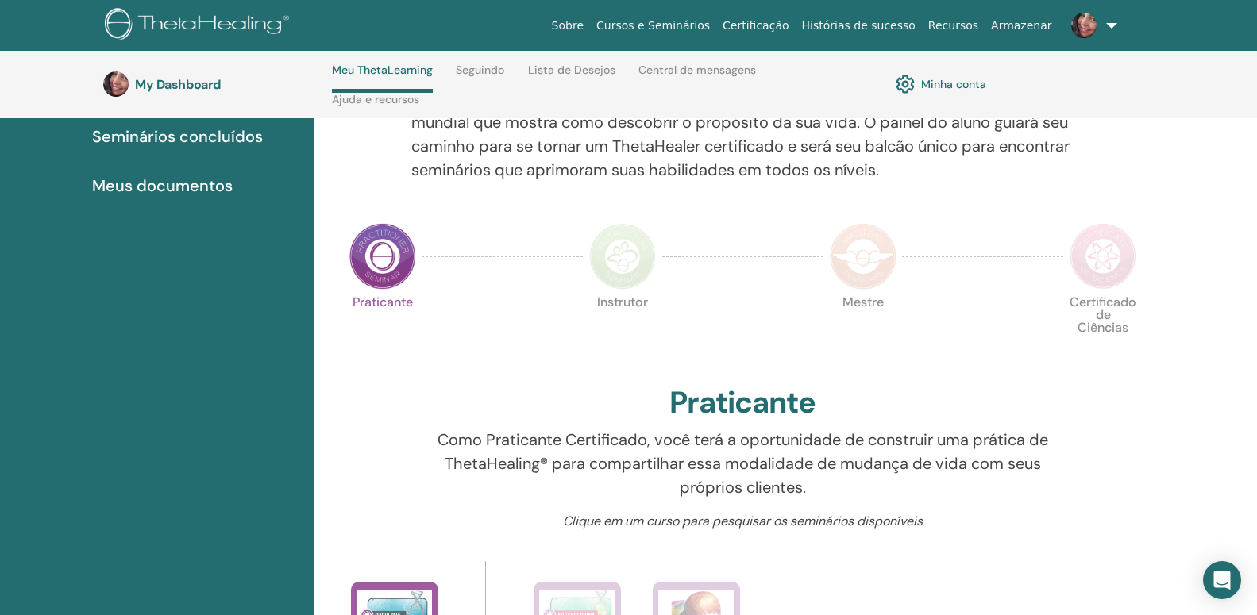
click at [372, 256] on img at bounding box center [382, 256] width 67 height 67
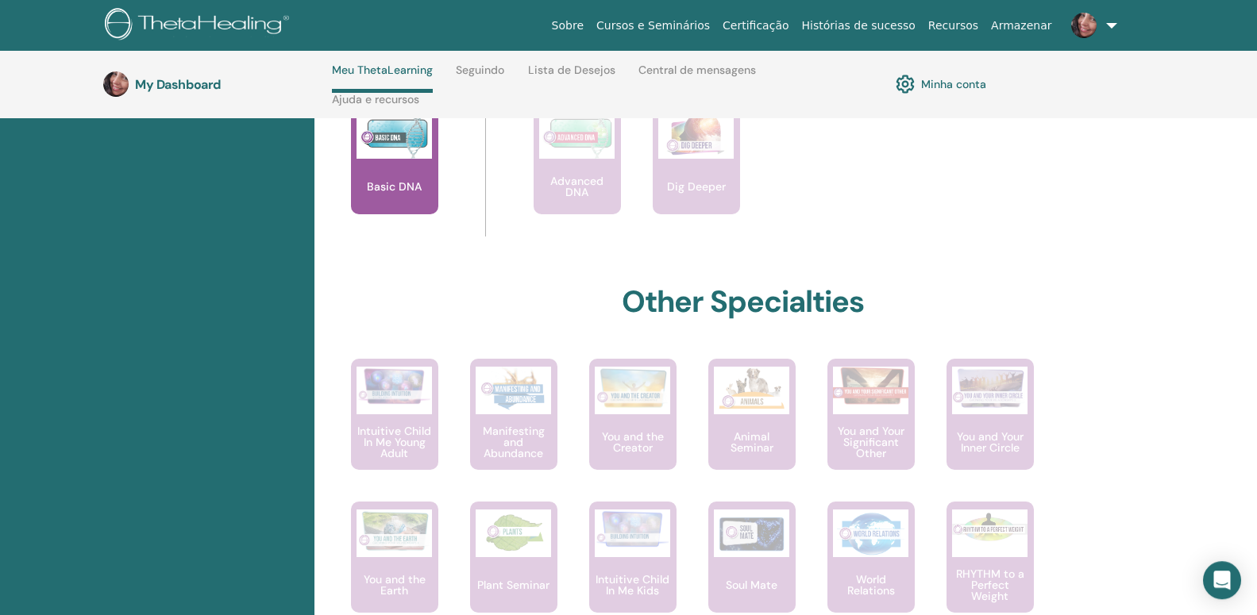
scroll to position [796, 0]
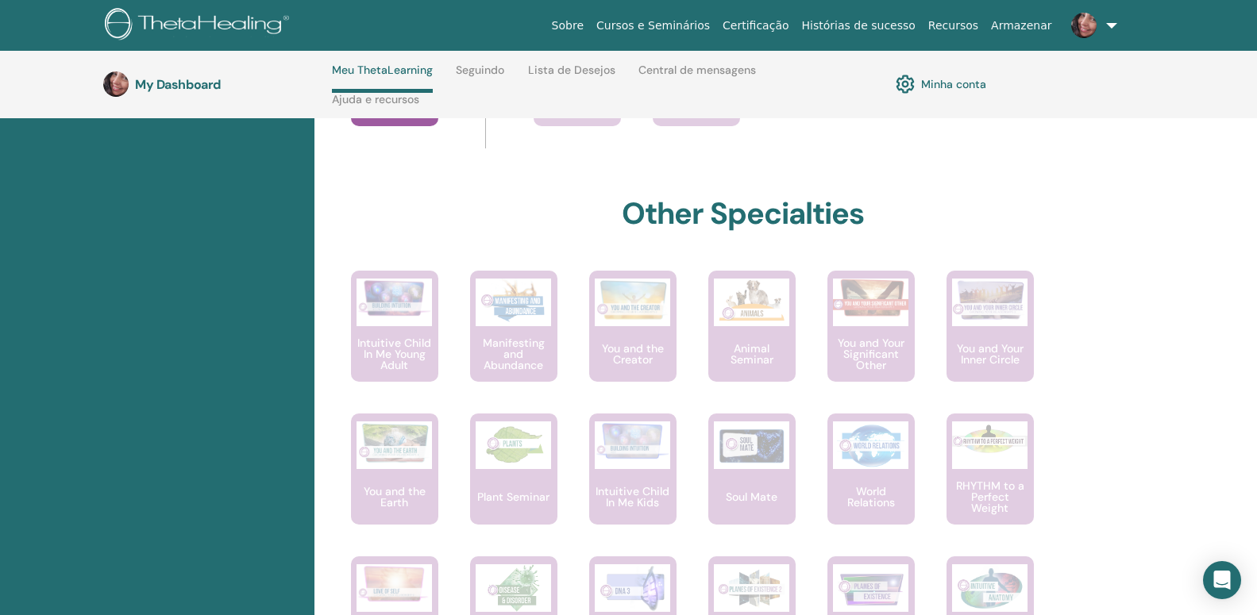
click at [1112, 24] on link at bounding box center [1090, 25] width 65 height 51
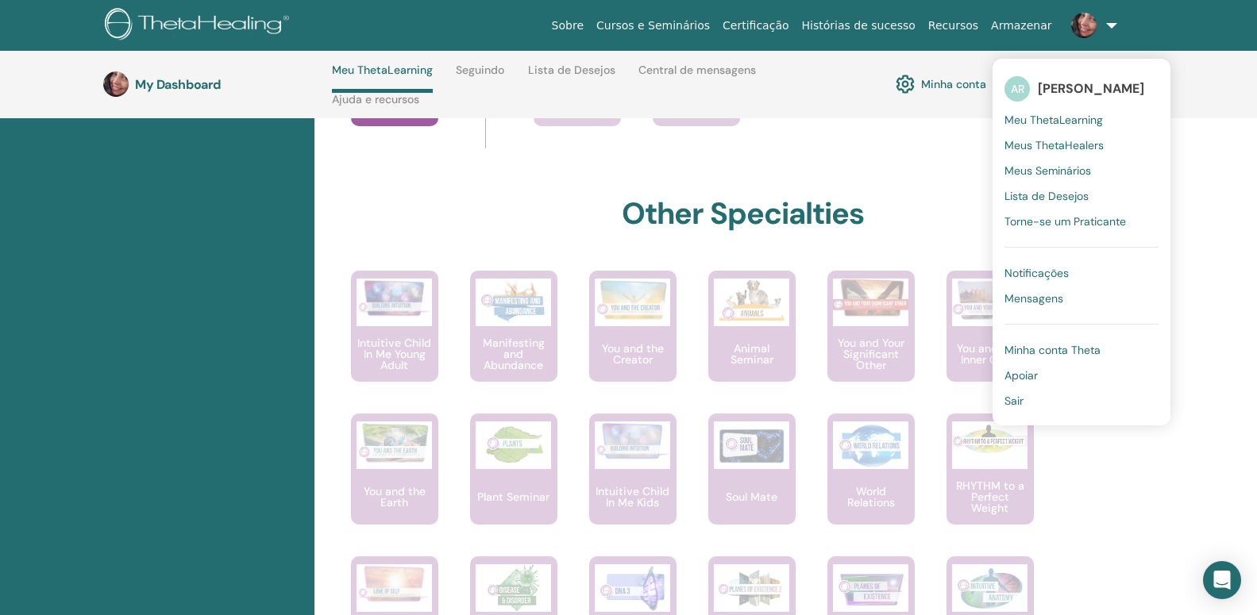
click at [1087, 353] on span "Minha conta Theta" at bounding box center [1053, 350] width 96 height 14
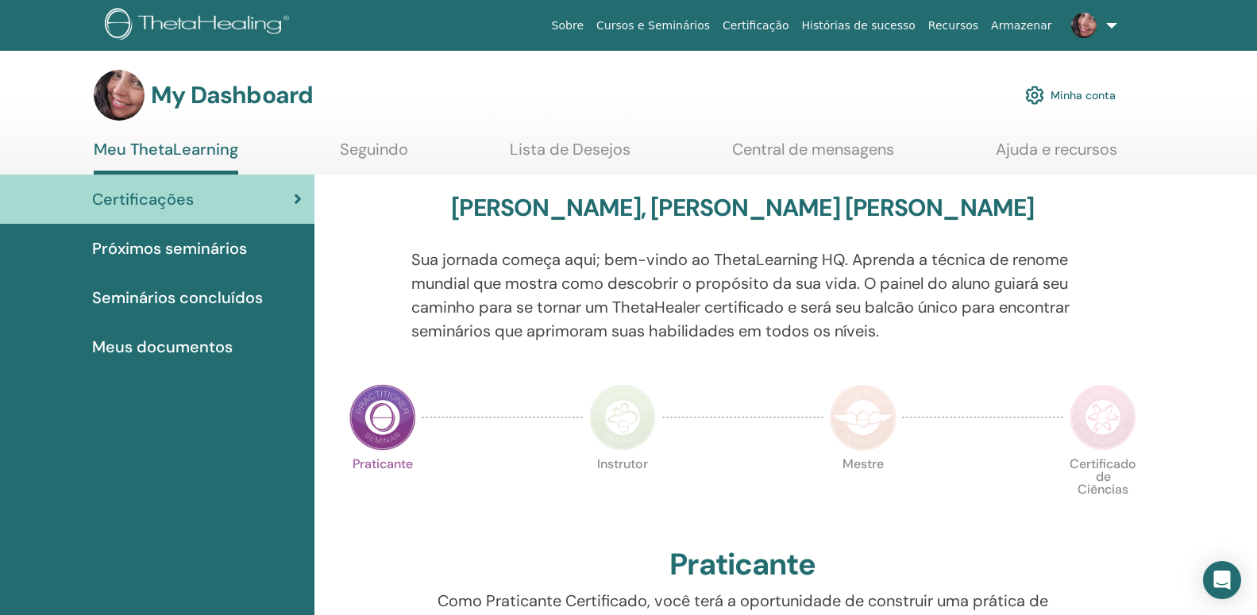
click at [154, 344] on span "Meus documentos" at bounding box center [162, 347] width 141 height 24
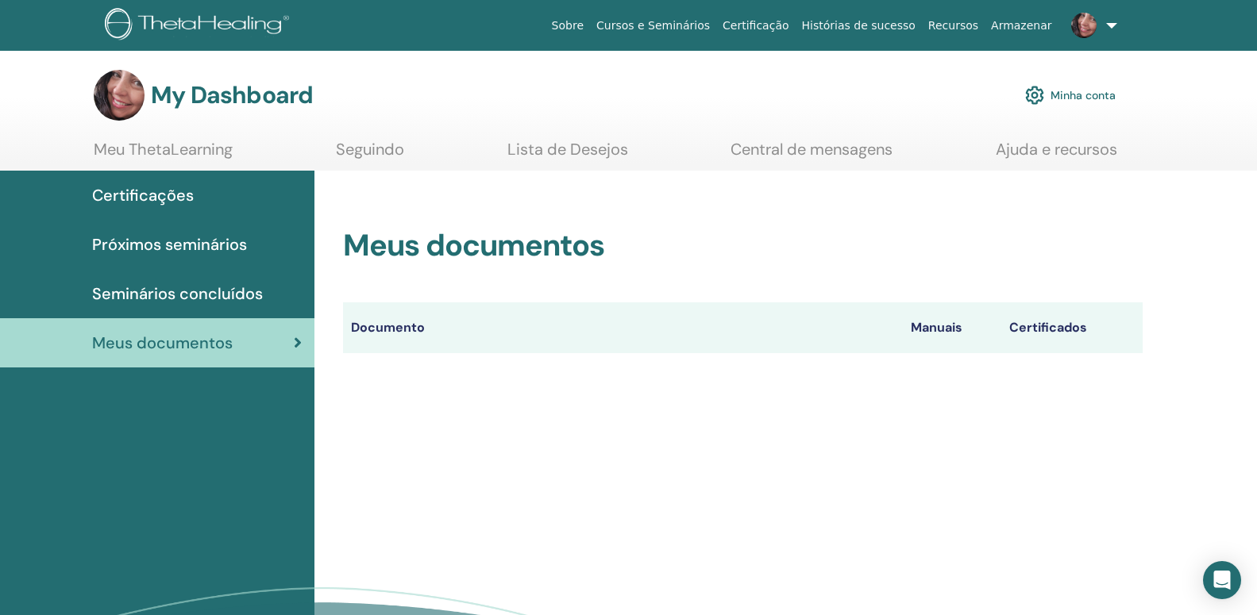
click at [163, 178] on link "Certificações" at bounding box center [157, 195] width 314 height 49
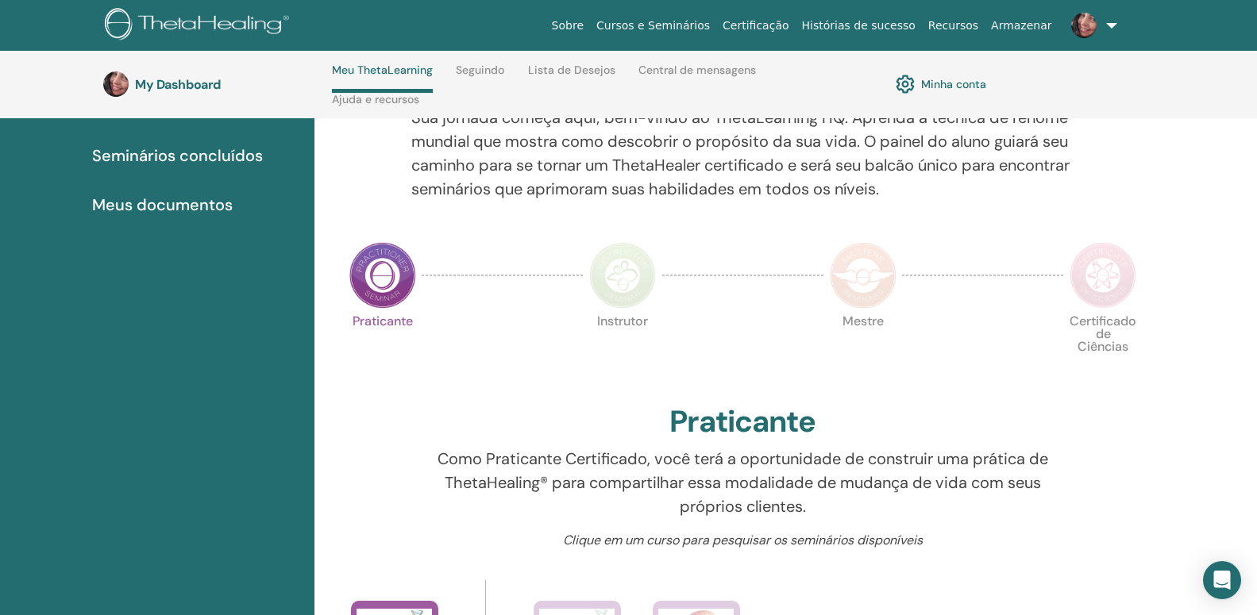
scroll to position [229, 0]
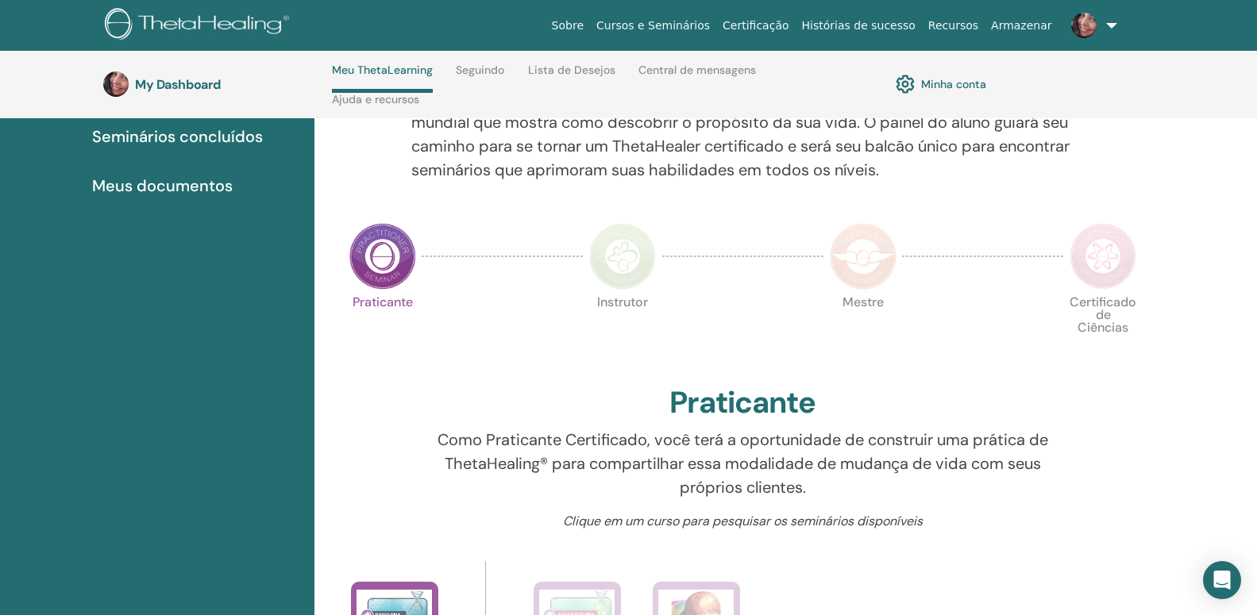
click at [368, 260] on img at bounding box center [382, 256] width 67 height 67
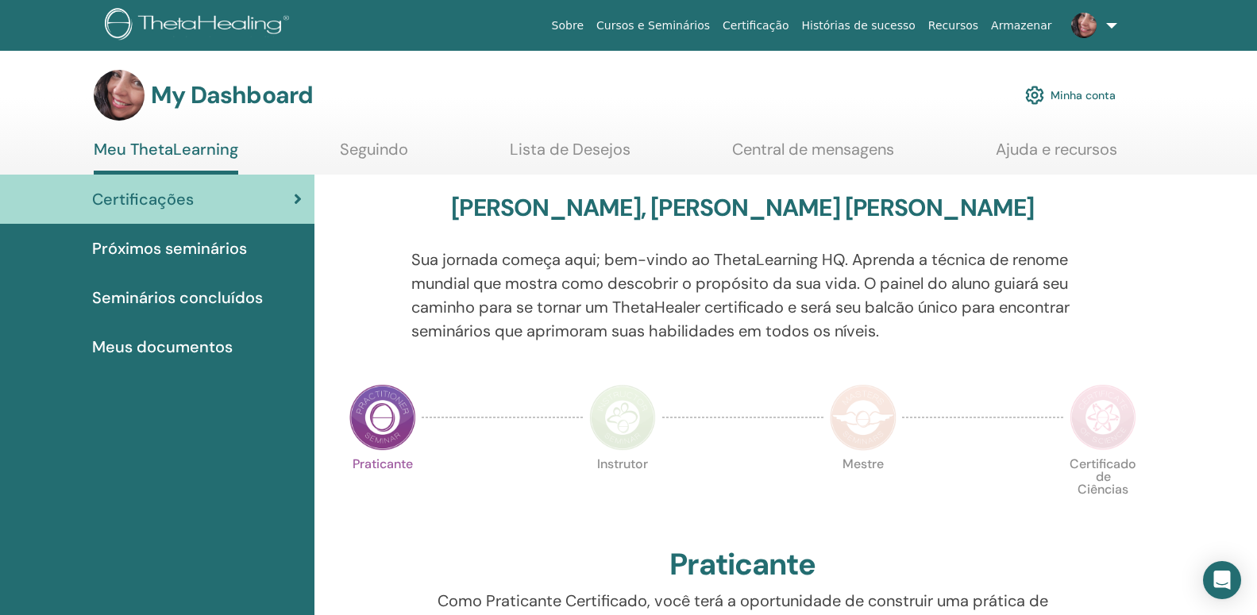
click at [192, 342] on span "Meus documentos" at bounding box center [162, 347] width 141 height 24
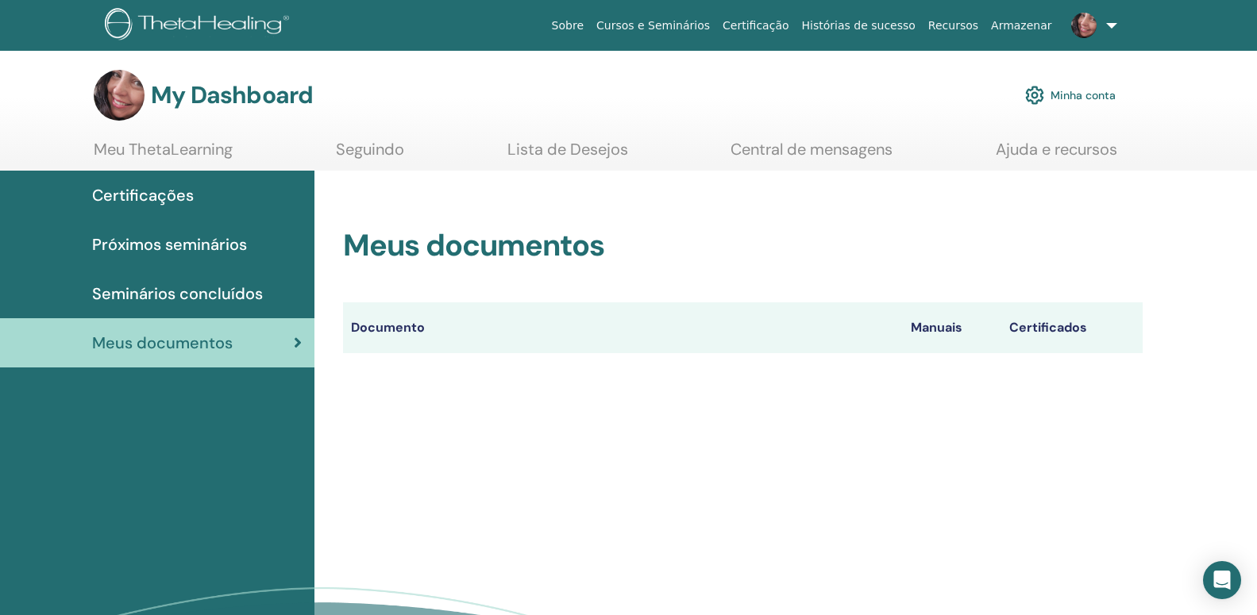
click at [1031, 327] on th "Certificados" at bounding box center [1071, 328] width 141 height 51
click at [177, 191] on span "Certificações" at bounding box center [143, 195] width 102 height 24
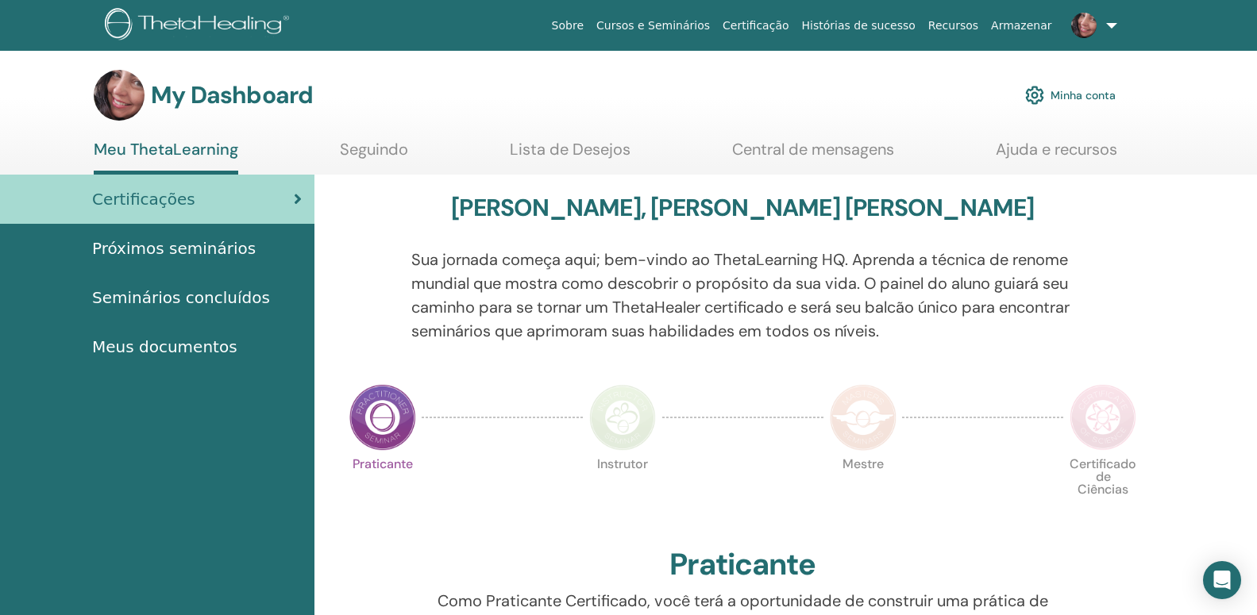
click at [380, 421] on img at bounding box center [382, 417] width 67 height 67
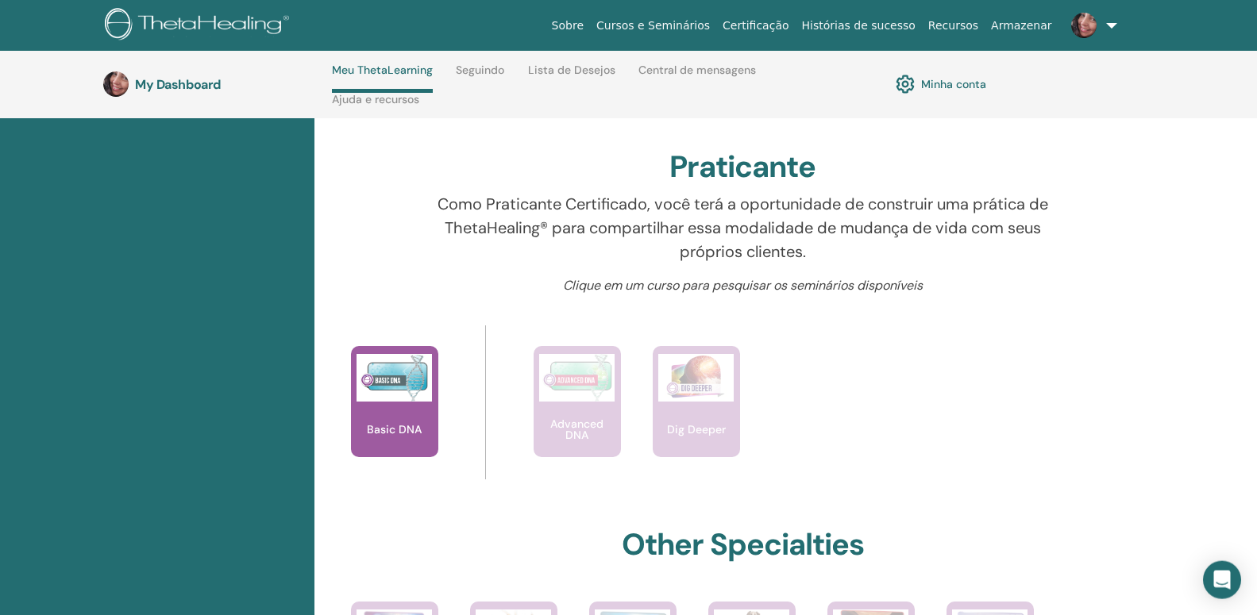
scroll to position [472, 0]
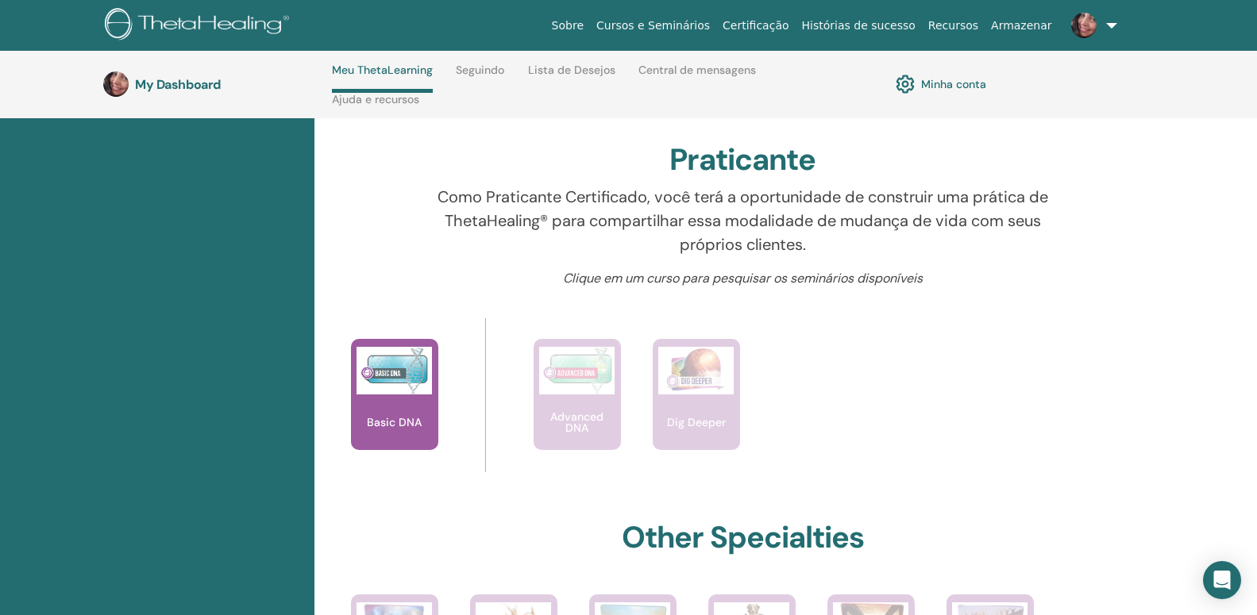
click at [1107, 21] on link at bounding box center [1090, 25] width 65 height 51
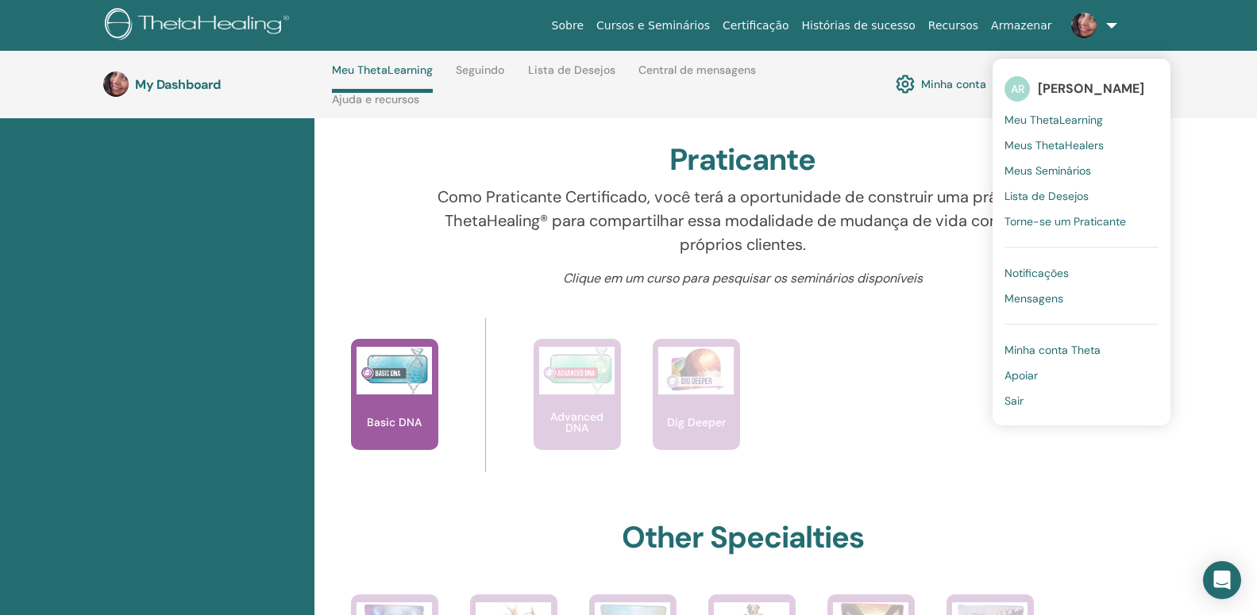
click at [1020, 271] on span "Notificações" at bounding box center [1037, 273] width 64 height 14
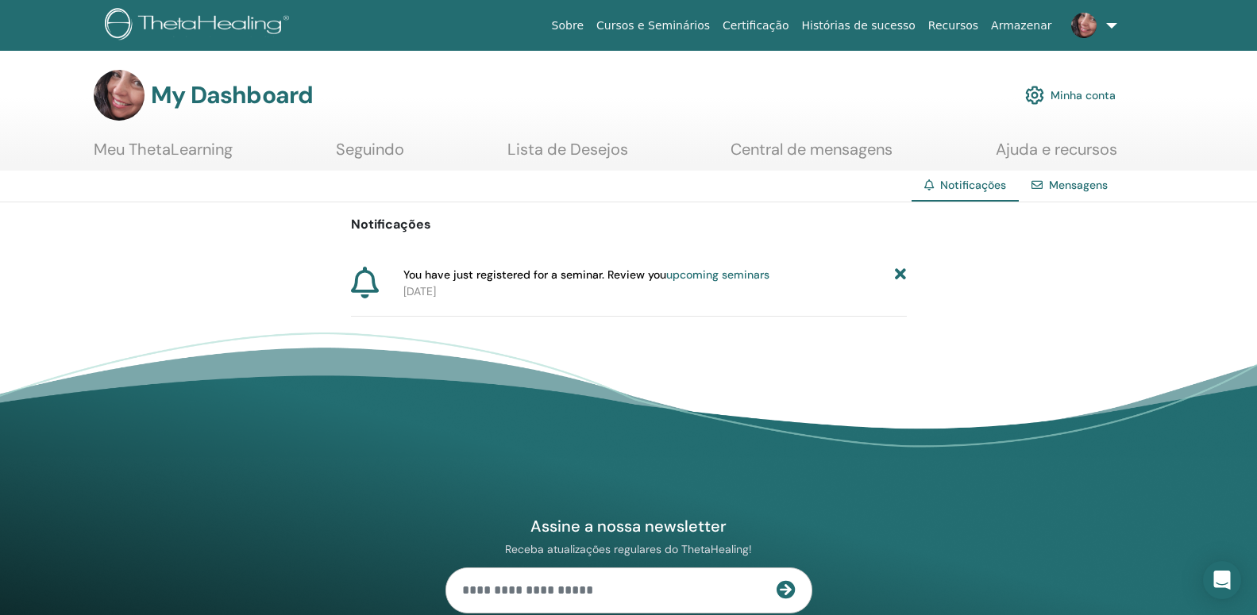
click at [1078, 191] on link "Mensagens" at bounding box center [1078, 185] width 59 height 14
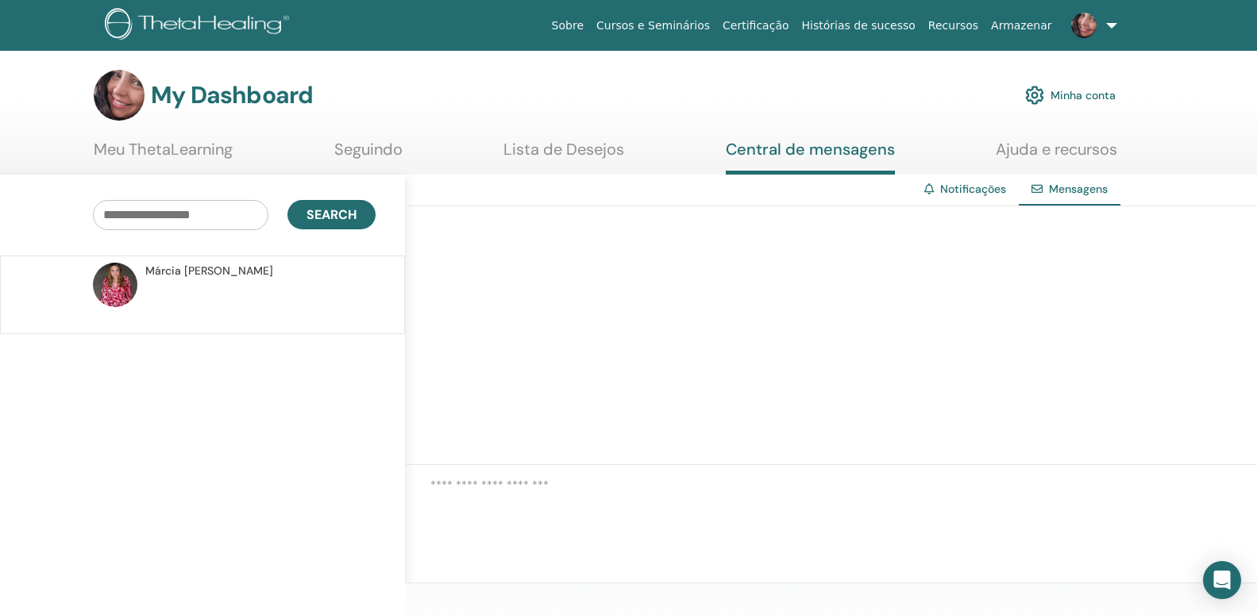
click at [189, 274] on span "Márcia Santos" at bounding box center [209, 271] width 128 height 17
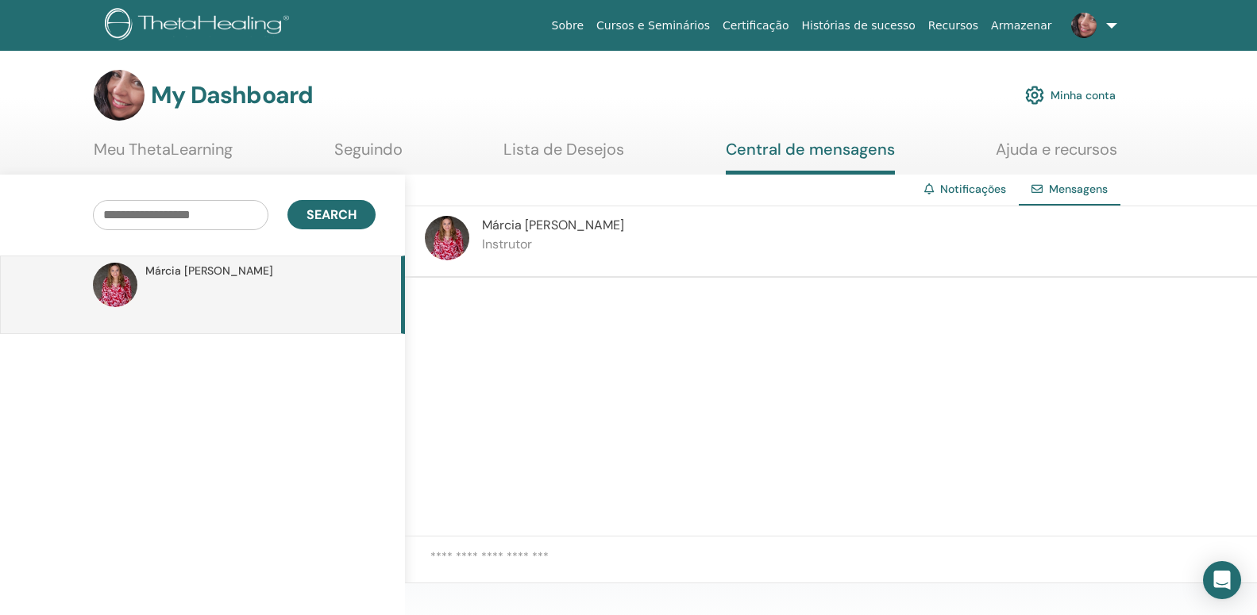
click at [139, 280] on div at bounding box center [116, 295] width 46 height 64
click at [168, 264] on span "Márcia Santos" at bounding box center [209, 271] width 128 height 17
click at [981, 192] on link "Notificações" at bounding box center [973, 189] width 66 height 14
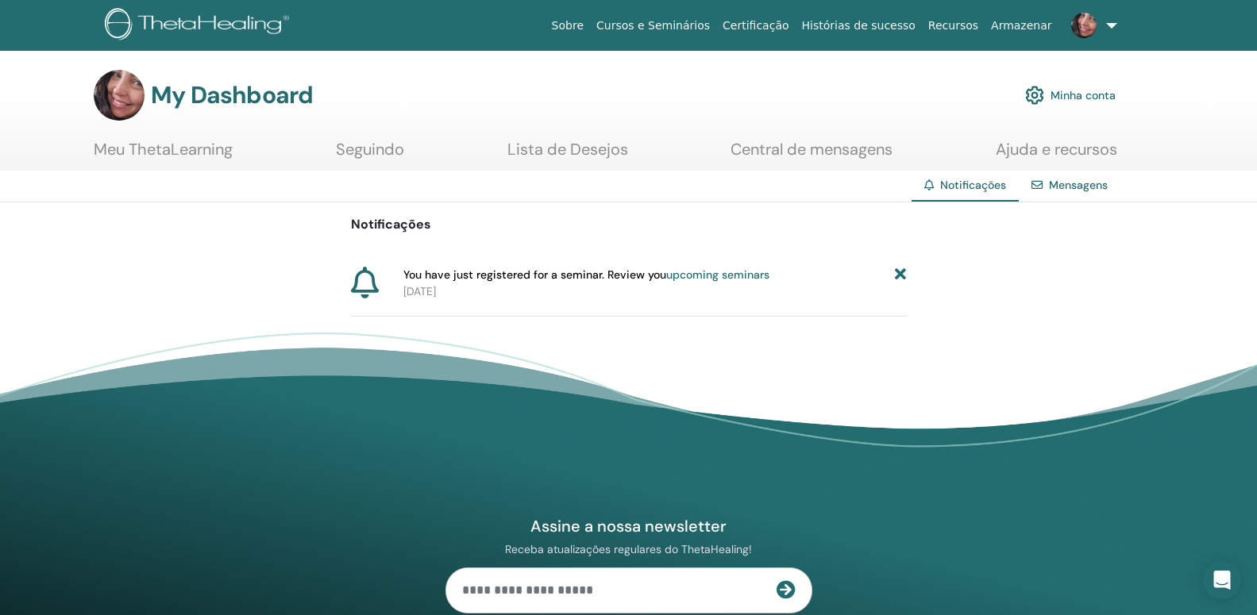
click at [388, 147] on link "Seguindo" at bounding box center [370, 155] width 68 height 31
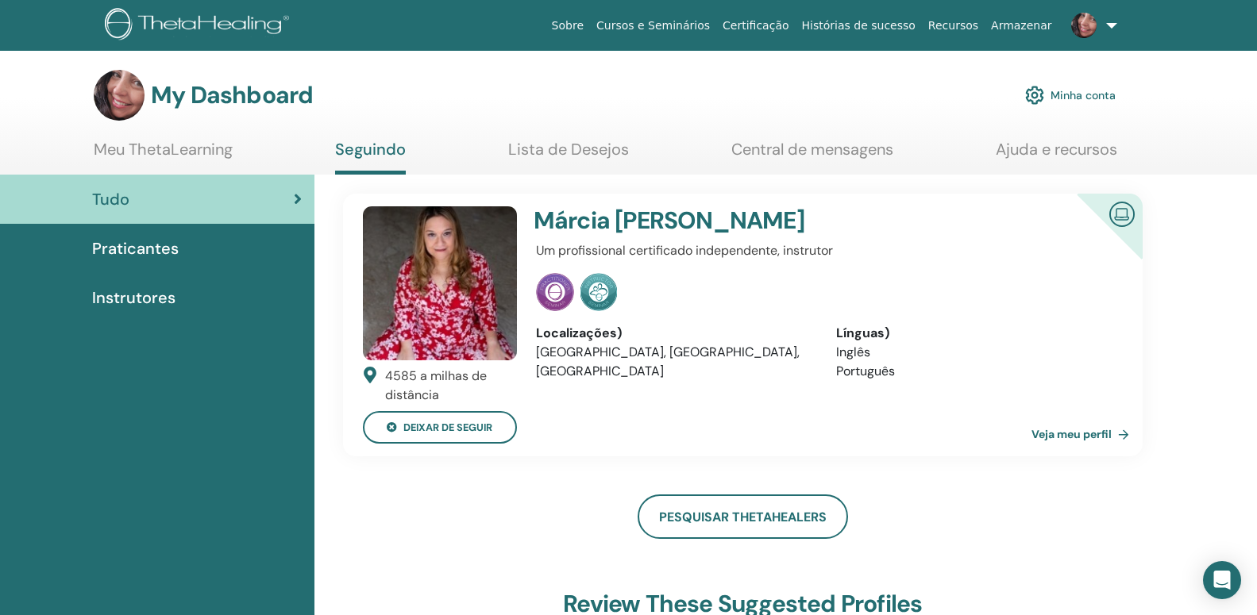
click at [148, 257] on span "Praticantes" at bounding box center [135, 249] width 87 height 24
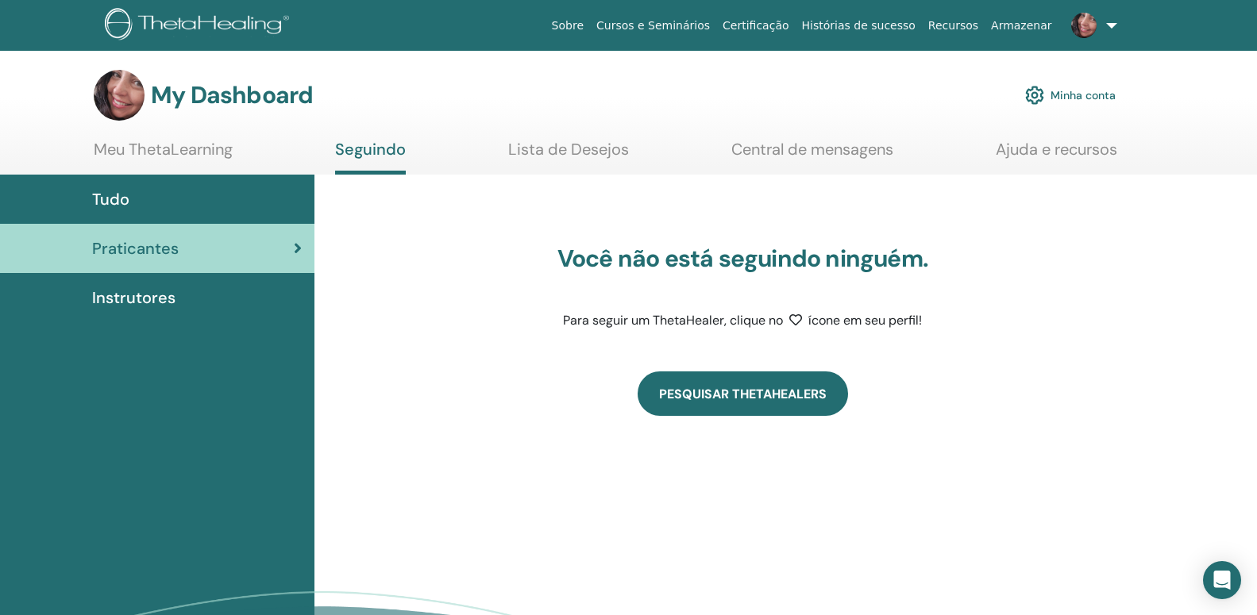
click at [754, 398] on link "Pesquisar ThetaHealers" at bounding box center [743, 394] width 210 height 44
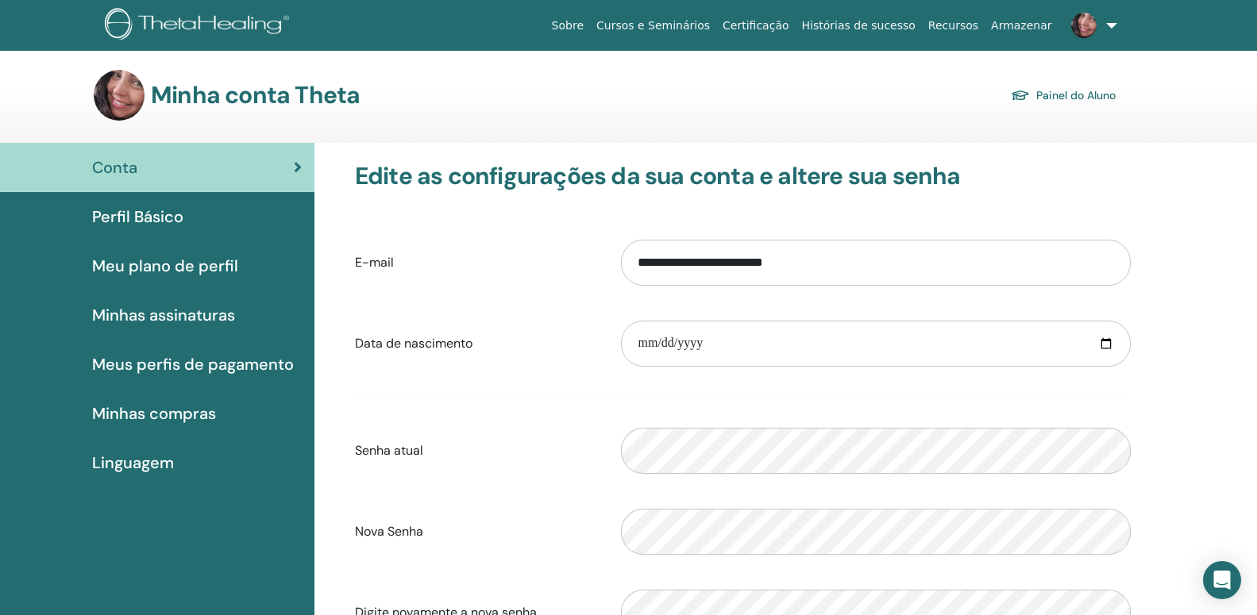
click at [174, 317] on span "Minhas assinaturas" at bounding box center [163, 315] width 143 height 24
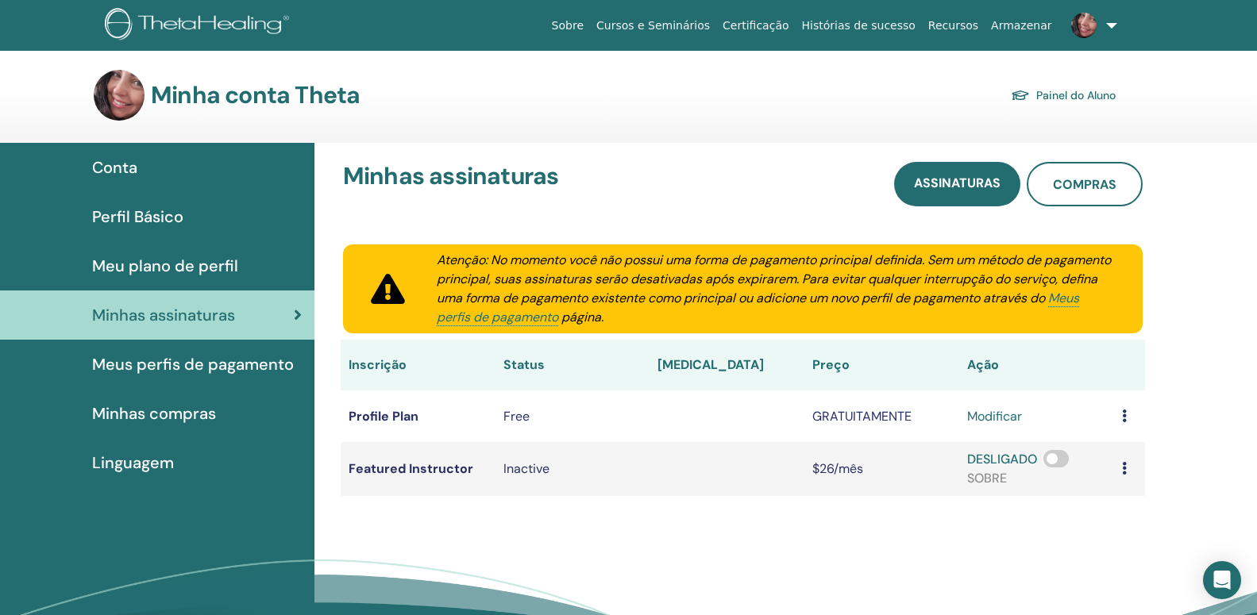
click at [1131, 419] on td at bounding box center [1129, 417] width 31 height 52
click at [1121, 415] on td at bounding box center [1129, 417] width 31 height 52
click at [140, 453] on span "Linguagem" at bounding box center [133, 463] width 82 height 24
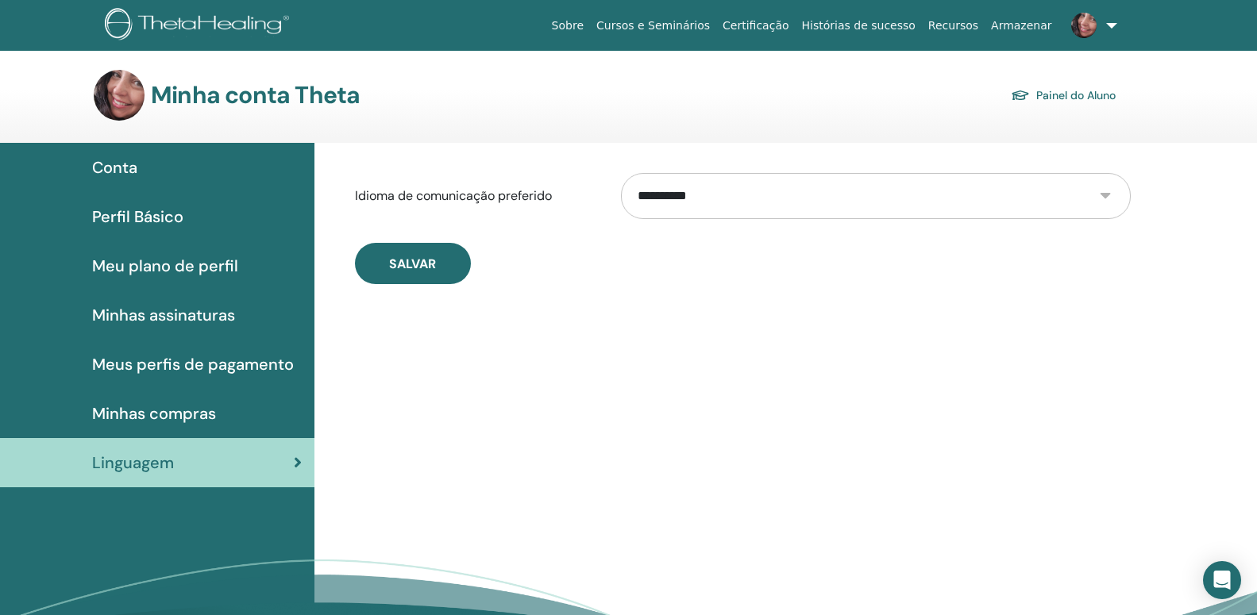
click at [87, 408] on div "Minhas compras" at bounding box center [157, 414] width 289 height 24
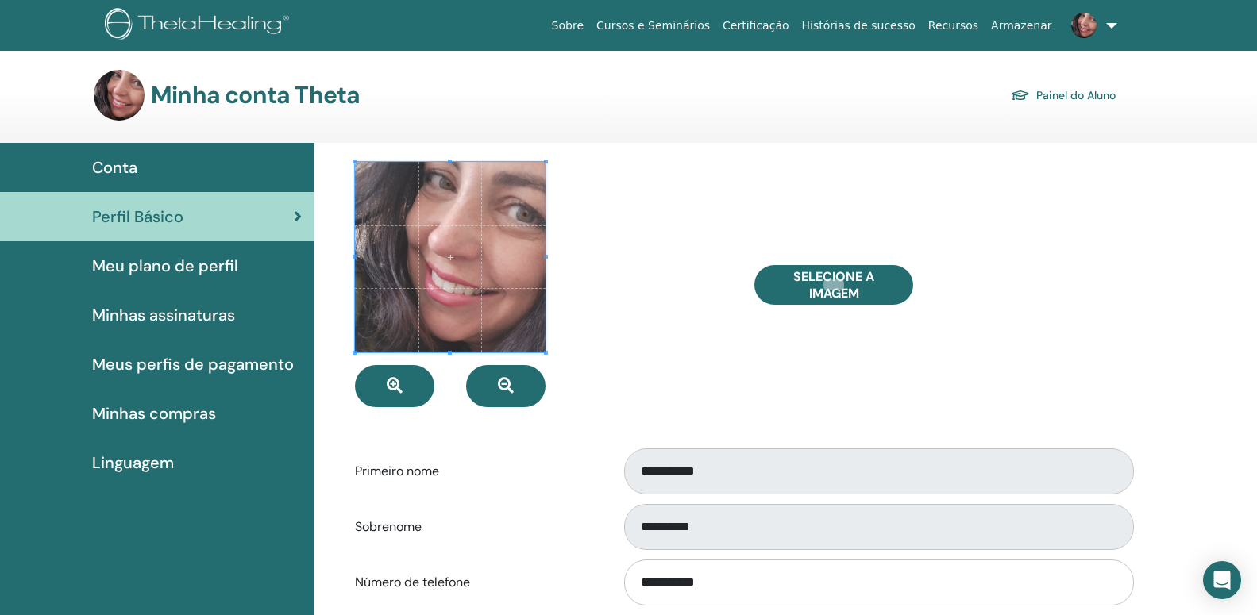
click at [162, 269] on span "Meu plano de perfil" at bounding box center [165, 266] width 146 height 24
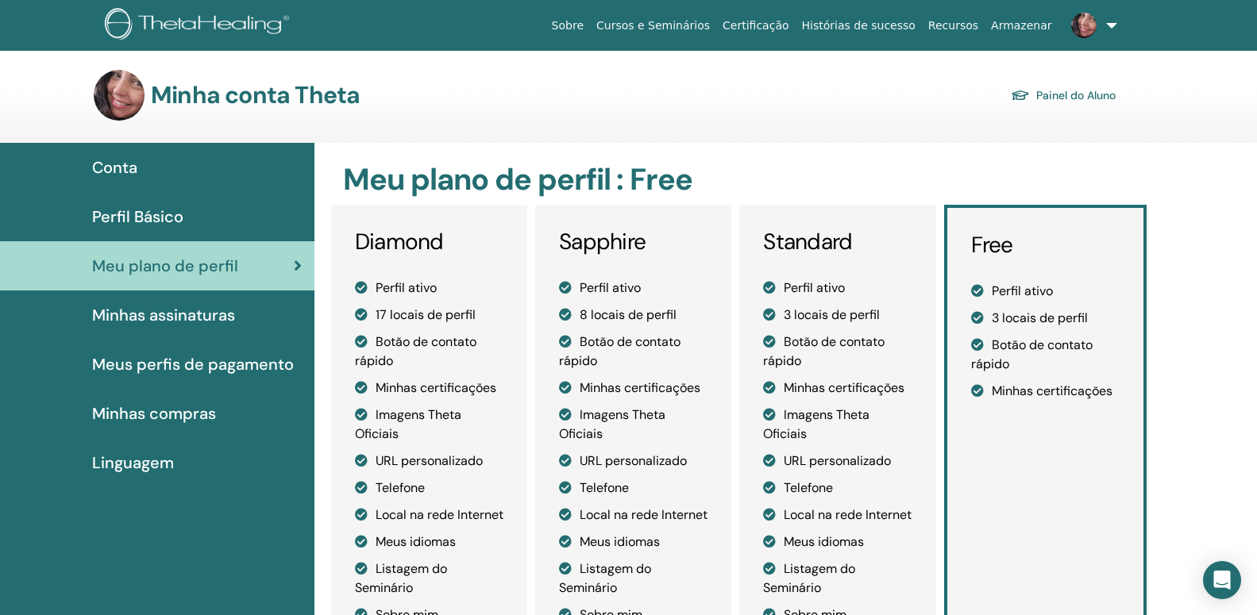
click at [163, 326] on span "Minhas assinaturas" at bounding box center [163, 315] width 143 height 24
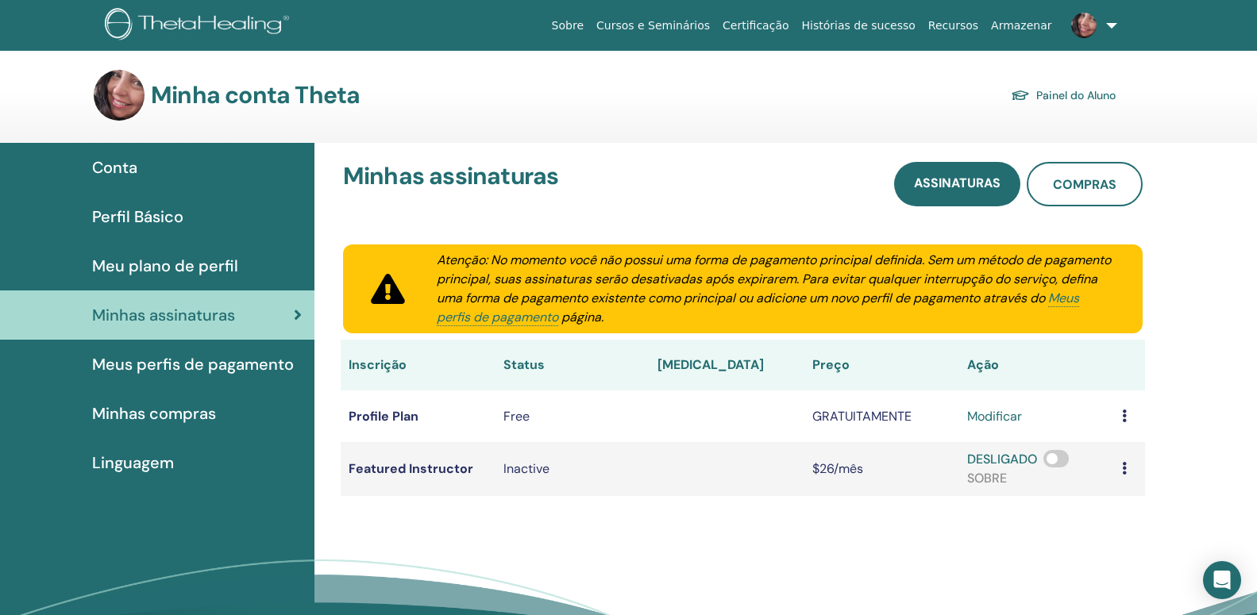
click at [185, 370] on span "Meus perfis de pagamento" at bounding box center [193, 365] width 202 height 24
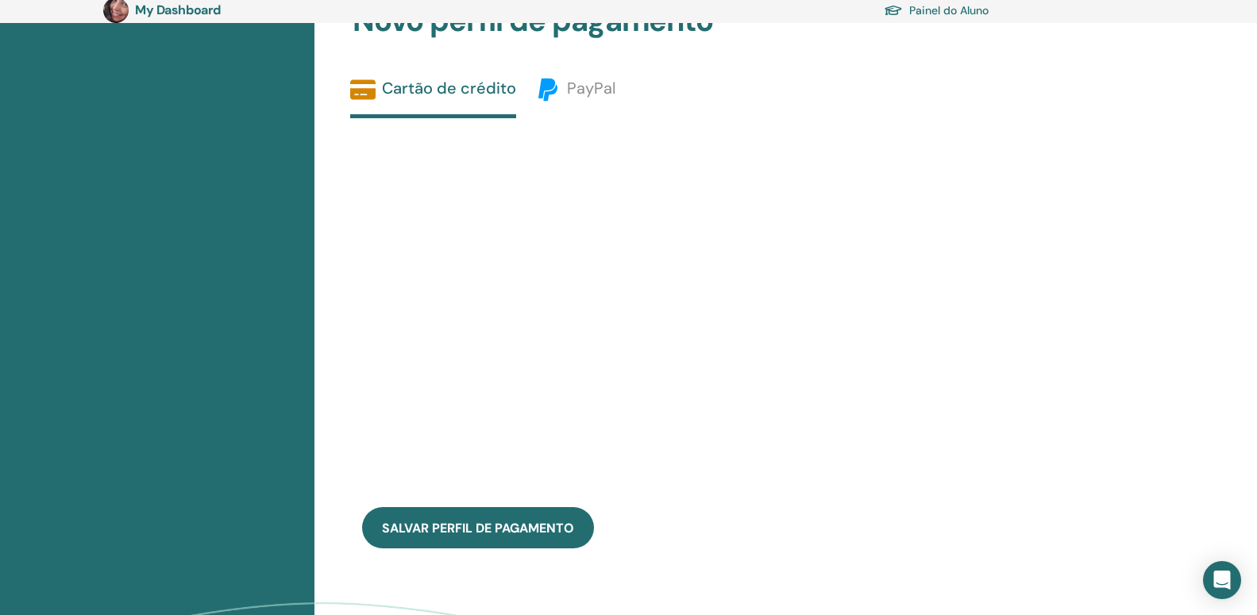
scroll to position [81, 0]
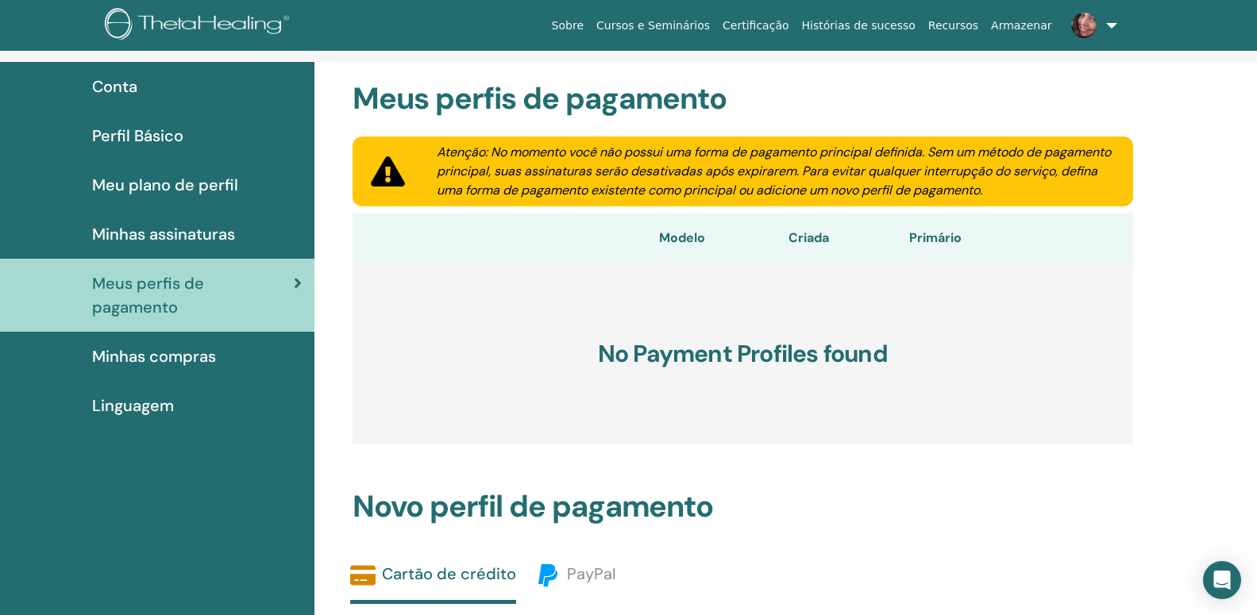
click at [190, 345] on span "Minhas compras" at bounding box center [154, 357] width 124 height 24
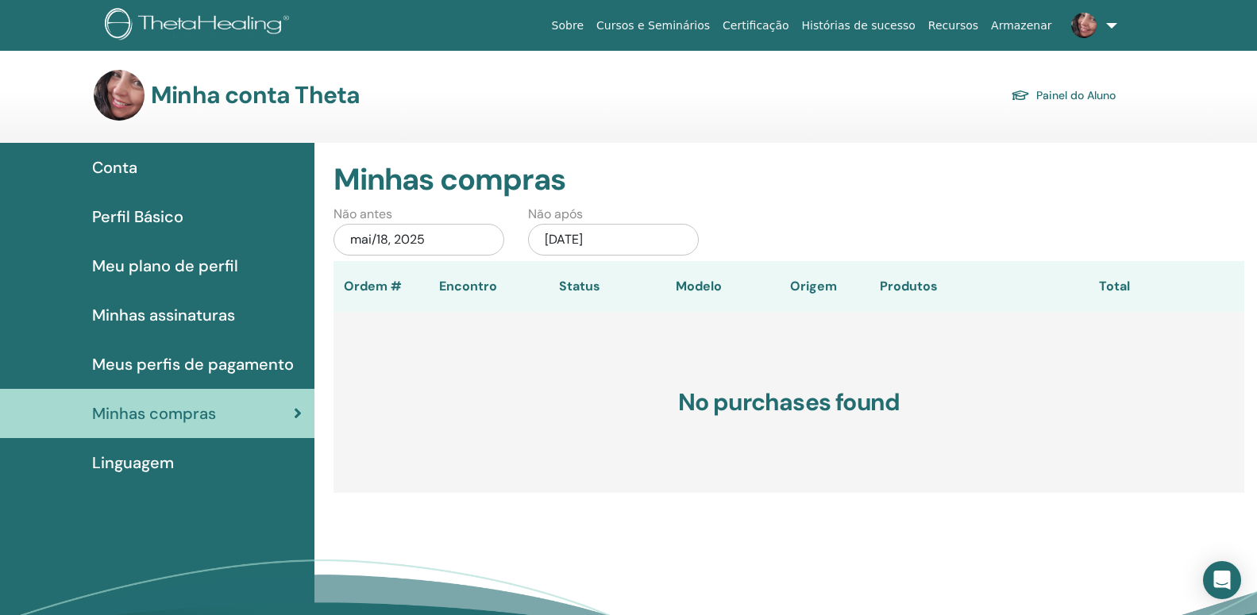
click at [1108, 29] on link at bounding box center [1090, 25] width 65 height 51
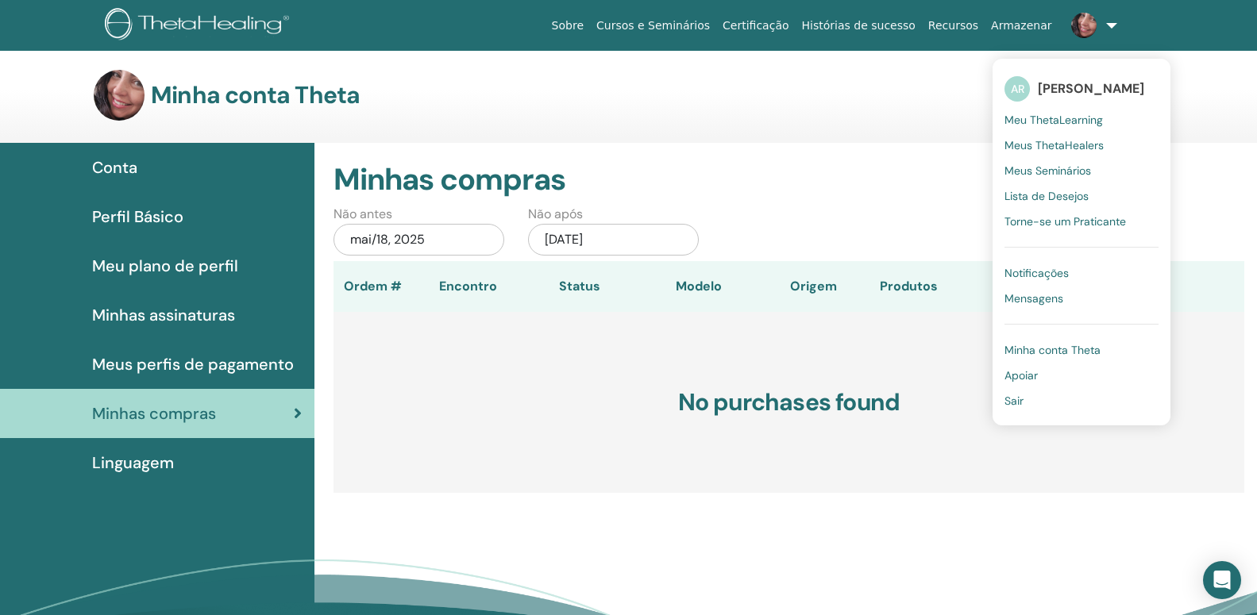
click at [795, 22] on link "Certificação" at bounding box center [755, 25] width 79 height 29
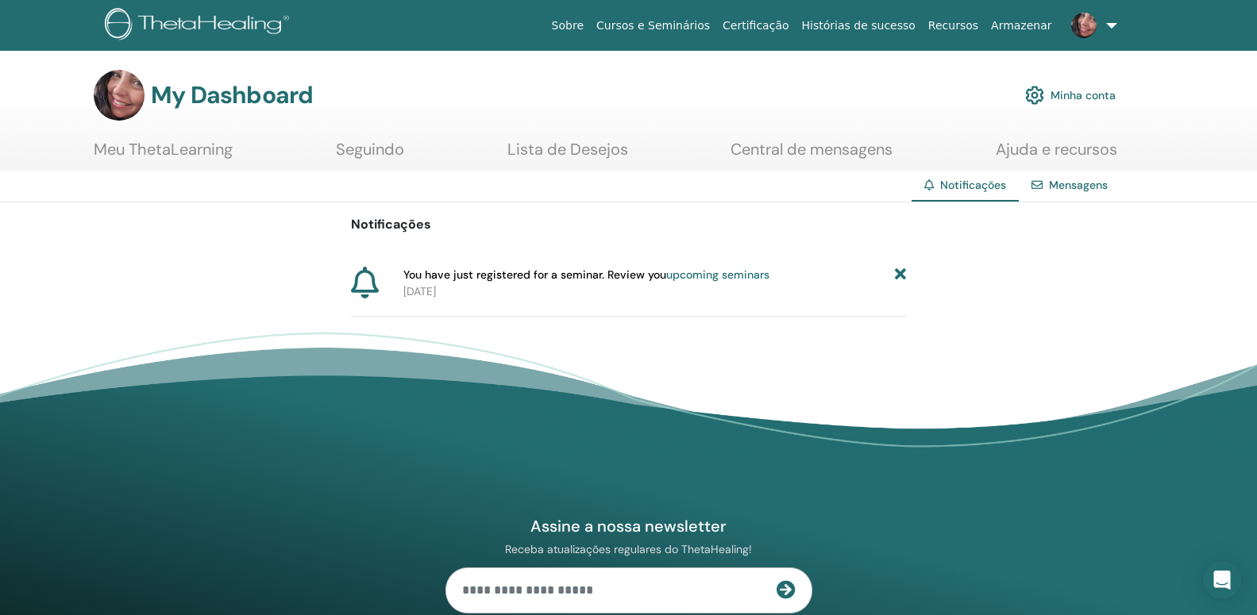
click at [1110, 21] on link at bounding box center [1090, 25] width 65 height 51
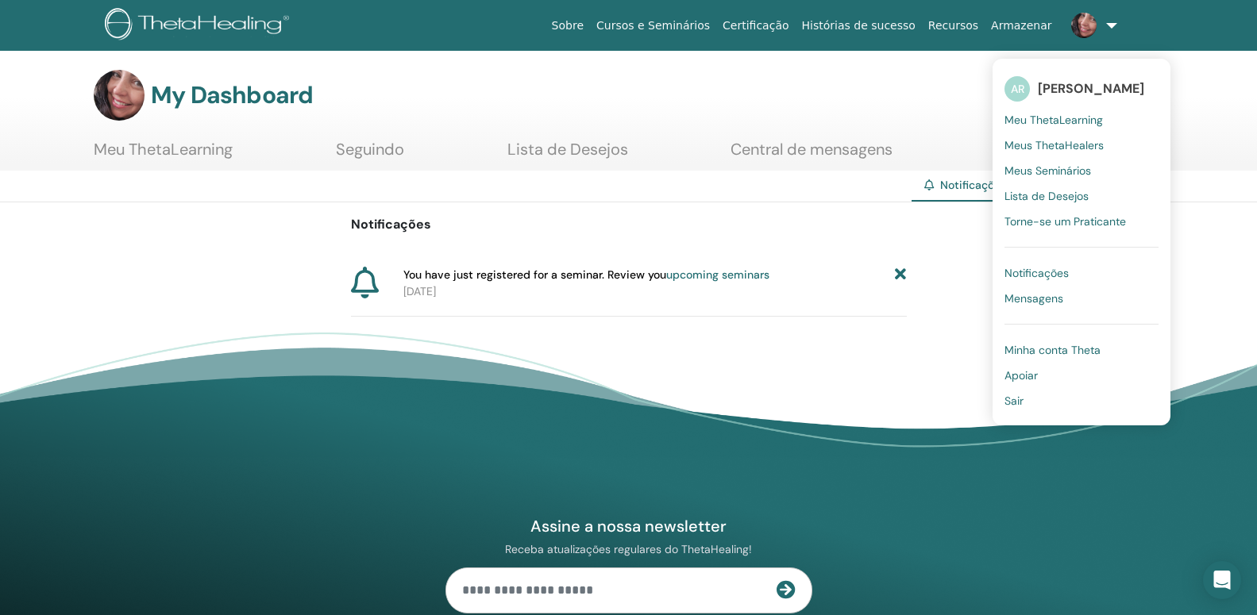
click at [1007, 30] on link "Armazenar" at bounding box center [1021, 25] width 73 height 29
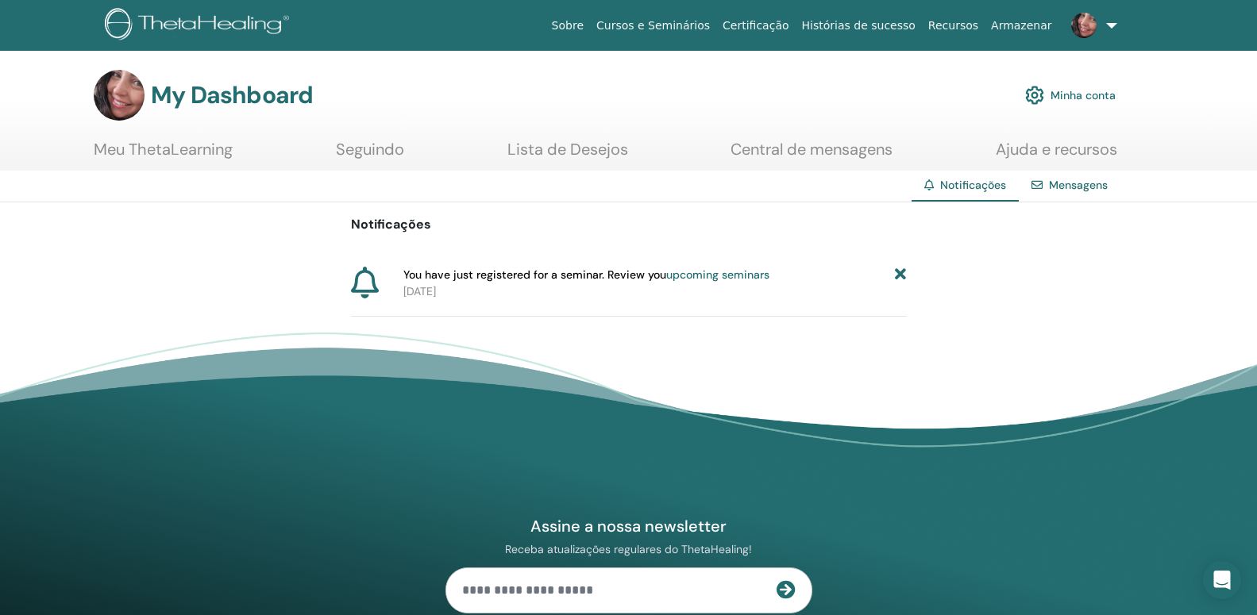
click at [1007, 30] on link "Armazenar" at bounding box center [1021, 25] width 73 height 29
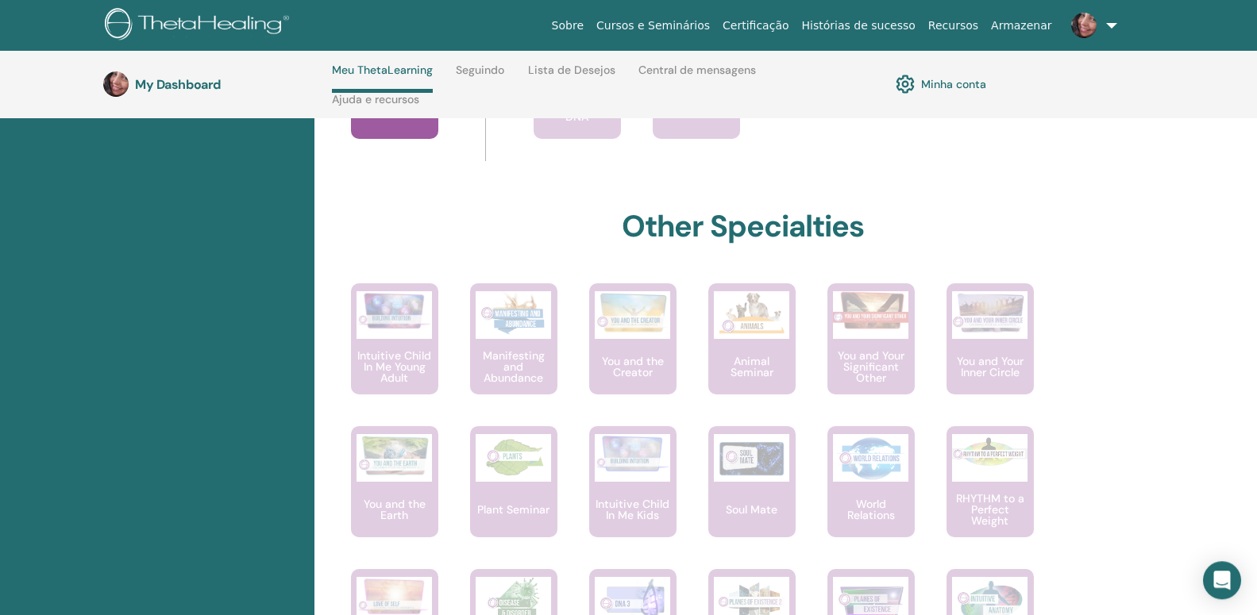
scroll to position [796, 0]
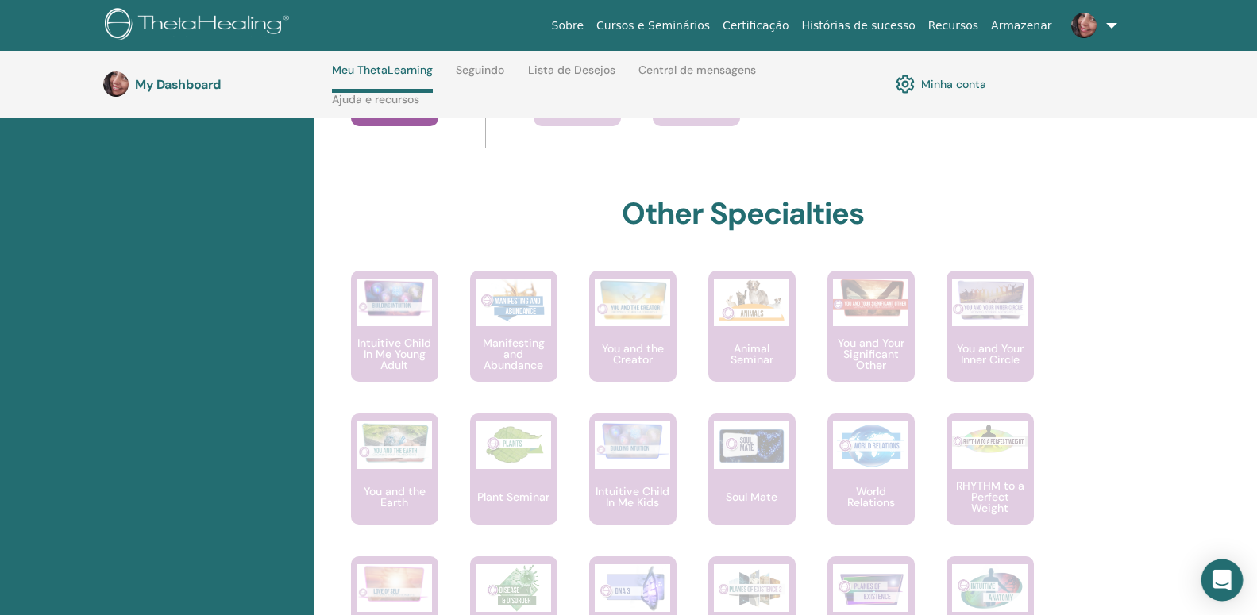
click at [1221, 578] on icon "Open Intercom Messenger" at bounding box center [1222, 580] width 18 height 21
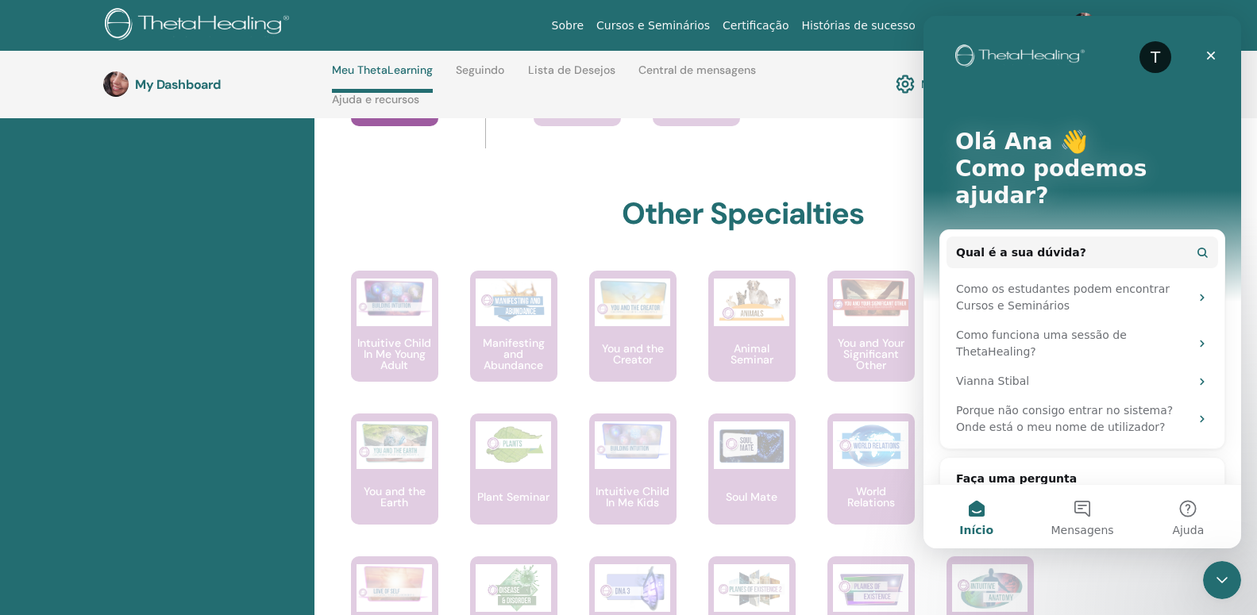
scroll to position [0, 0]
click at [1197, 490] on icon "Messenger da Intercom" at bounding box center [1202, 496] width 13 height 13
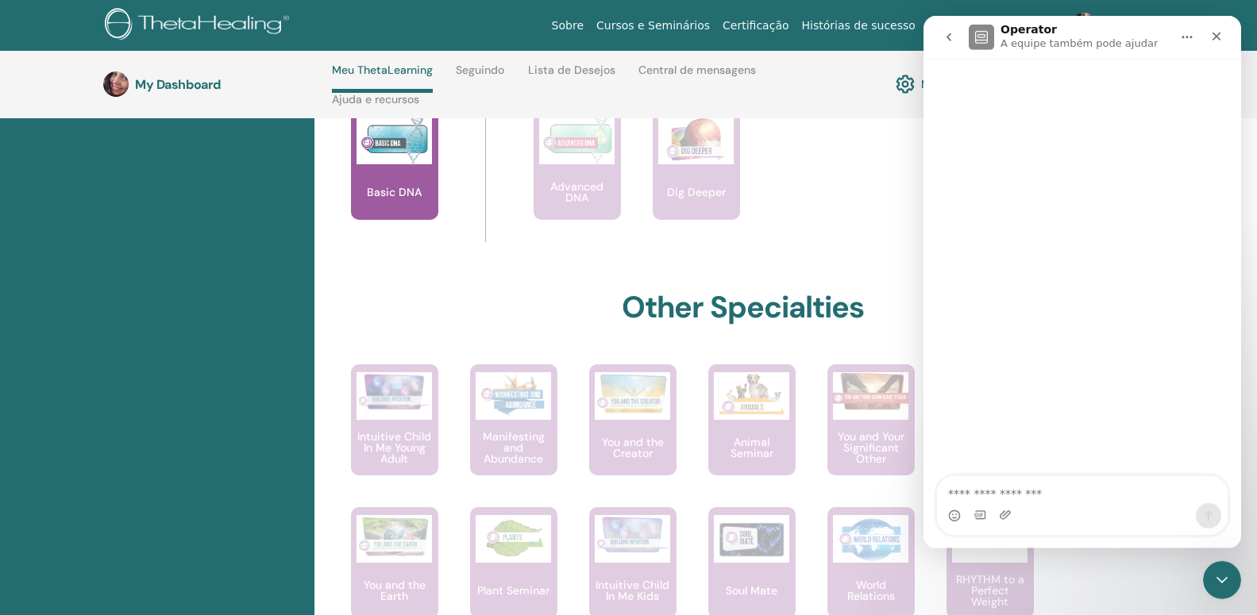
scroll to position [796, 0]
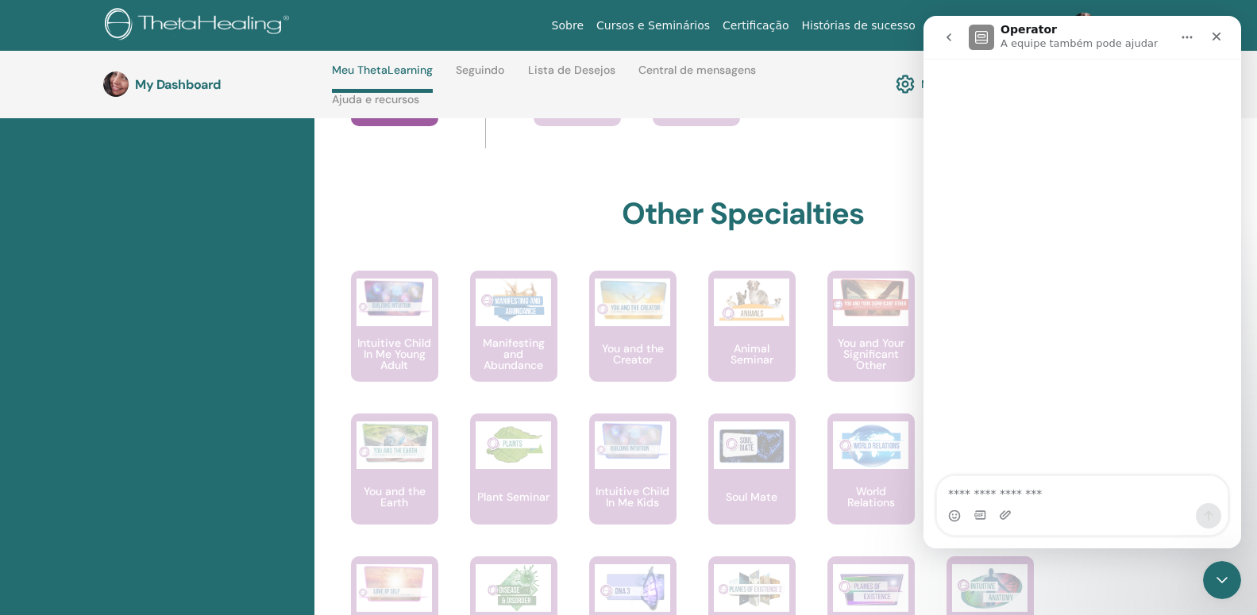
click at [968, 497] on textarea "Faça uma pergunta…" at bounding box center [1082, 489] width 291 height 27
type textarea "**********"
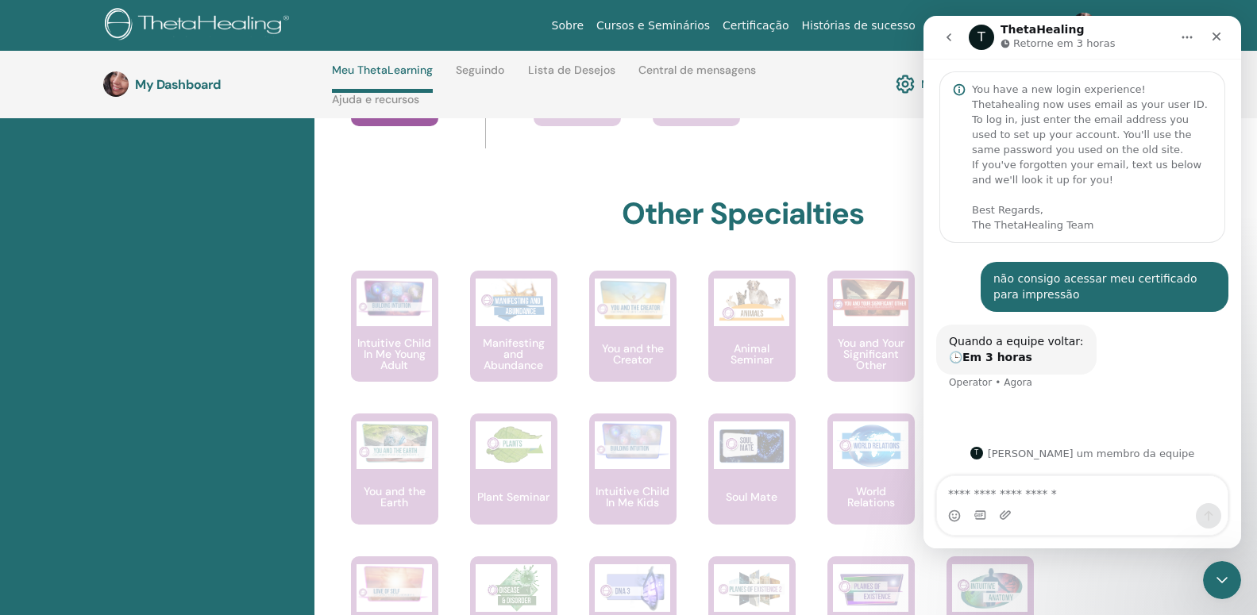
click at [483, 73] on link "Seguindo" at bounding box center [480, 76] width 48 height 25
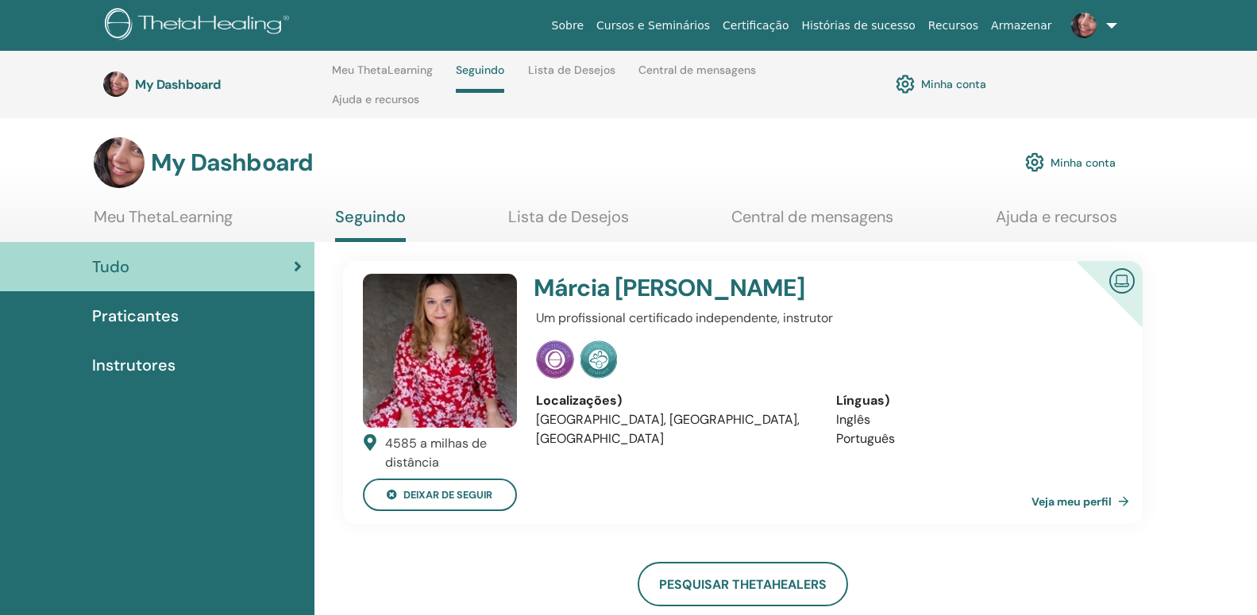
scroll to position [229, 0]
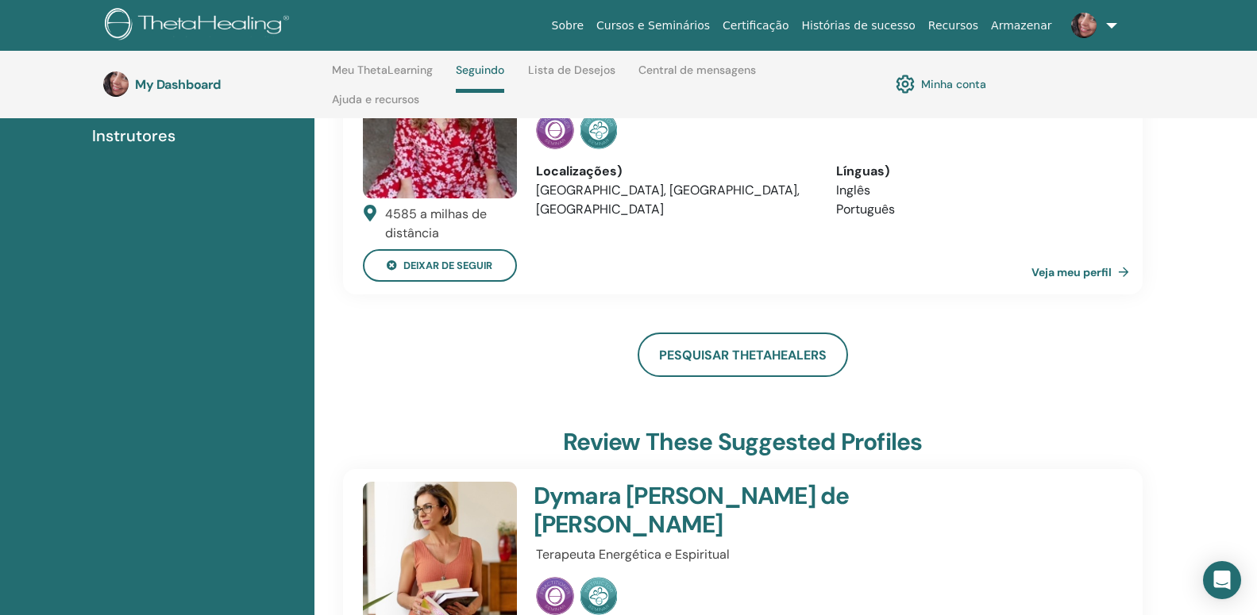
click at [1081, 275] on link "Veja meu perfil" at bounding box center [1084, 272] width 104 height 32
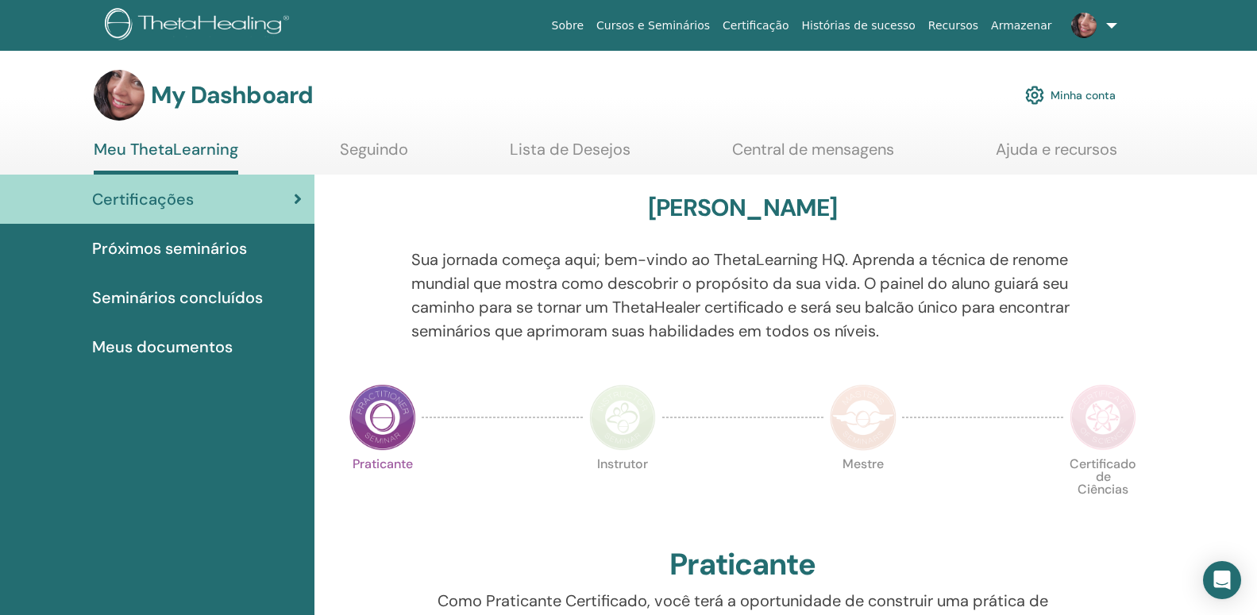
click at [194, 102] on h3 "My Dashboard" at bounding box center [232, 95] width 162 height 29
click at [1081, 27] on img at bounding box center [1083, 25] width 25 height 25
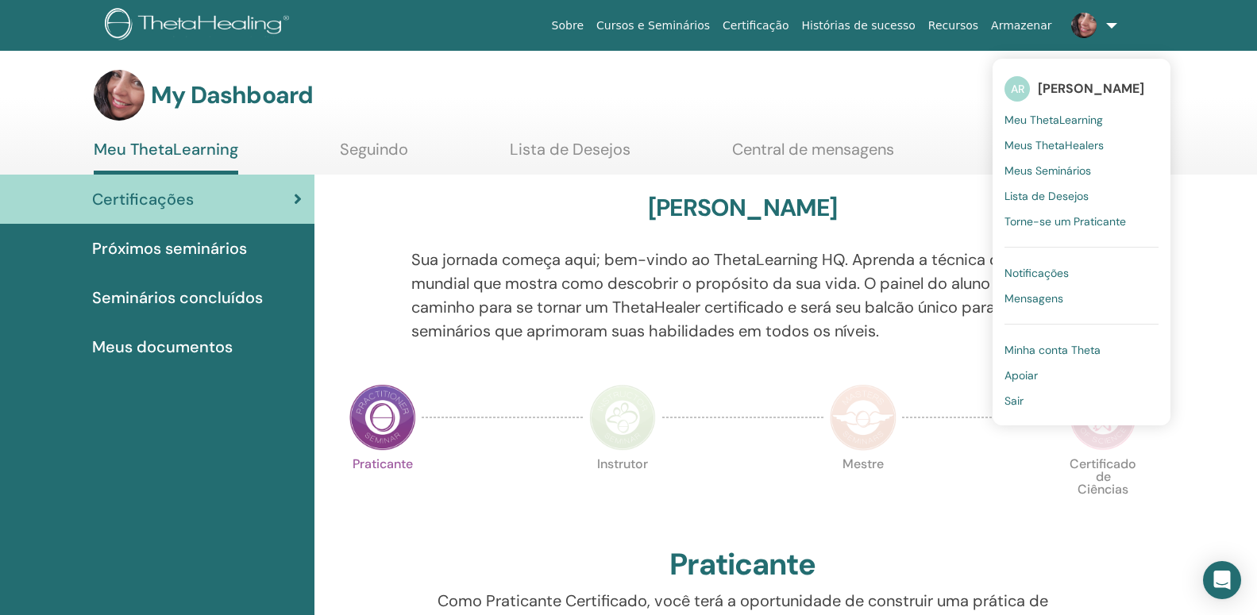
click at [1087, 79] on link "AR [PERSON_NAME]" at bounding box center [1082, 89] width 154 height 37
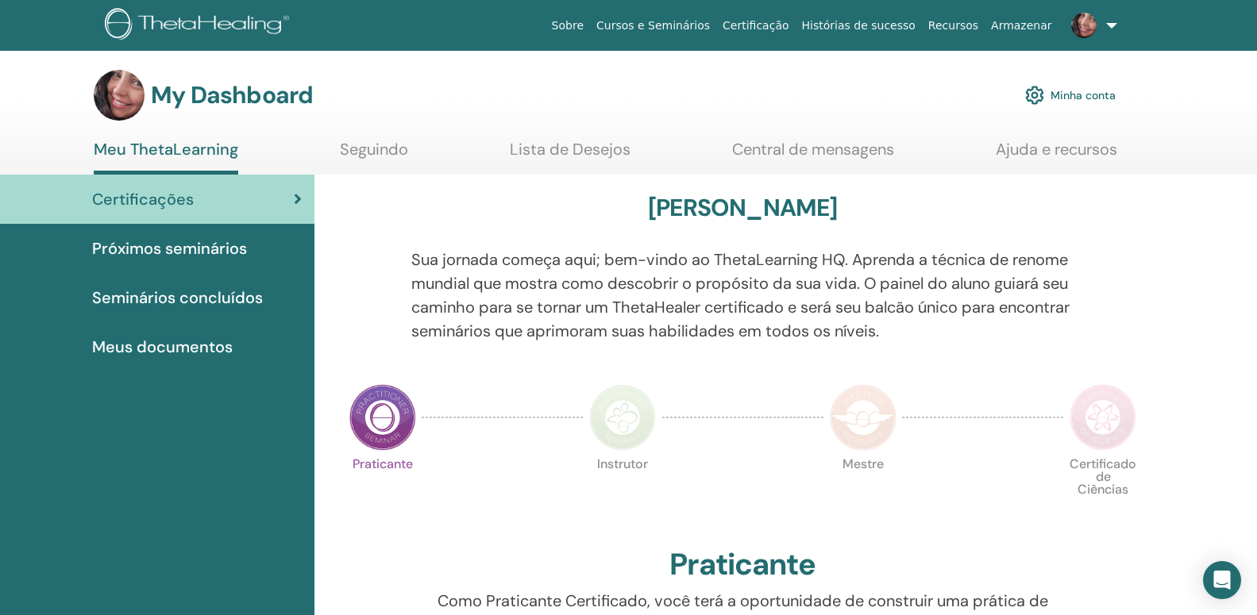
click at [1090, 95] on link "Minha conta" at bounding box center [1070, 95] width 91 height 35
click at [1038, 89] on img at bounding box center [1034, 95] width 19 height 27
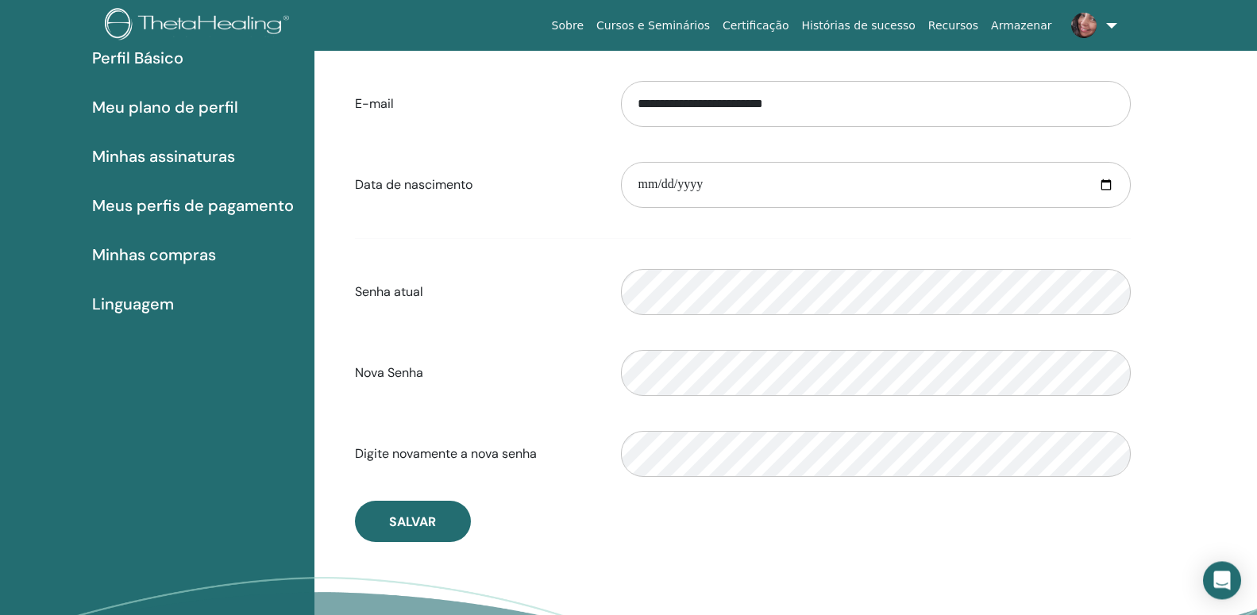
scroll to position [187, 0]
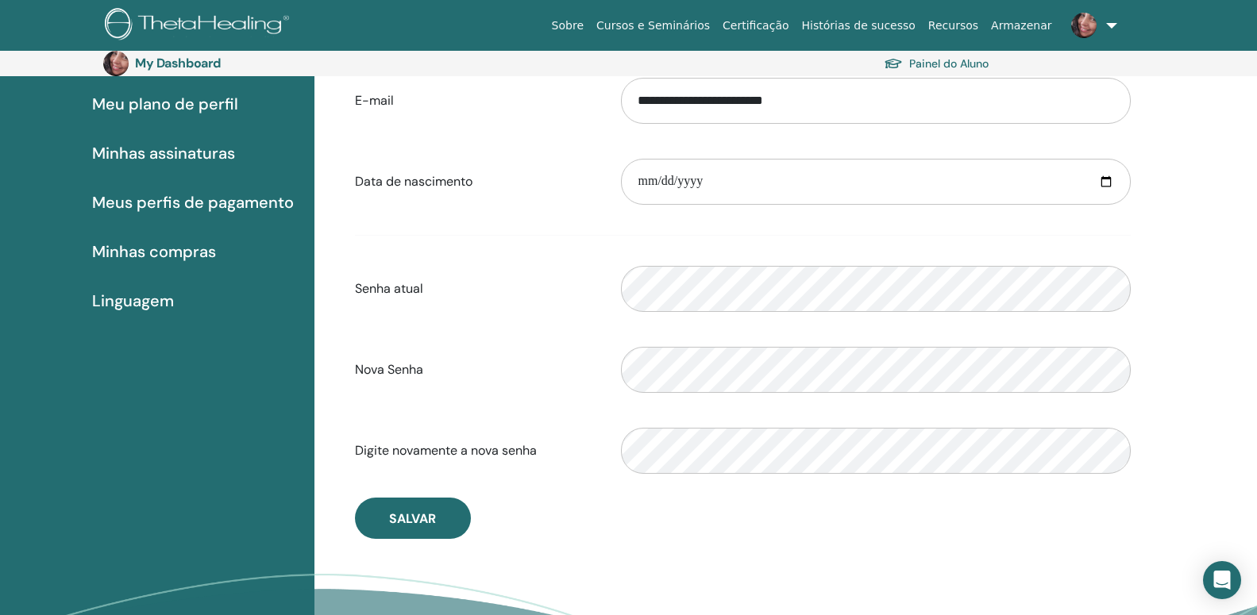
click at [193, 194] on span "Meus perfis de pagamento" at bounding box center [193, 203] width 202 height 24
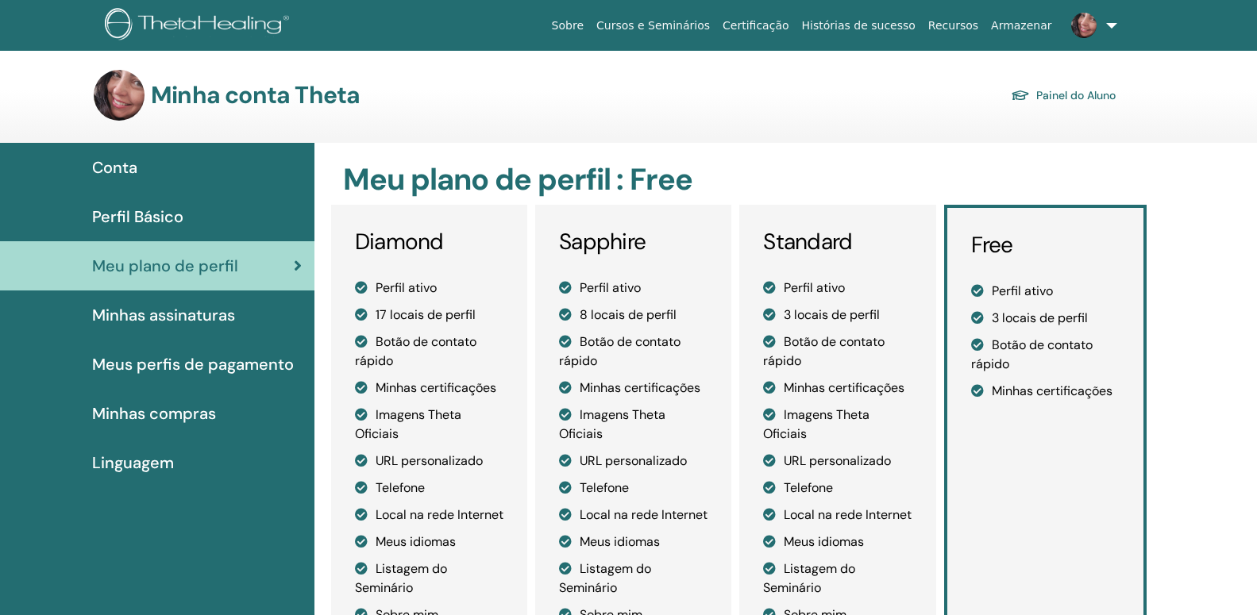
click at [141, 220] on span "Perfil Básico" at bounding box center [137, 217] width 91 height 24
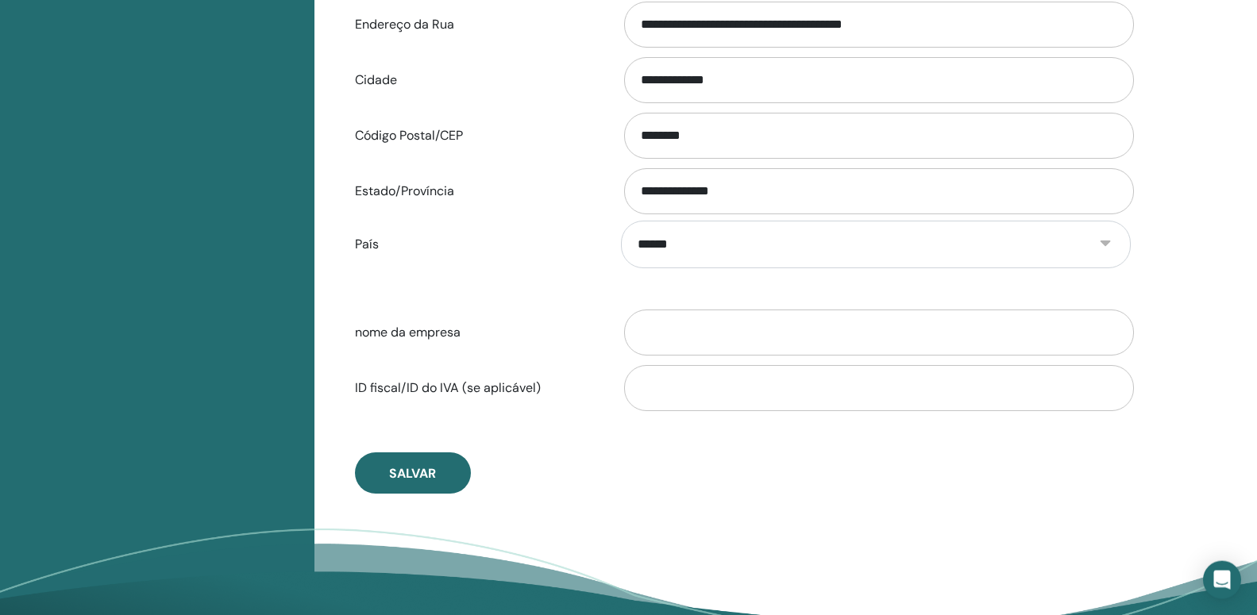
scroll to position [511, 0]
